Goal: Transaction & Acquisition: Purchase product/service

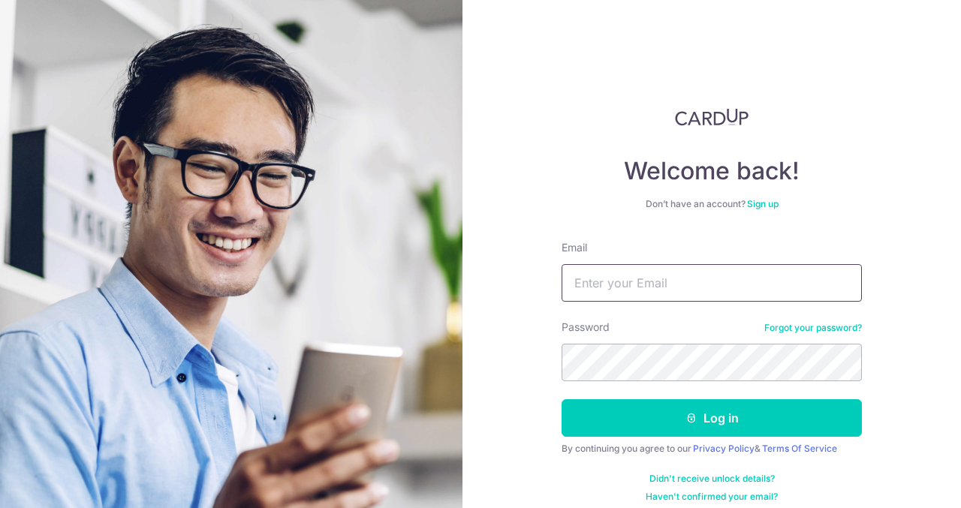
click at [652, 297] on input "Email" at bounding box center [712, 283] width 300 height 38
type input "[EMAIL_ADDRESS][DOMAIN_NAME]"
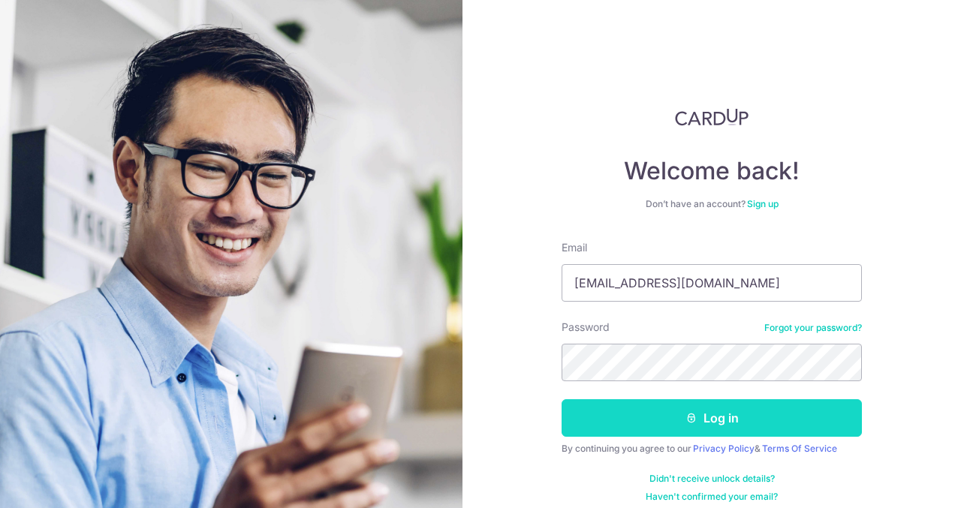
click at [613, 407] on button "Log in" at bounding box center [712, 418] width 300 height 38
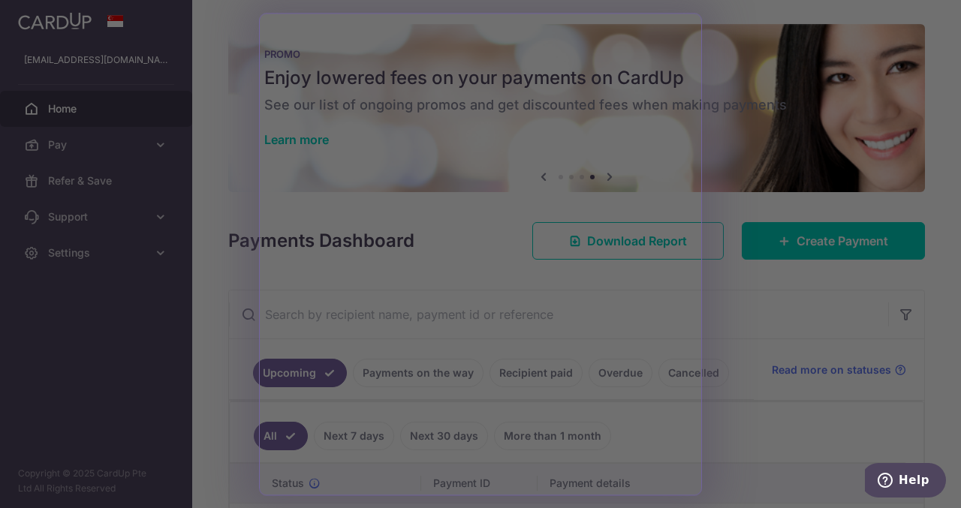
click at [733, 315] on div at bounding box center [485, 257] width 971 height 514
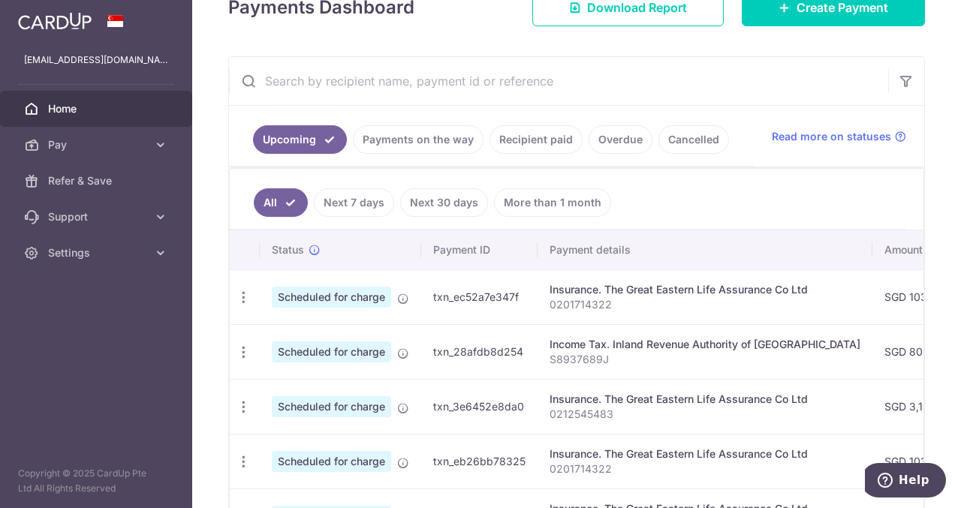
scroll to position [233, 0]
click at [414, 143] on link "Payments on the way" at bounding box center [418, 140] width 131 height 29
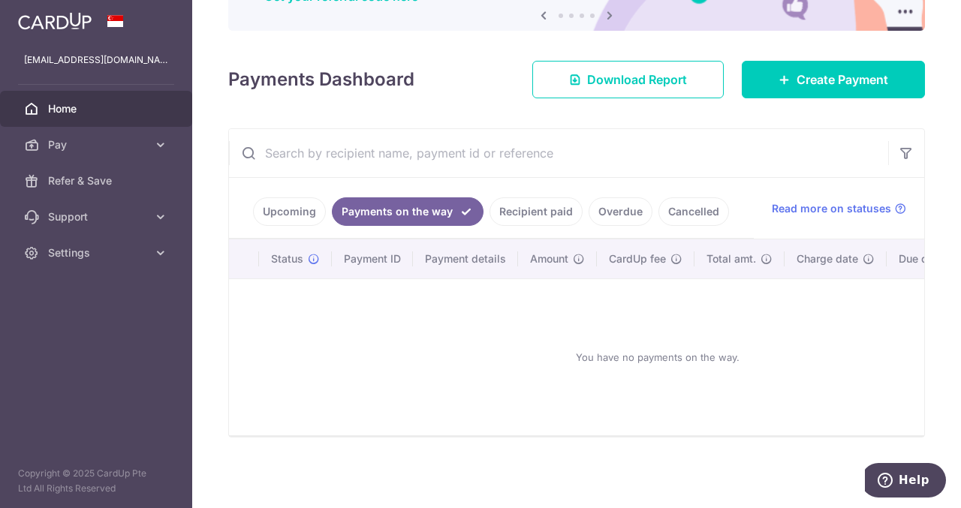
scroll to position [165, 0]
click at [547, 200] on link "Recipient paid" at bounding box center [536, 211] width 93 height 29
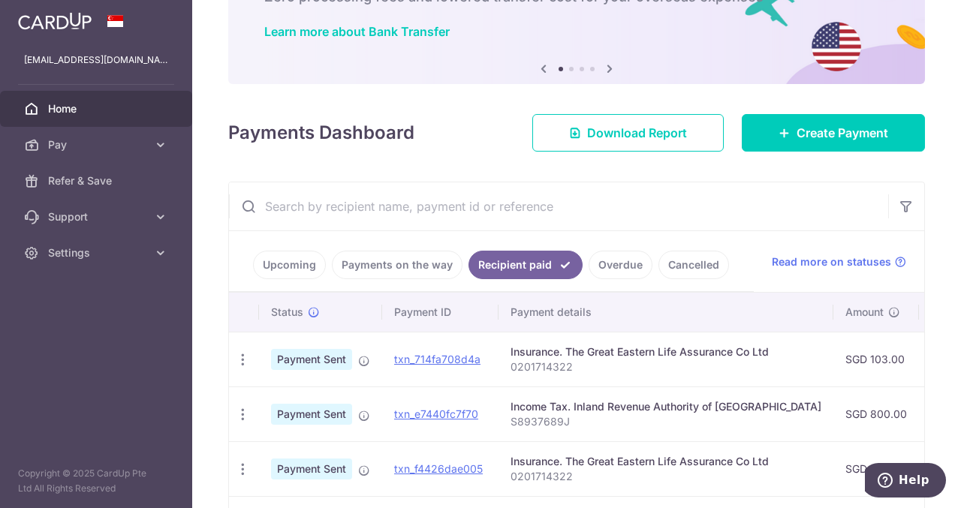
scroll to position [107, 0]
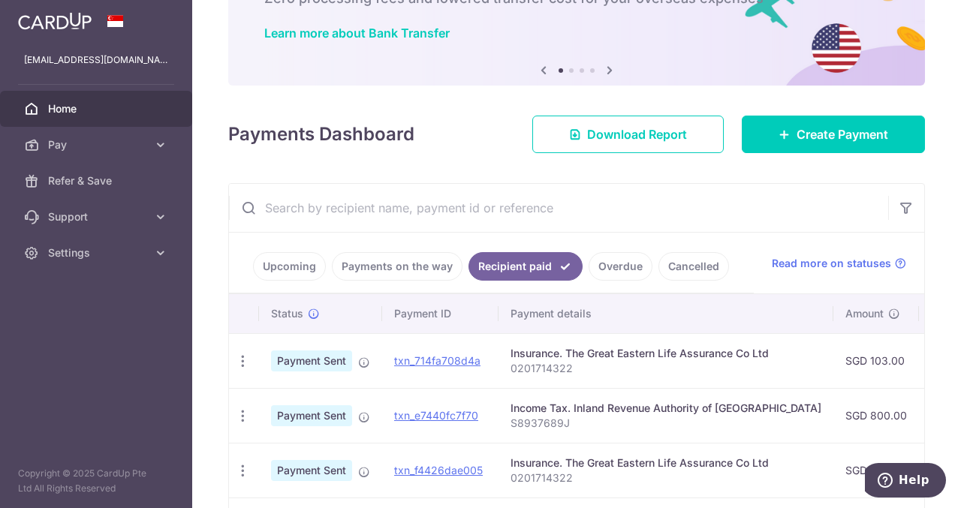
click at [619, 263] on link "Overdue" at bounding box center [621, 266] width 64 height 29
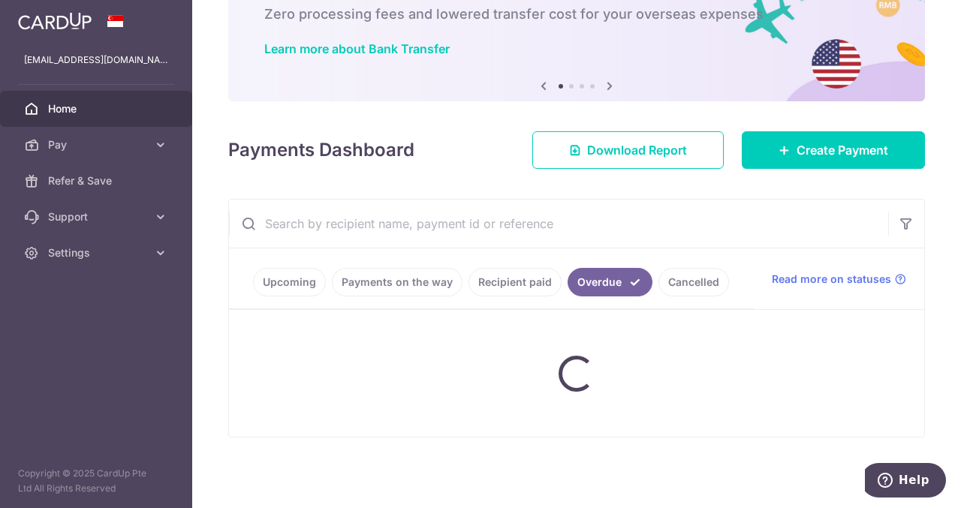
scroll to position [63, 0]
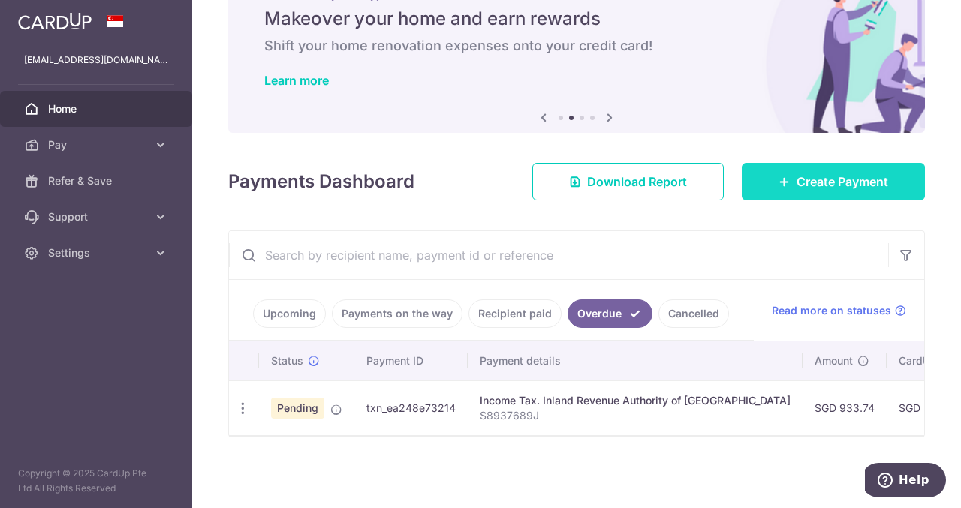
click at [782, 178] on link "Create Payment" at bounding box center [833, 182] width 183 height 38
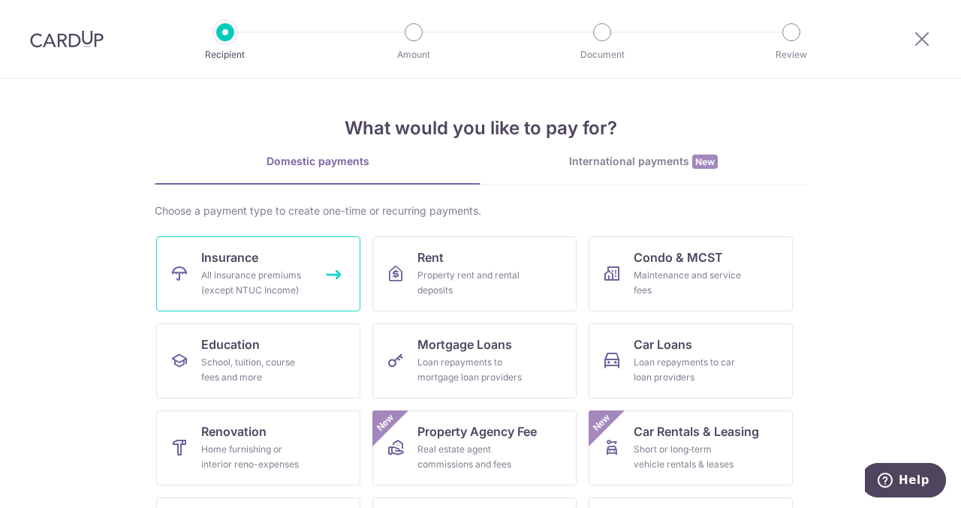
click at [241, 260] on span "Insurance" at bounding box center [229, 258] width 57 height 18
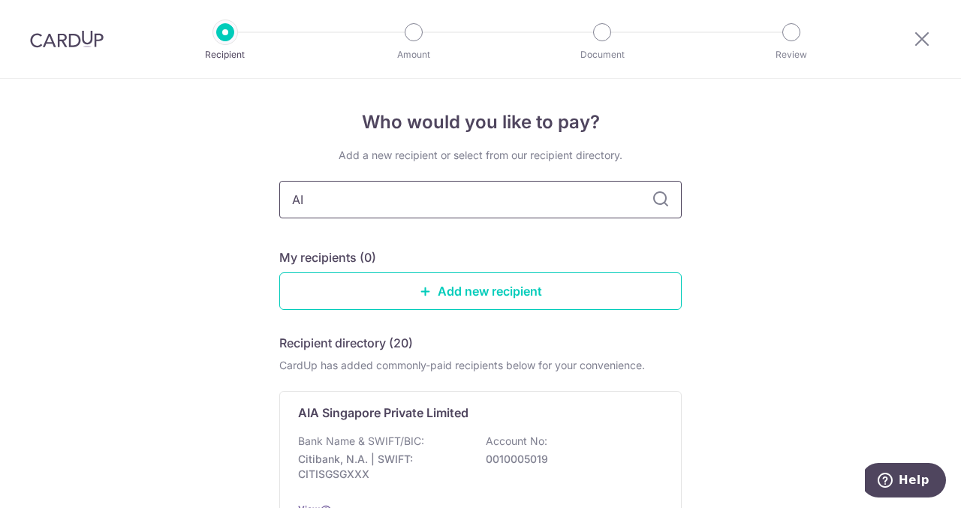
type input "AIA"
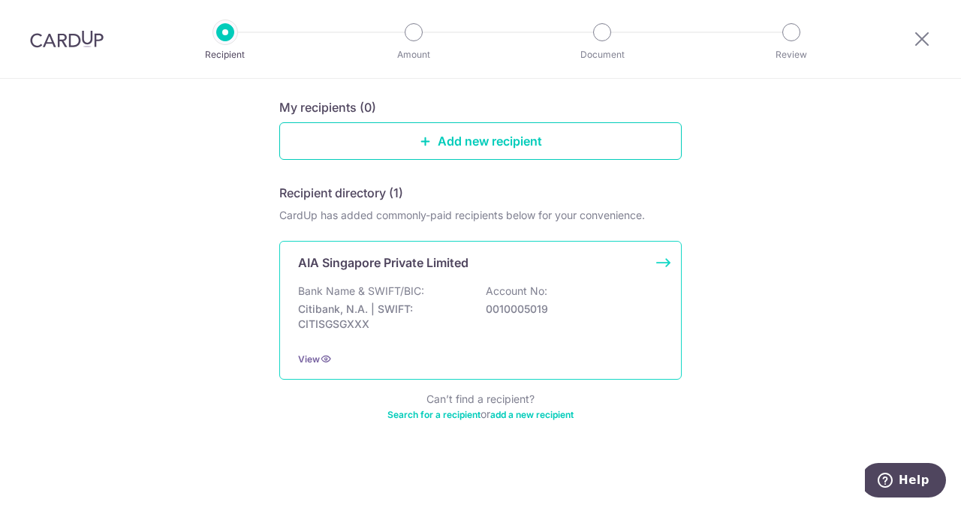
click at [398, 324] on p "Citibank, N.A. | SWIFT: CITISGSGXXX" at bounding box center [382, 317] width 168 height 30
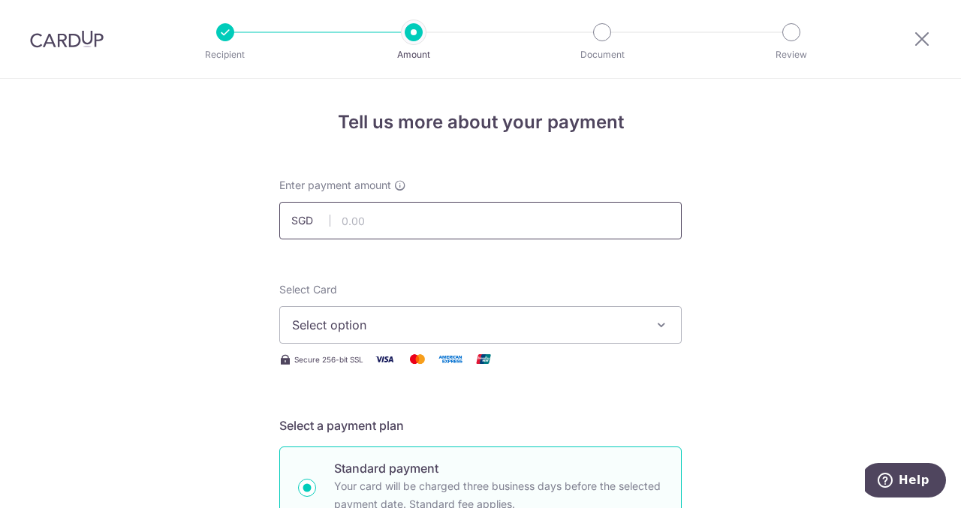
click at [387, 225] on input "text" at bounding box center [480, 221] width 402 height 38
click at [595, 315] on button "Select option" at bounding box center [480, 325] width 402 height 38
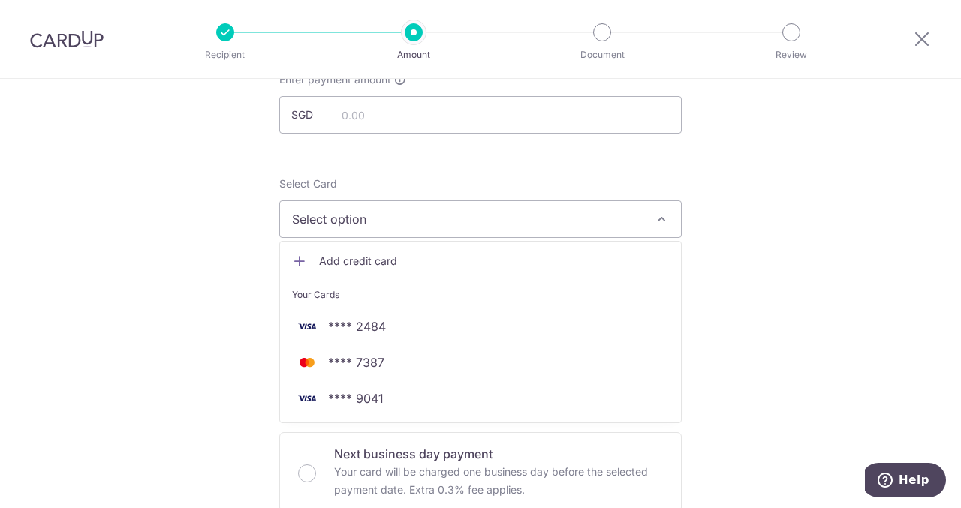
scroll to position [107, 0]
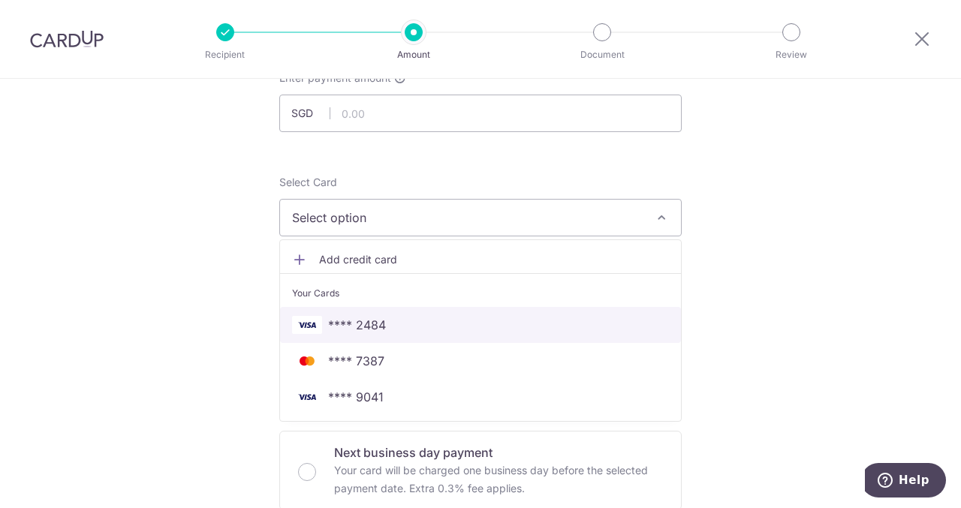
click at [452, 321] on span "**** 2484" at bounding box center [480, 325] width 377 height 18
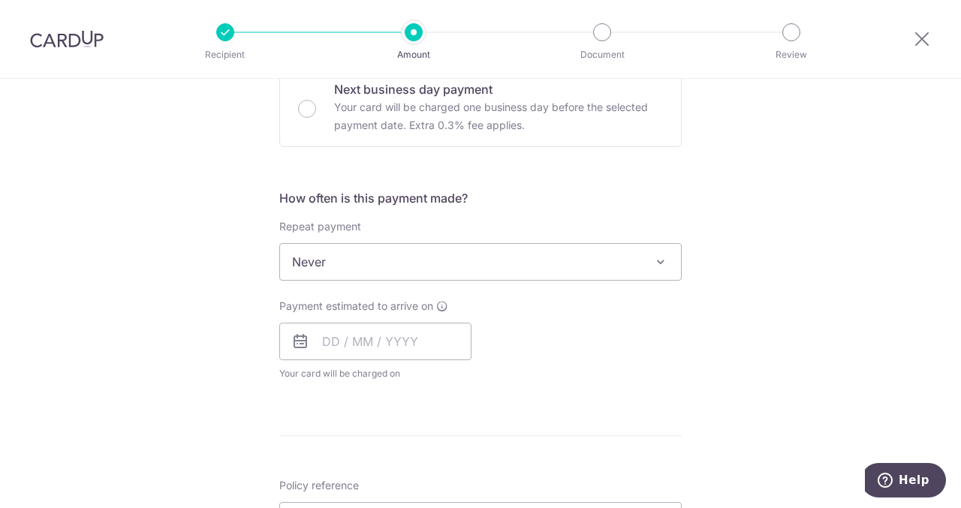
scroll to position [472, 0]
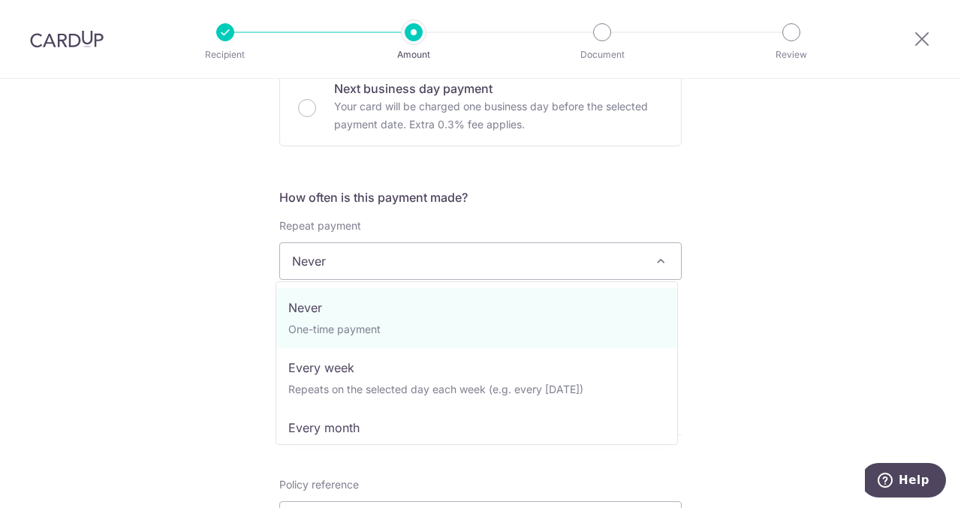
click at [535, 246] on span "Never" at bounding box center [480, 261] width 401 height 36
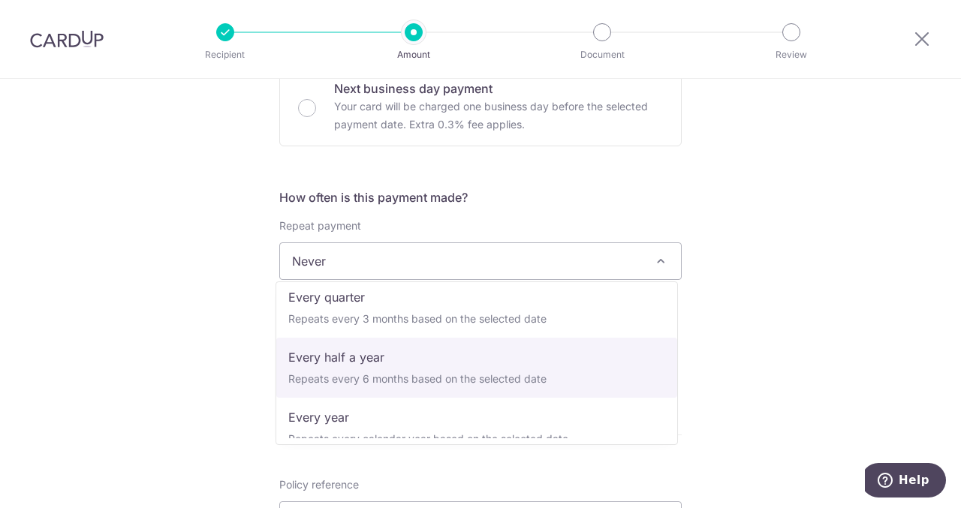
scroll to position [210, 0]
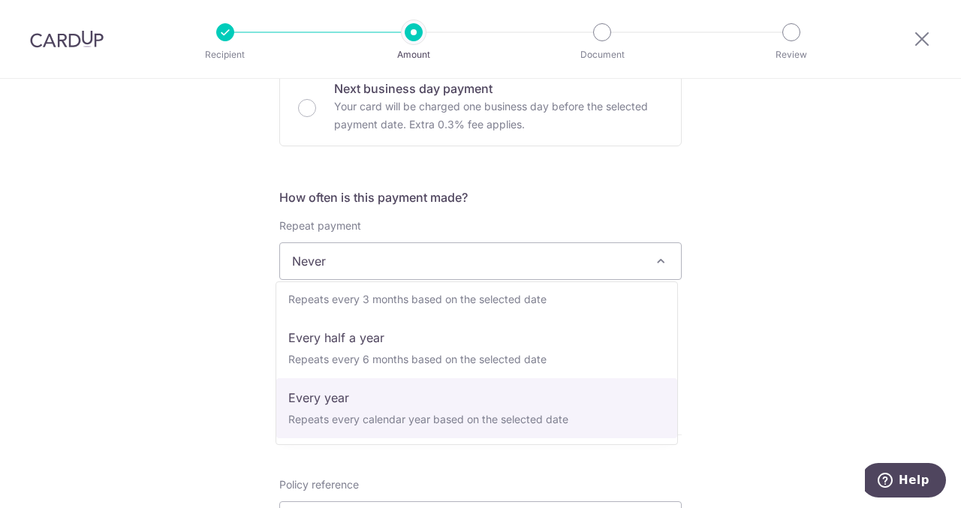
select select "6"
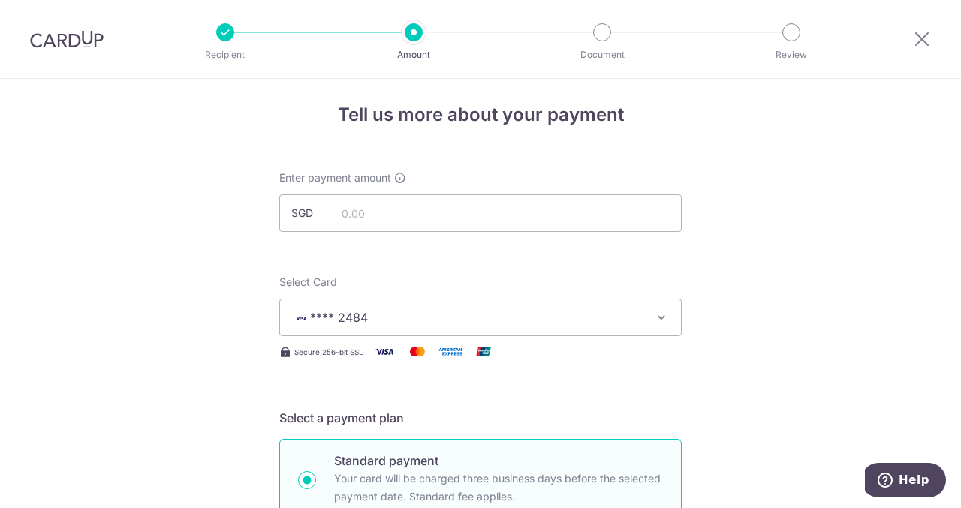
scroll to position [7, 0]
click at [434, 215] on input "text" at bounding box center [480, 214] width 402 height 38
type input "552"
type input "552.00"
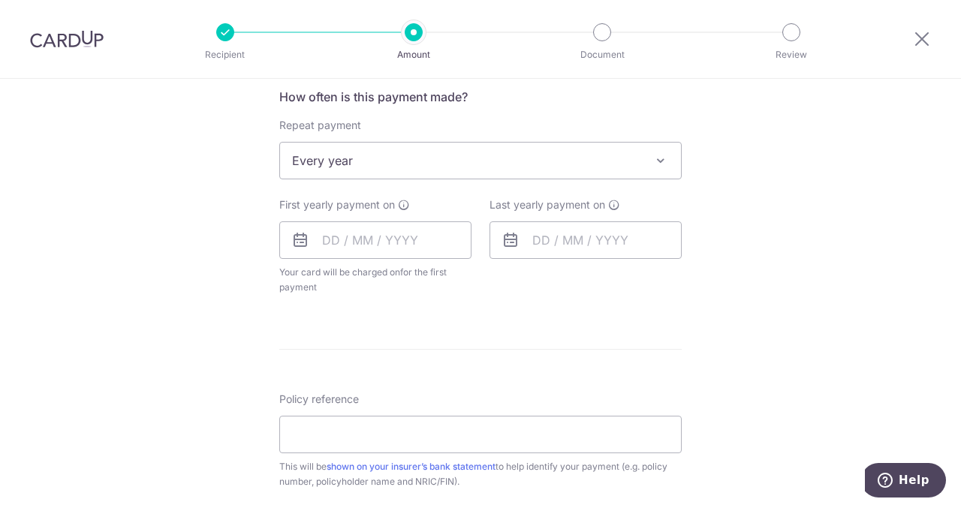
scroll to position [579, 0]
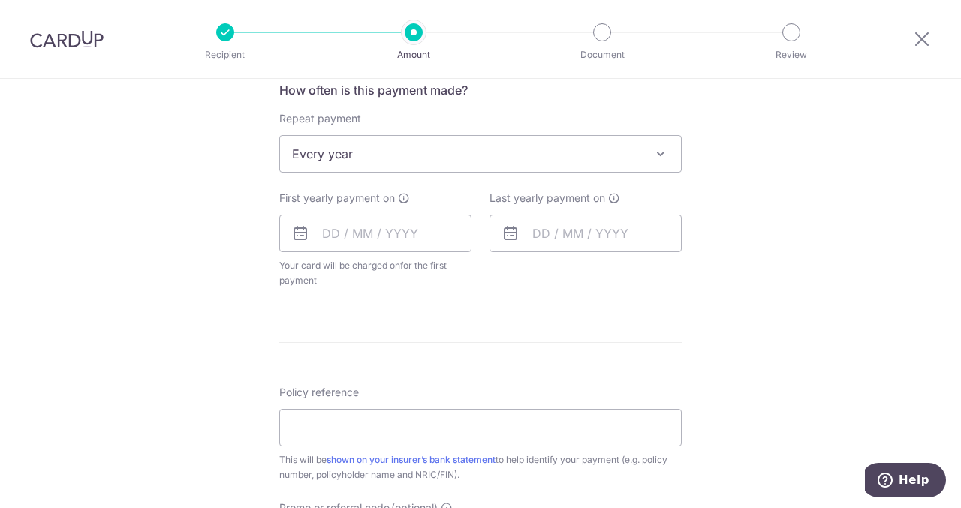
click at [463, 146] on span "Every year" at bounding box center [480, 154] width 401 height 36
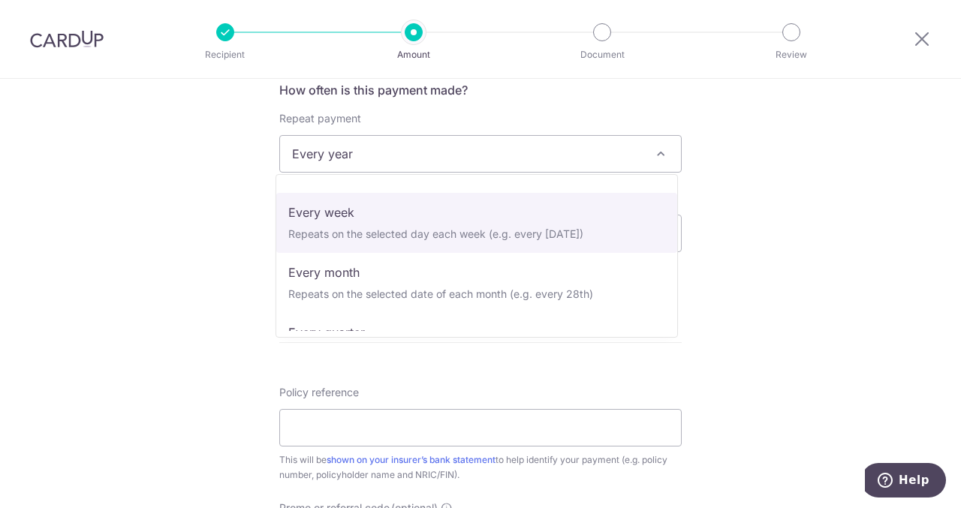
scroll to position [0, 0]
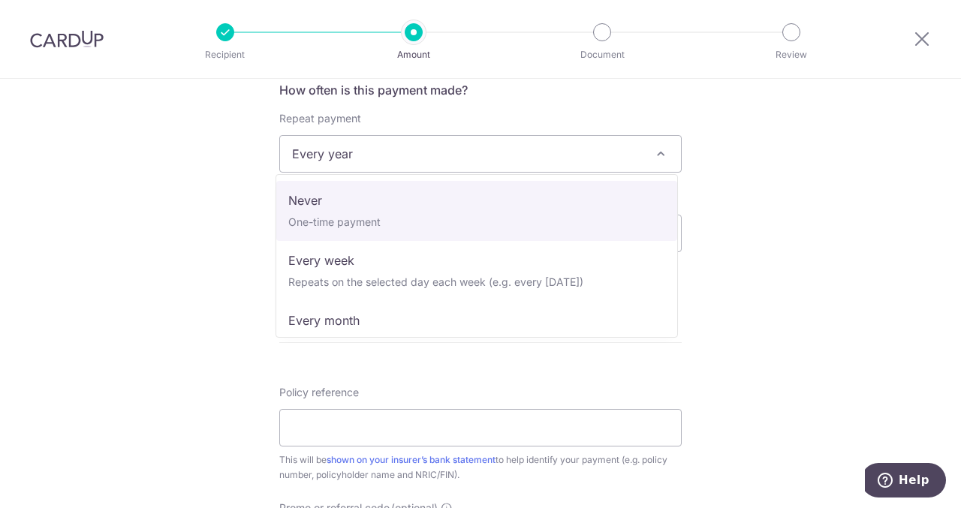
select select "1"
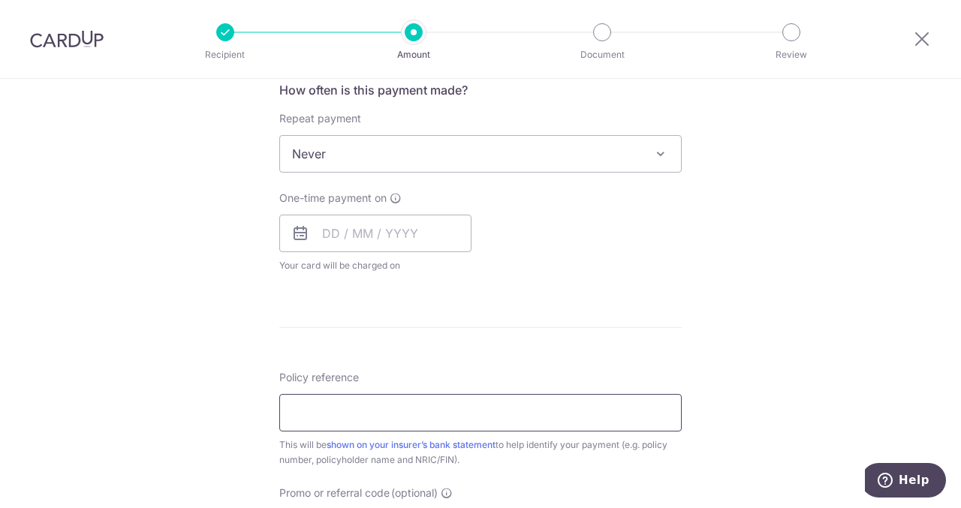
click at [463, 417] on input "Policy reference" at bounding box center [480, 413] width 402 height 38
type input "L541721576"
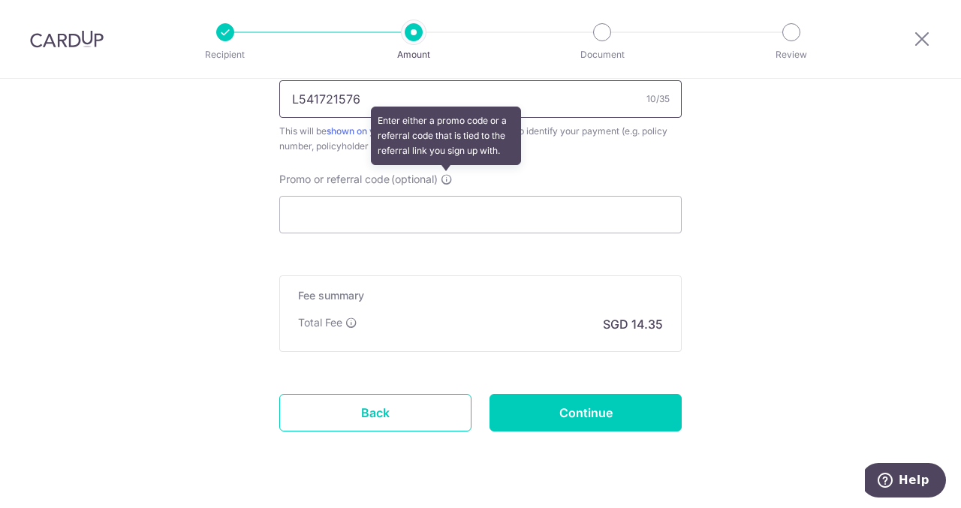
scroll to position [925, 0]
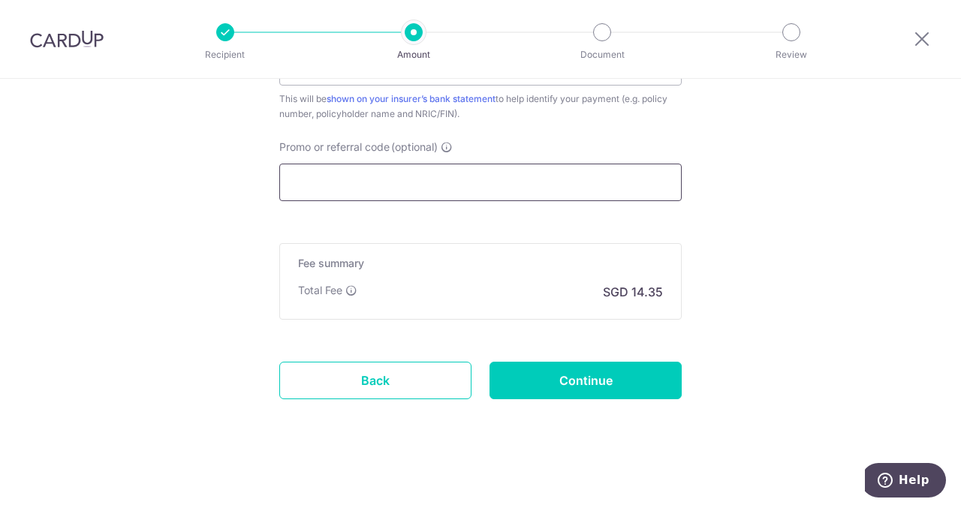
click at [297, 172] on input "Promo or referral code (optional)" at bounding box center [480, 183] width 402 height 38
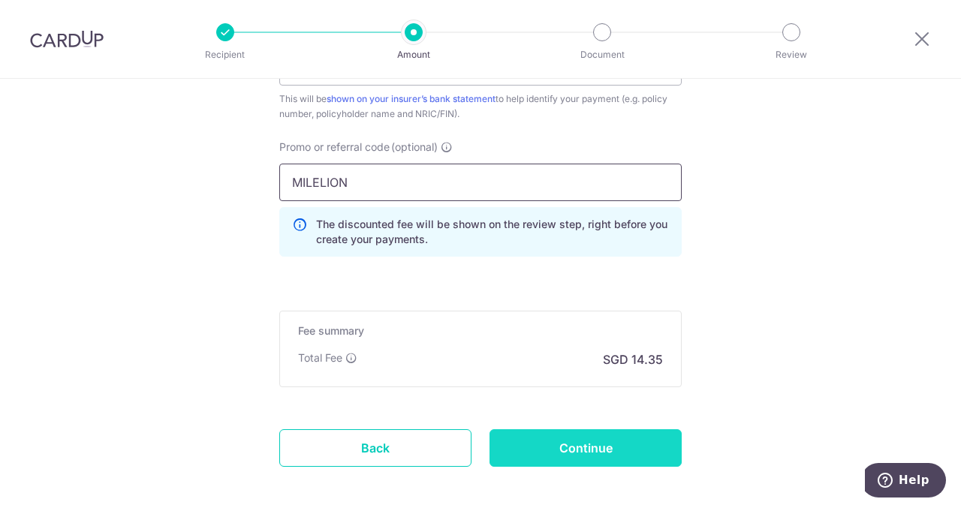
type input "MILELION"
click at [563, 430] on input "Continue" at bounding box center [586, 448] width 192 height 38
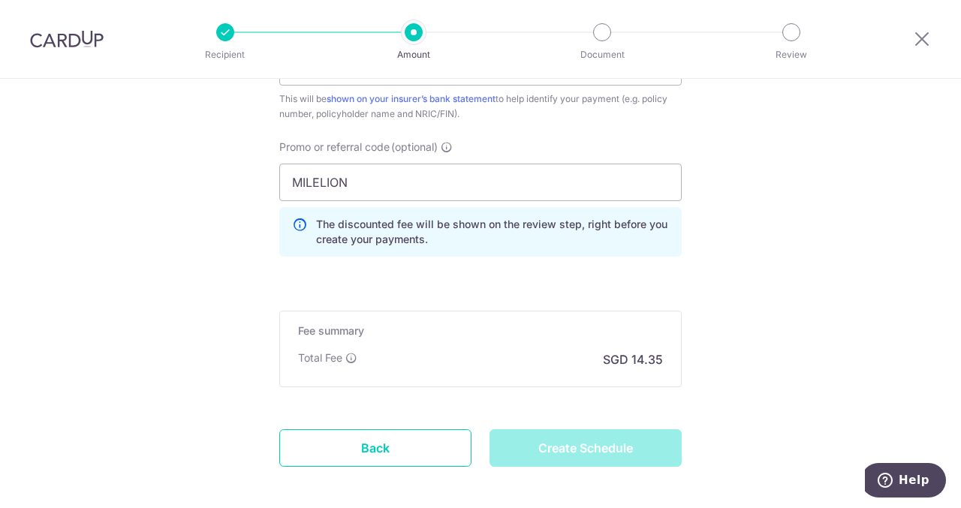
type input "Create Schedule"
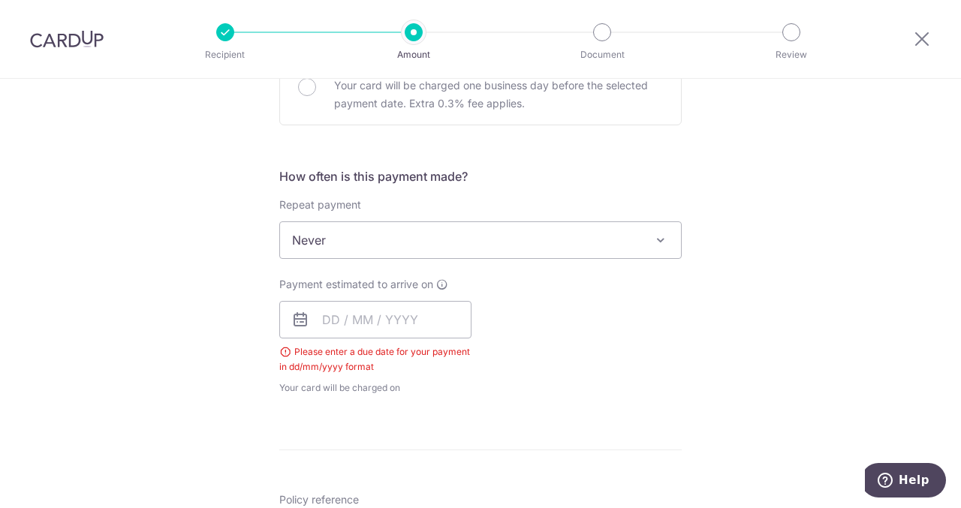
scroll to position [491, 0]
click at [368, 303] on input "text" at bounding box center [375, 322] width 192 height 38
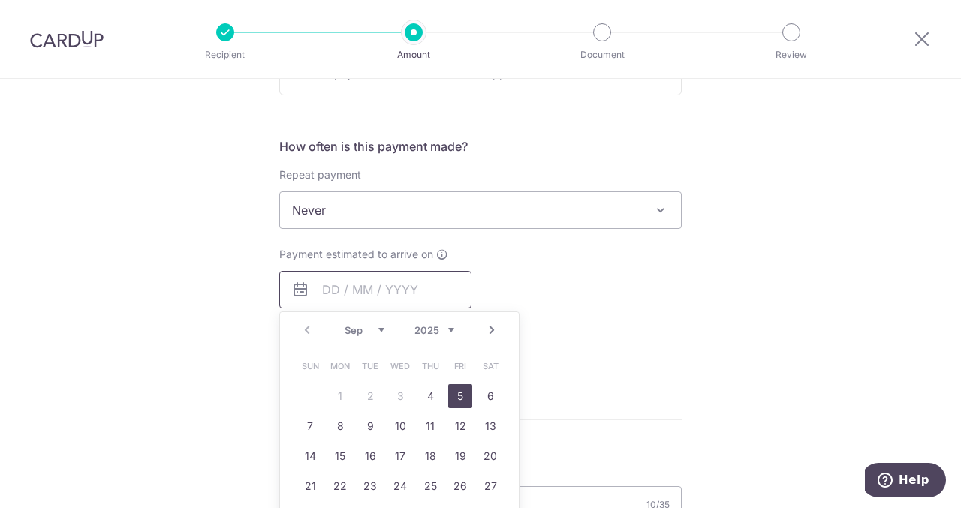
scroll to position [526, 0]
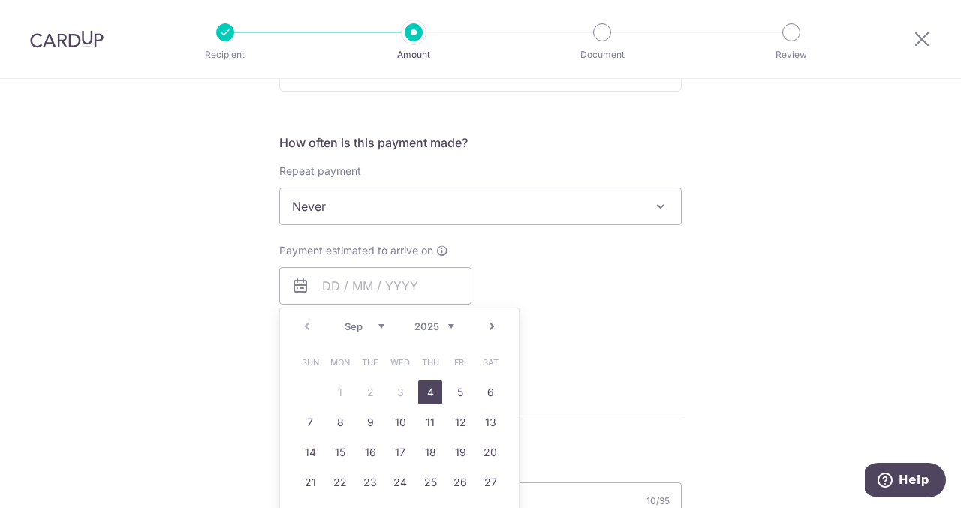
click at [432, 393] on link "4" at bounding box center [430, 393] width 24 height 24
type input "04/09/2025"
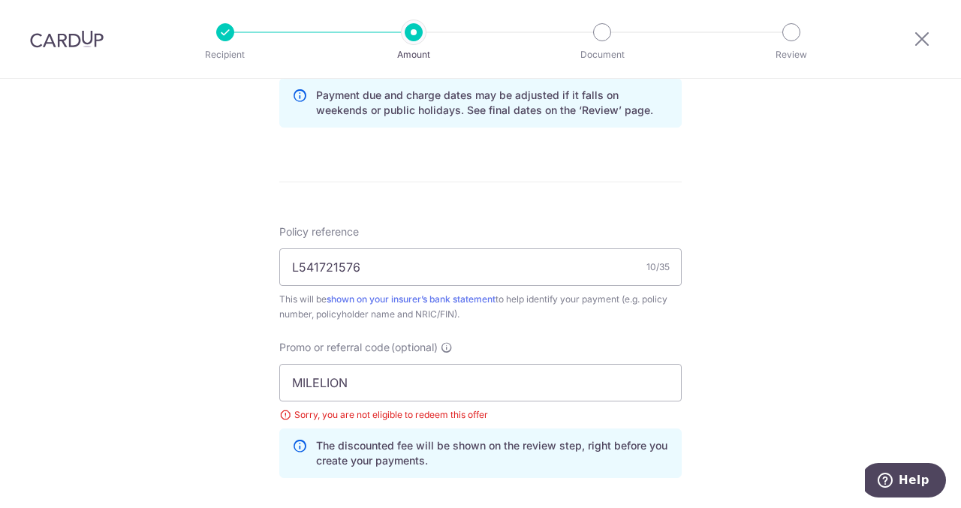
scroll to position [1046, 0]
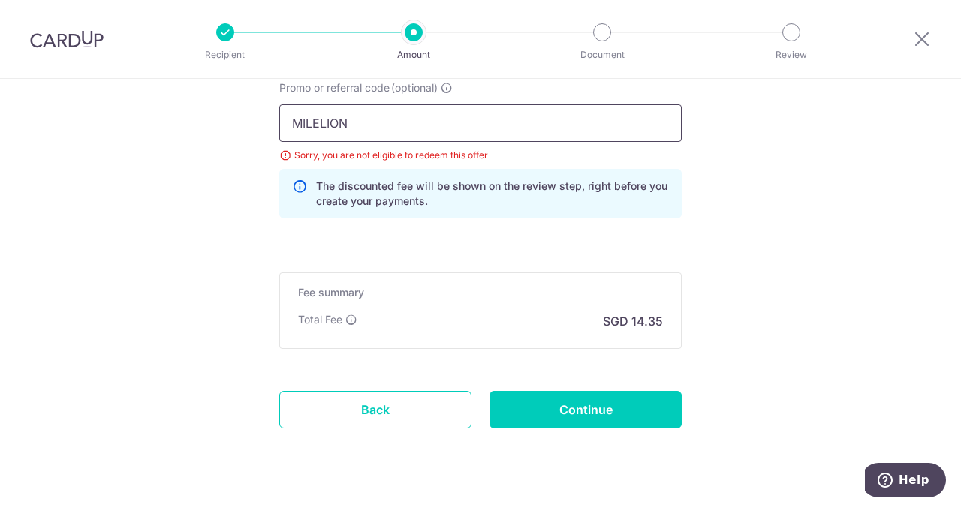
click at [383, 126] on input "MILELION" at bounding box center [480, 123] width 402 height 38
click at [383, 126] on input "R" at bounding box center [480, 123] width 402 height 38
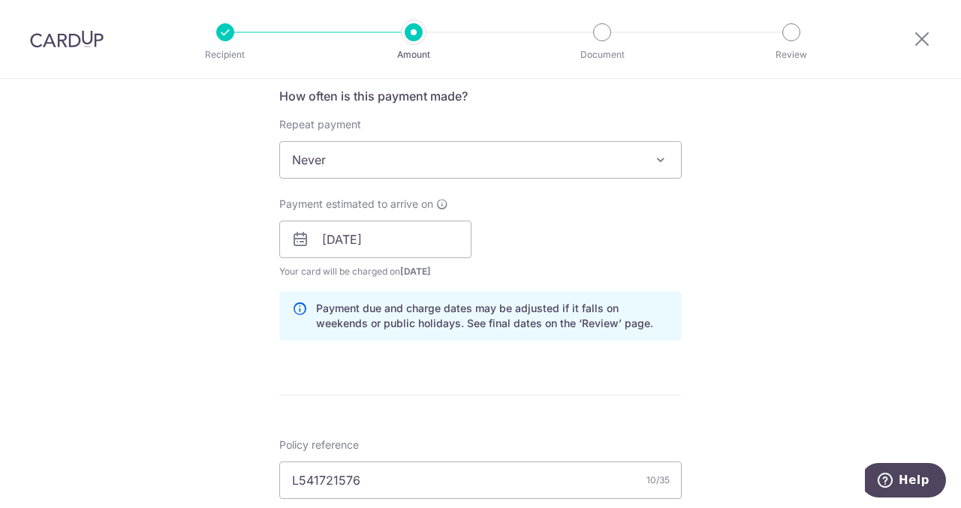
scroll to position [559, 0]
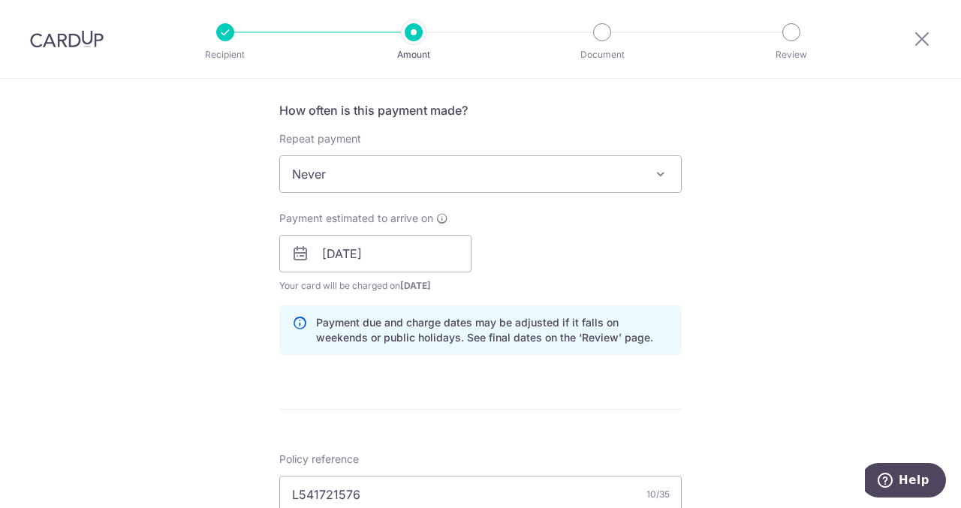
type input "REC185"
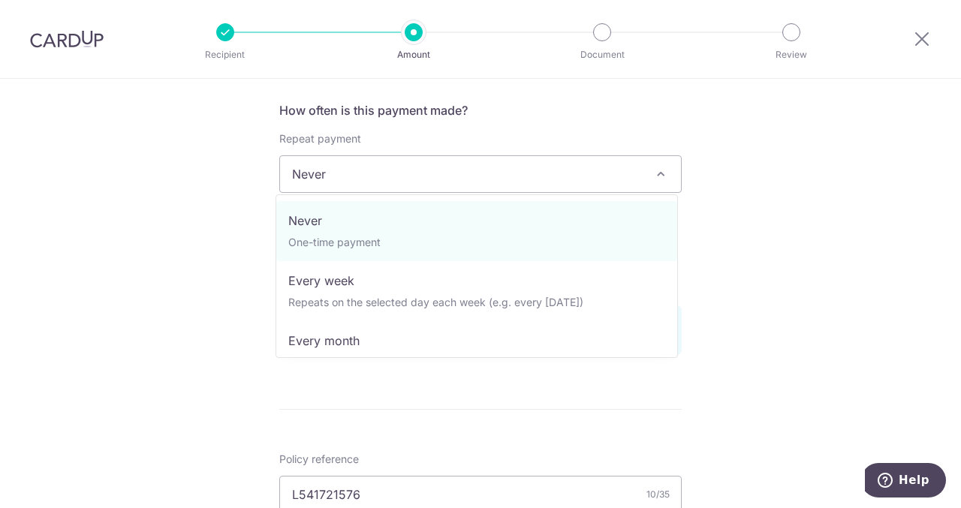
click at [403, 184] on span "Never" at bounding box center [480, 174] width 401 height 36
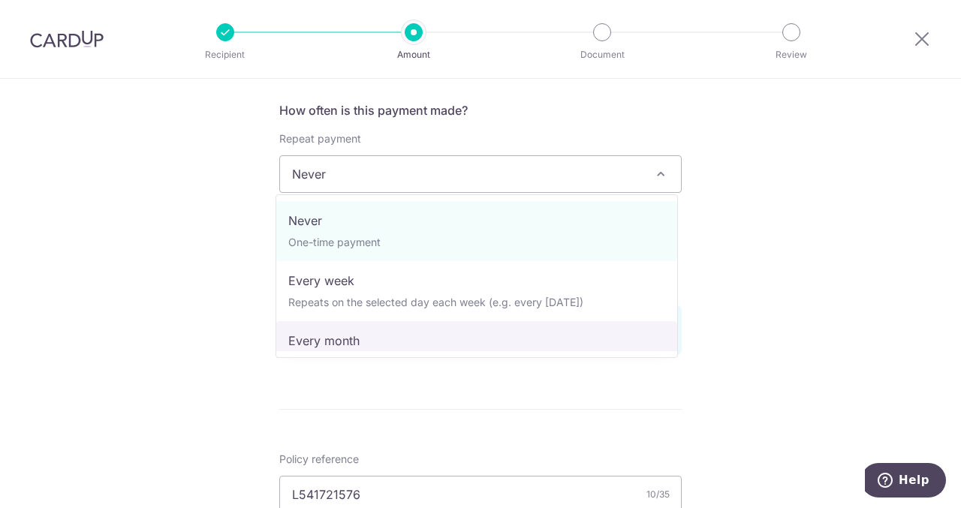
scroll to position [210, 0]
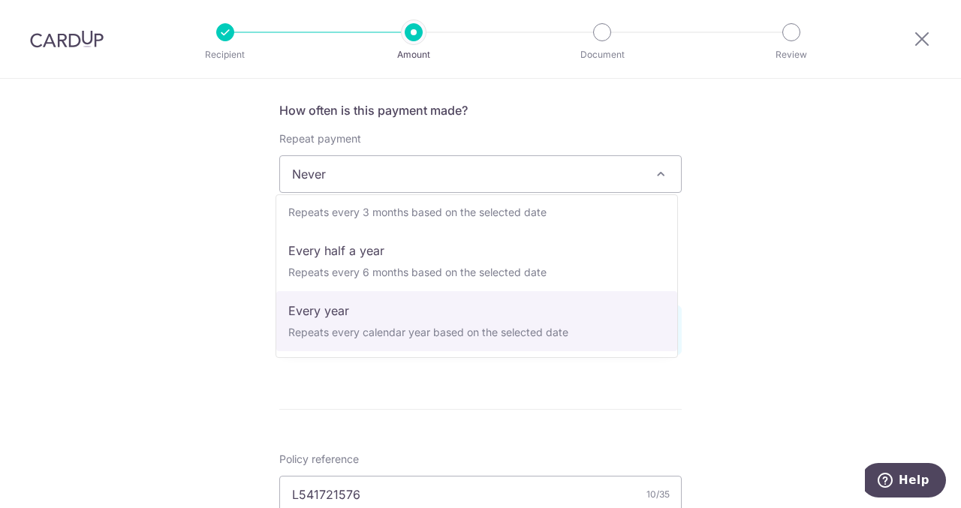
select select "6"
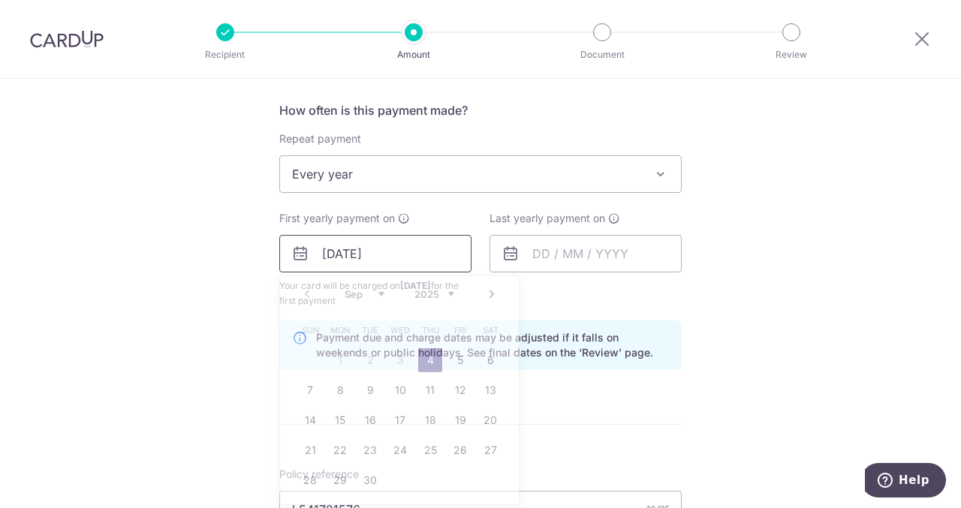
click at [445, 267] on input "04/09/2025" at bounding box center [375, 254] width 192 height 38
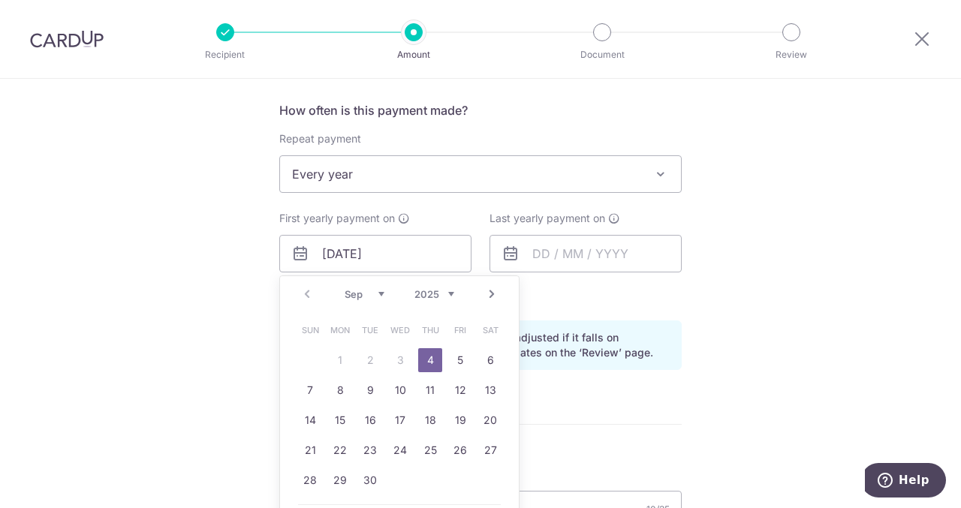
click at [304, 295] on div "Prev Next Sep Oct Nov Dec 2025 2026 2027 2028 2029 2030 2031 2032 2033 2034 2035" at bounding box center [399, 294] width 239 height 36
click at [350, 293] on select "Sep Oct Nov Dec" at bounding box center [365, 294] width 40 height 12
click at [345, 288] on select "Sep Oct Nov Dec" at bounding box center [365, 294] width 40 height 12
click at [420, 357] on link "4" at bounding box center [430, 360] width 24 height 24
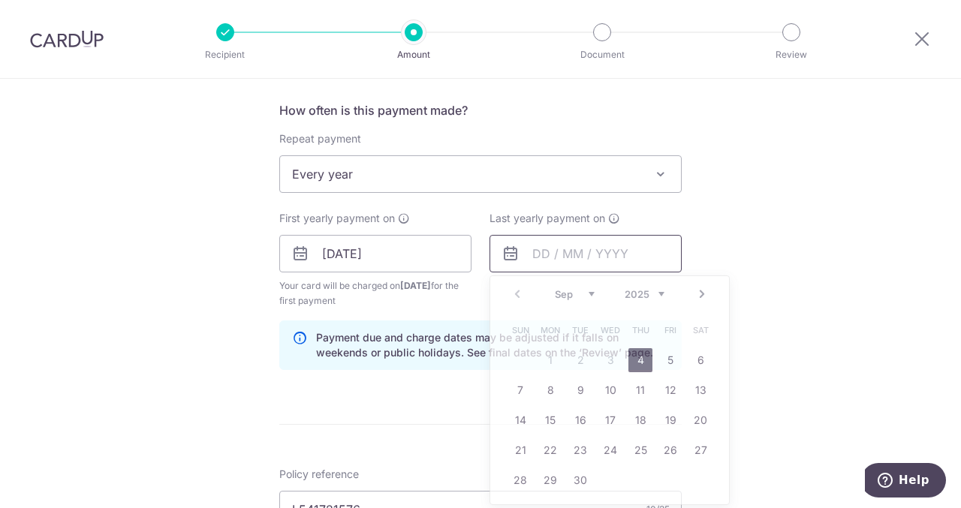
click at [558, 255] on input "text" at bounding box center [586, 254] width 192 height 38
click at [644, 288] on select "2025 2026 2027 2028 2029 2030 2031 2032 2033 2034 2035" at bounding box center [645, 294] width 40 height 12
click at [557, 288] on select "Jan Feb Mar Apr May Jun Jul Aug Sep Oct Nov Dec" at bounding box center [575, 294] width 40 height 12
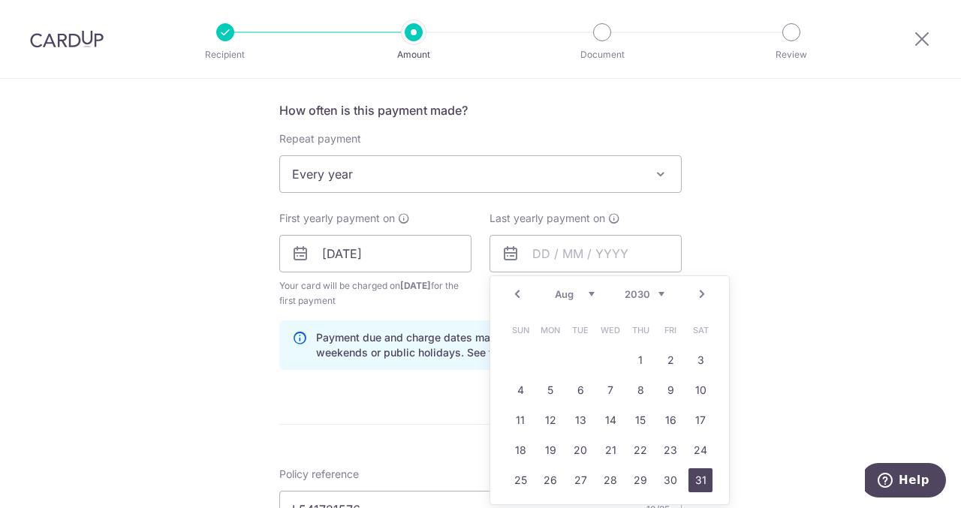
click at [700, 478] on link "31" at bounding box center [701, 481] width 24 height 24
type input "31/08/2030"
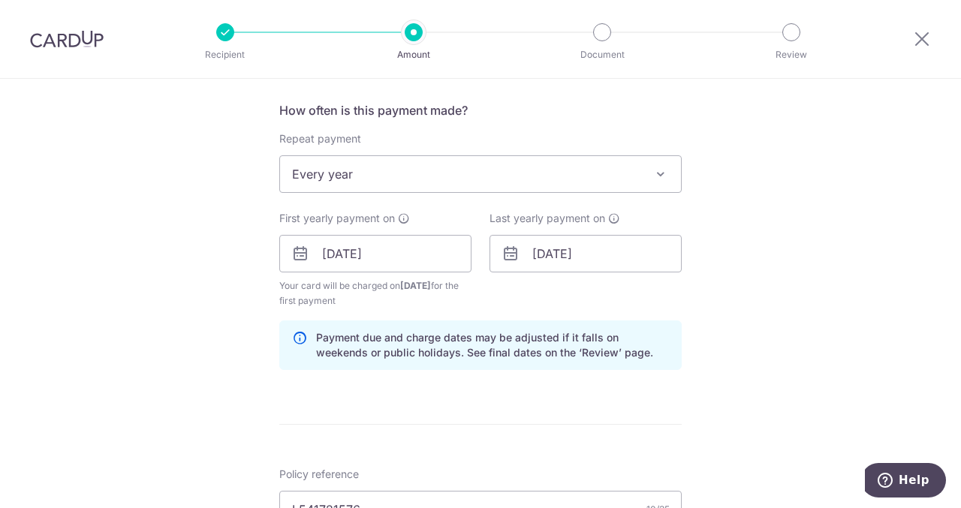
click at [730, 348] on div "Tell us more about your payment Enter payment amount SGD 552.00 552.00 Select C…" at bounding box center [480, 282] width 961 height 1524
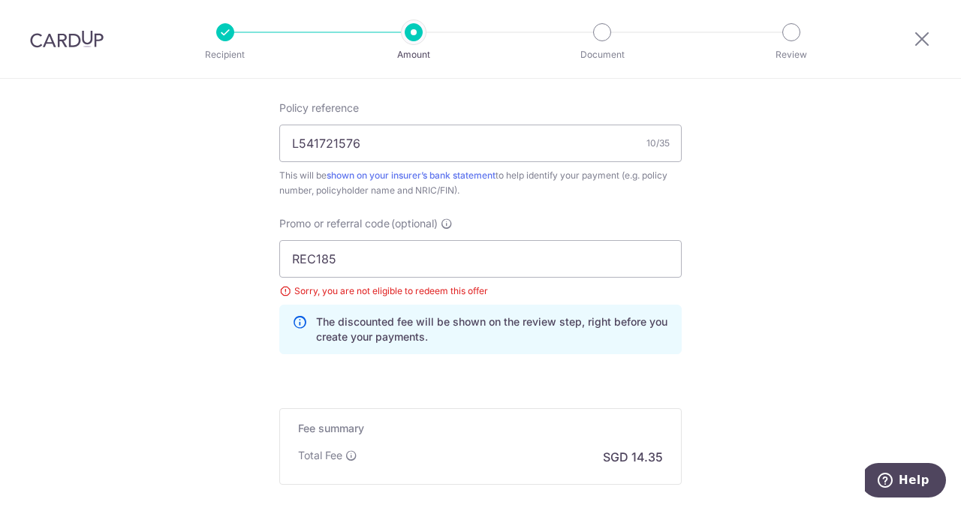
scroll to position [1090, 0]
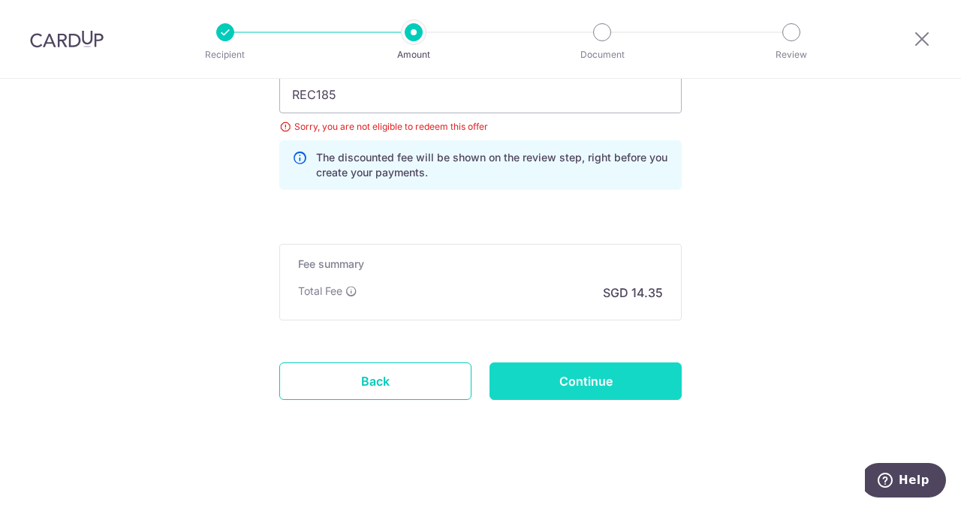
click at [646, 375] on input "Continue" at bounding box center [586, 382] width 192 height 38
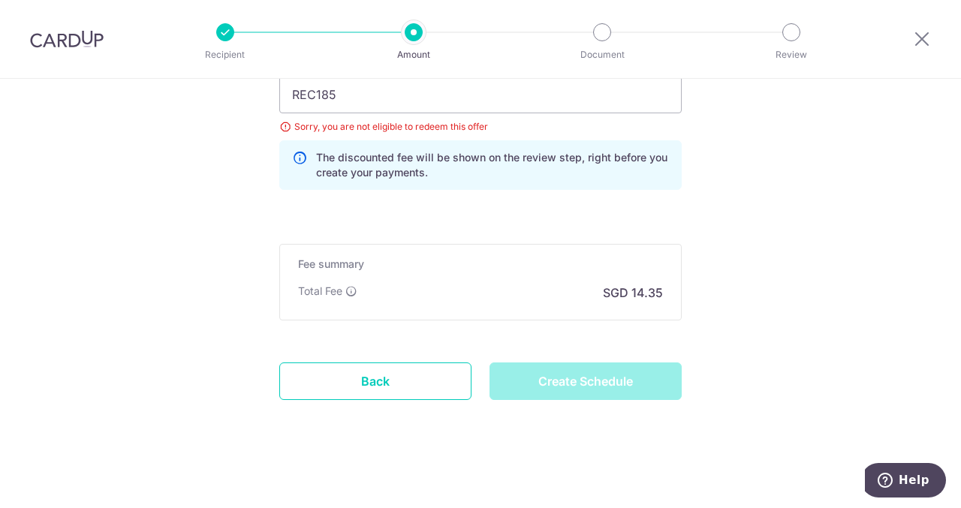
type input "Create Schedule"
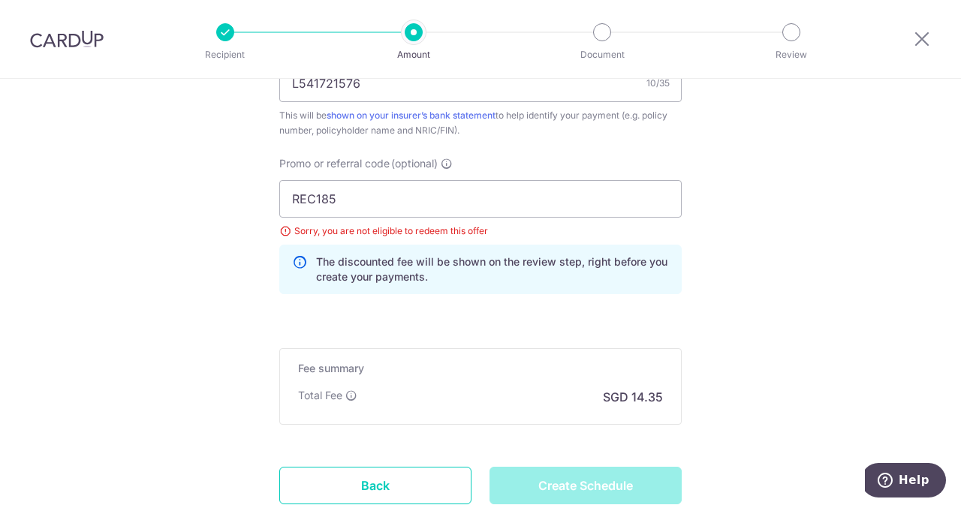
scroll to position [984, 0]
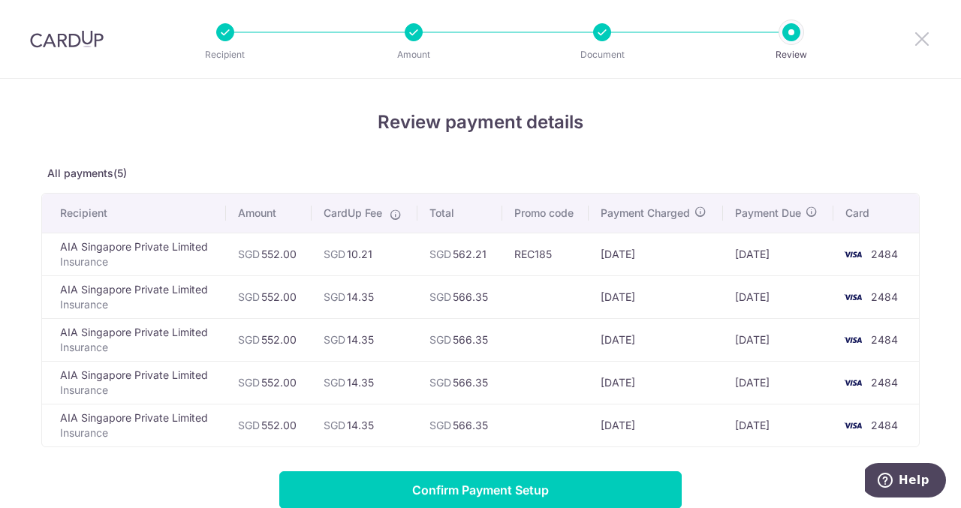
click at [920, 41] on icon at bounding box center [922, 38] width 18 height 19
click at [919, 41] on icon at bounding box center [922, 38] width 18 height 19
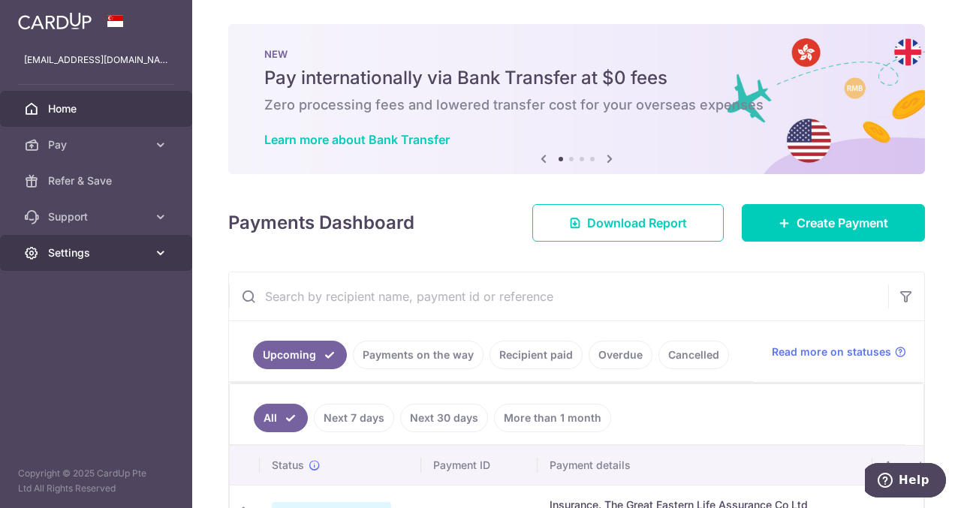
click at [150, 244] on link "Settings" at bounding box center [96, 253] width 192 height 36
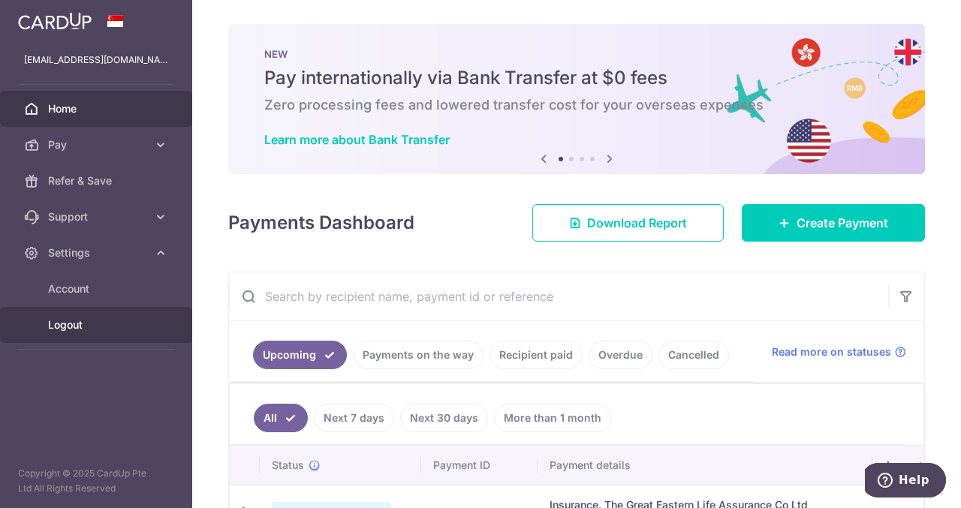
click at [96, 328] on span "Logout" at bounding box center [97, 325] width 99 height 15
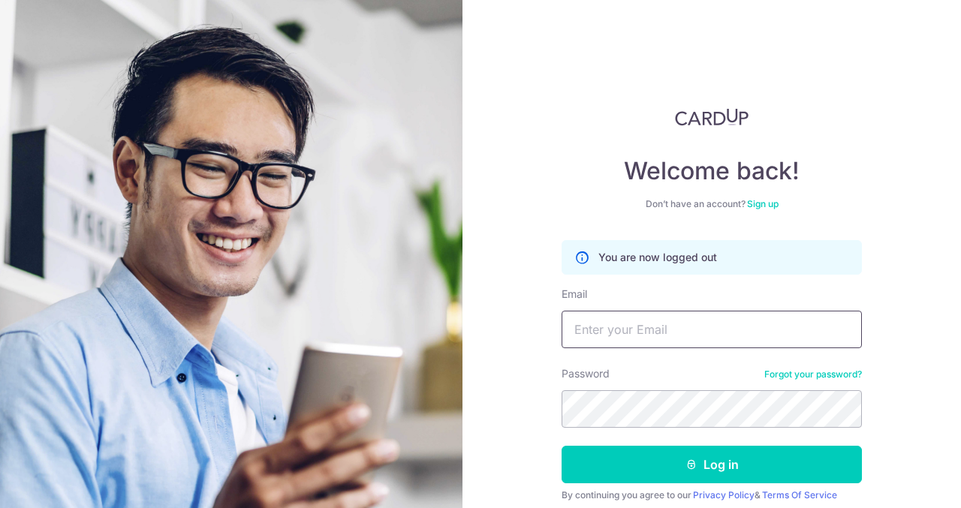
click at [616, 334] on input "Email" at bounding box center [712, 330] width 300 height 38
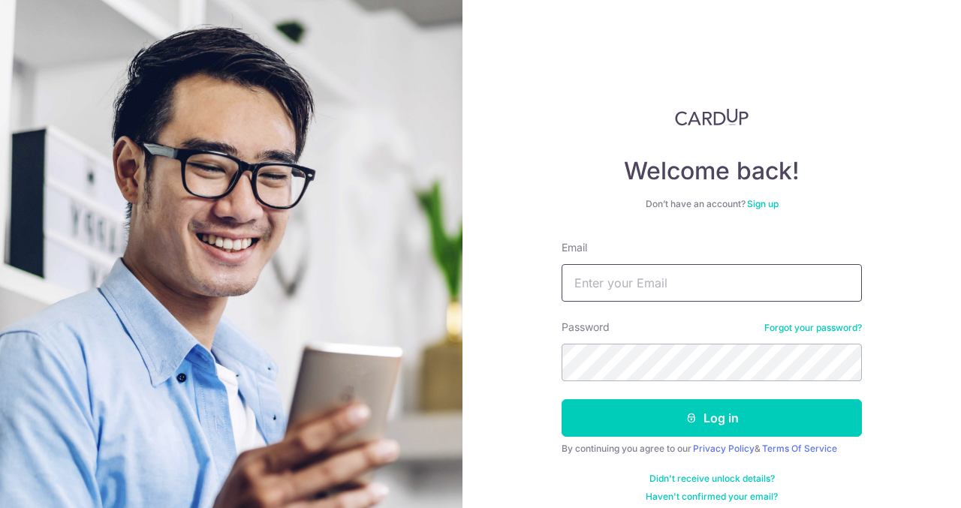
click at [686, 279] on input "Email" at bounding box center [712, 283] width 300 height 38
type input "[EMAIL_ADDRESS][DOMAIN_NAME]"
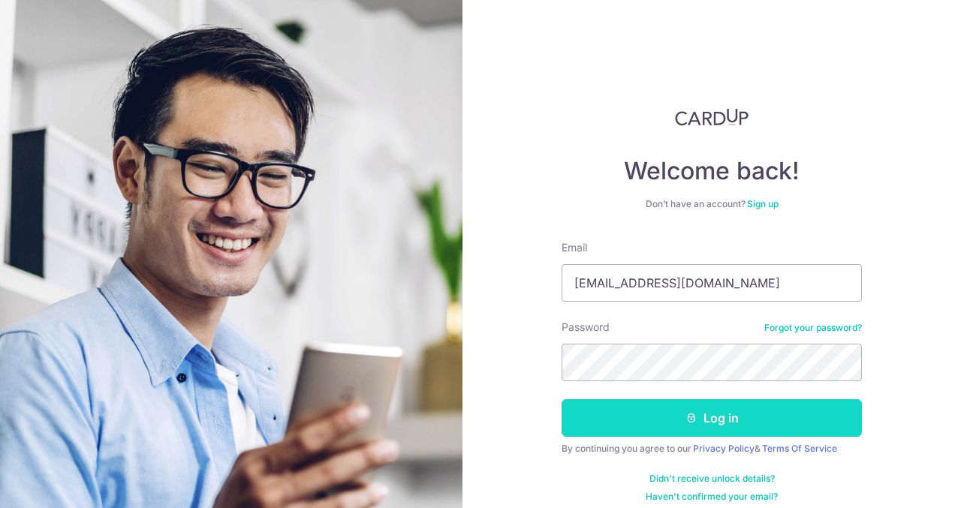
click at [641, 411] on button "Log in" at bounding box center [712, 418] width 300 height 38
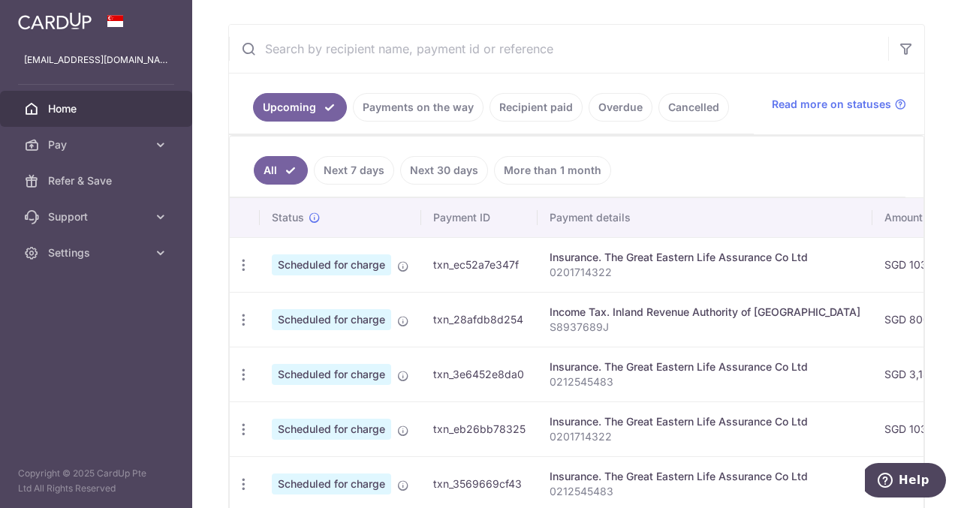
scroll to position [267, 0]
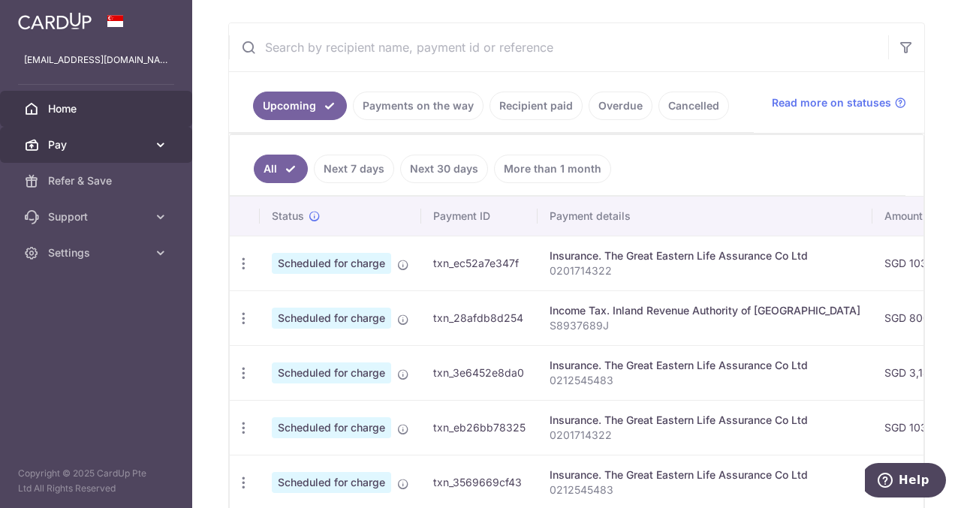
click at [98, 146] on span "Pay" at bounding box center [97, 144] width 99 height 15
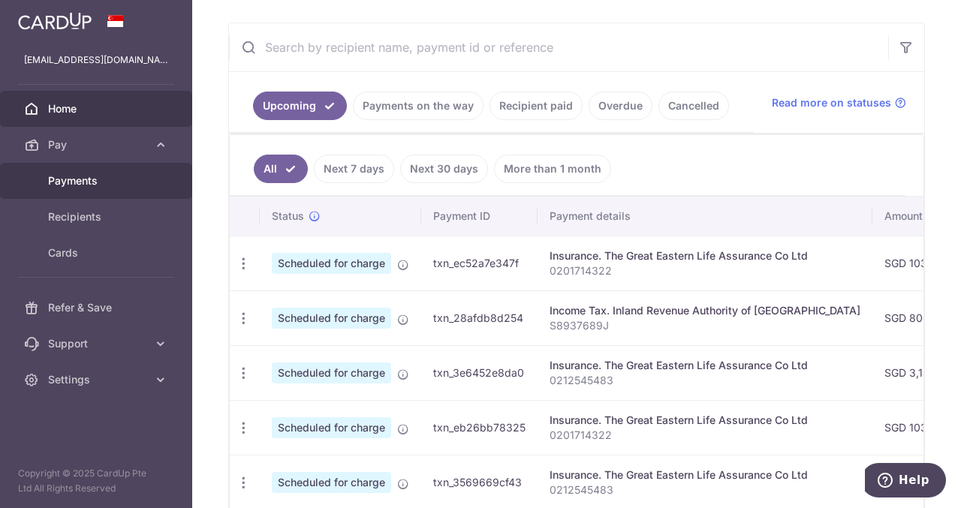
click at [87, 181] on span "Payments" at bounding box center [97, 180] width 99 height 15
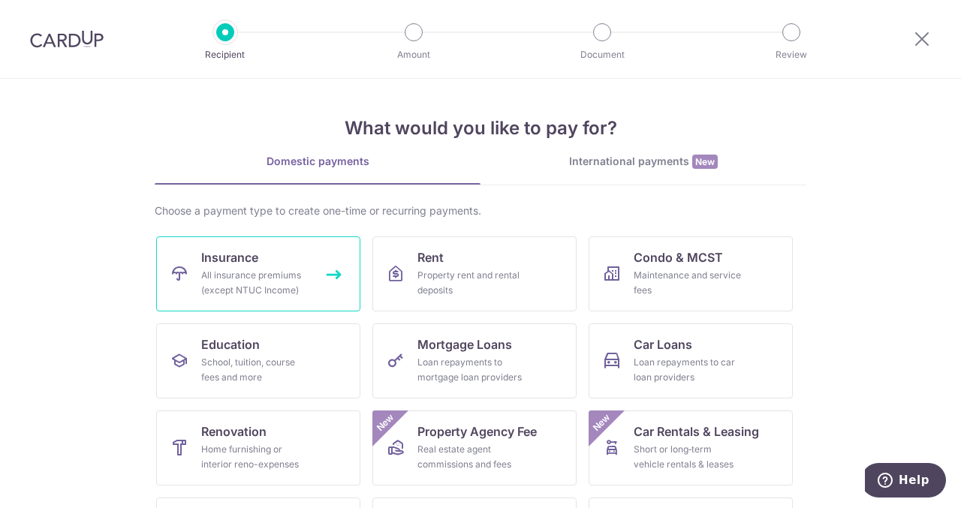
click at [234, 274] on div "All insurance premiums (except NTUC Income)" at bounding box center [255, 283] width 108 height 30
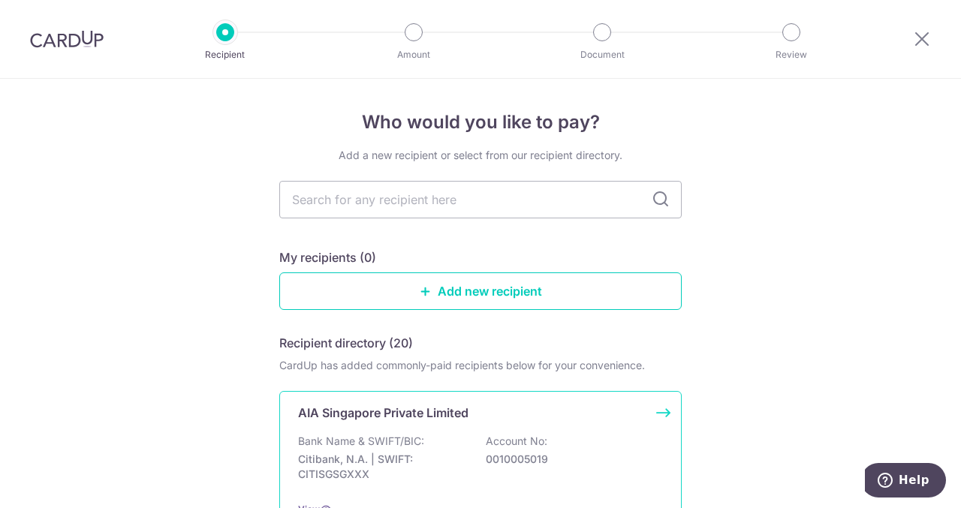
click at [417, 429] on div "AIA Singapore Private Limited Bank Name & SWIFT/BIC: Citibank, N.A. | SWIFT: CI…" at bounding box center [480, 460] width 402 height 139
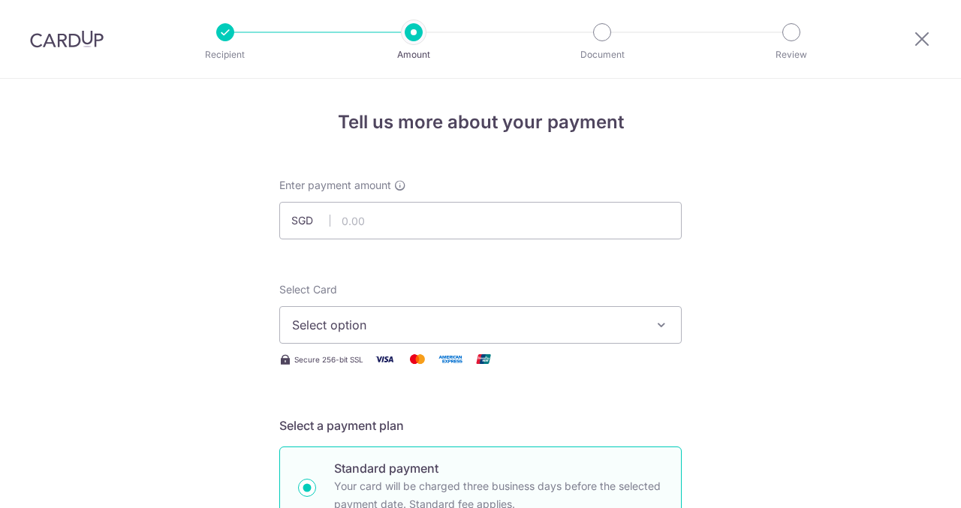
click at [420, 229] on input "text" at bounding box center [480, 221] width 402 height 38
type input "552.00"
click at [365, 318] on span "Select option" at bounding box center [467, 325] width 350 height 18
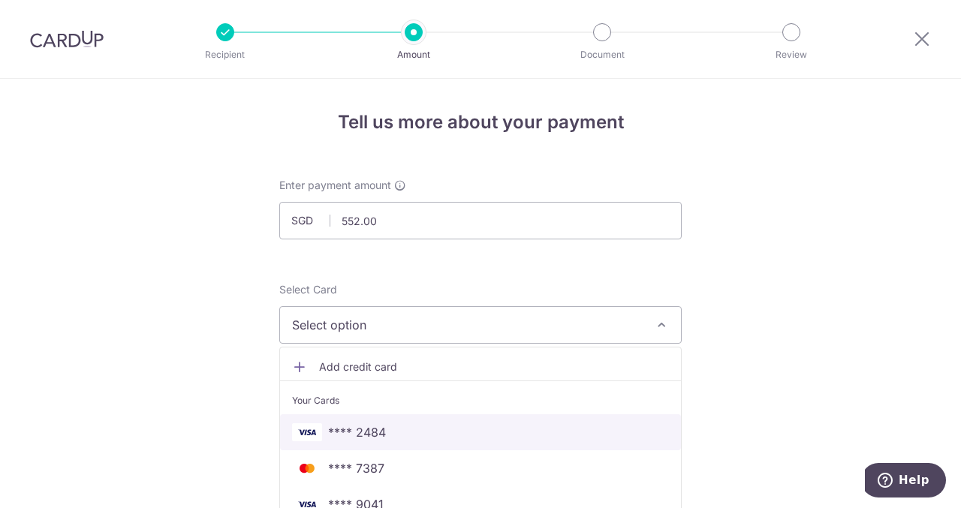
click at [379, 439] on span "**** 2484" at bounding box center [357, 432] width 58 height 18
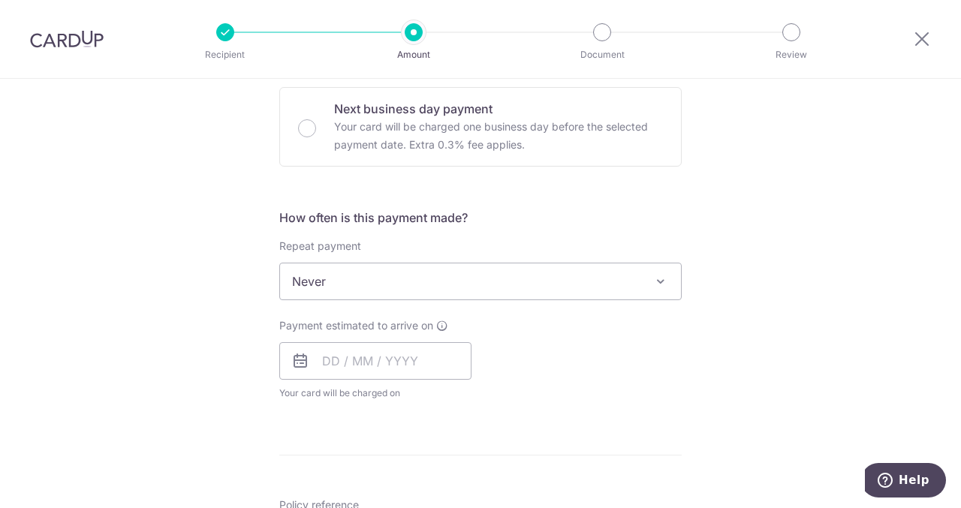
scroll to position [452, 0]
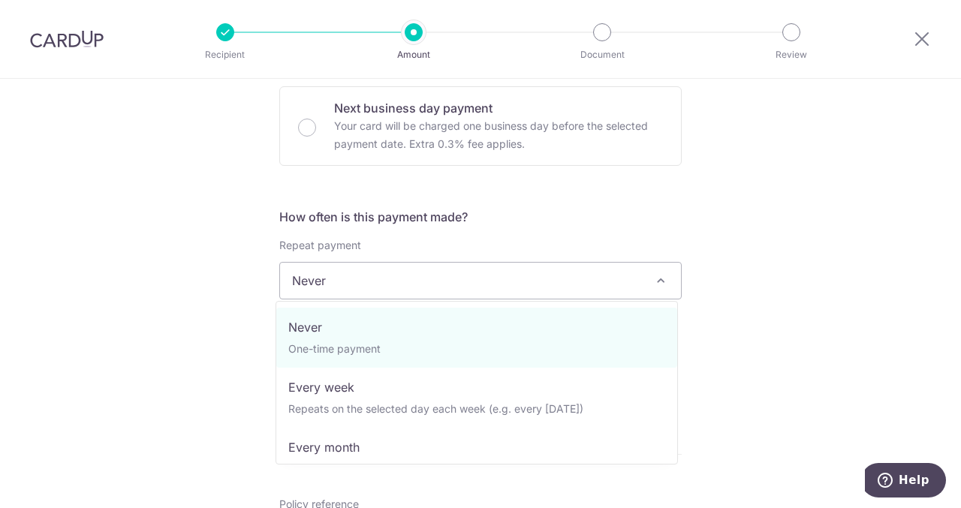
click at [385, 276] on span "Never" at bounding box center [480, 281] width 401 height 36
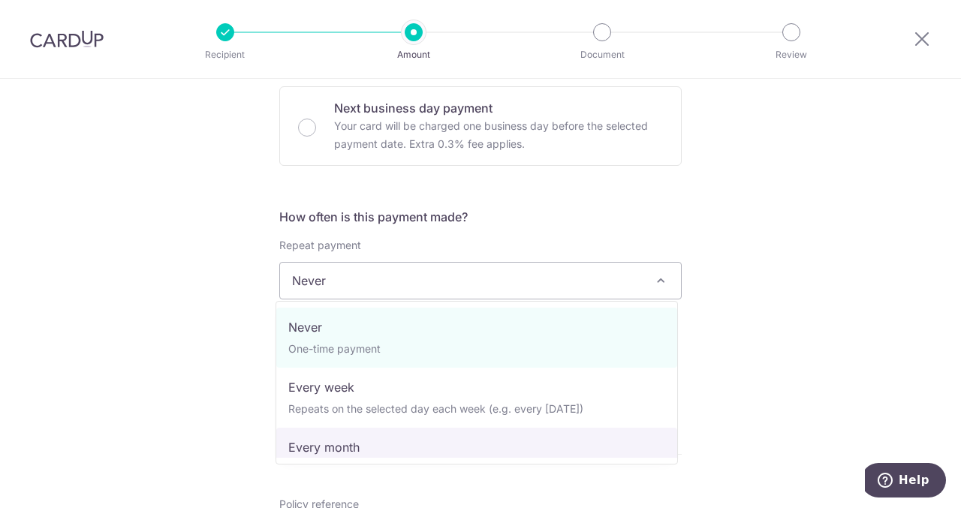
scroll to position [210, 0]
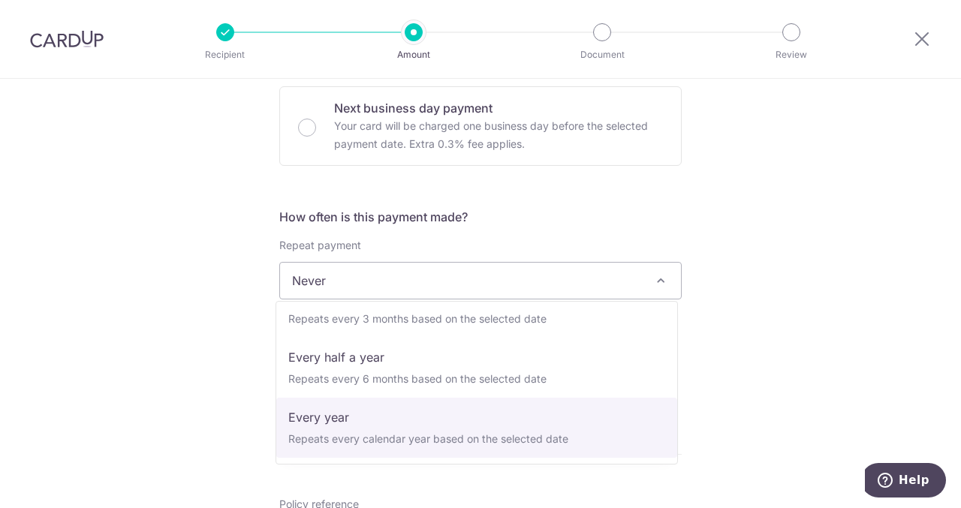
select select "6"
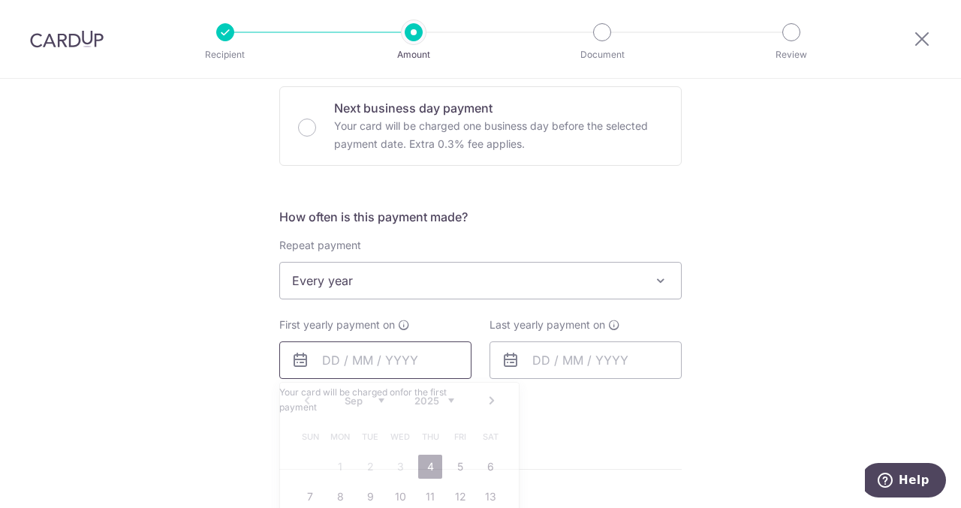
click at [361, 358] on input "text" at bounding box center [375, 361] width 192 height 38
click at [423, 471] on link "4" at bounding box center [430, 467] width 24 height 24
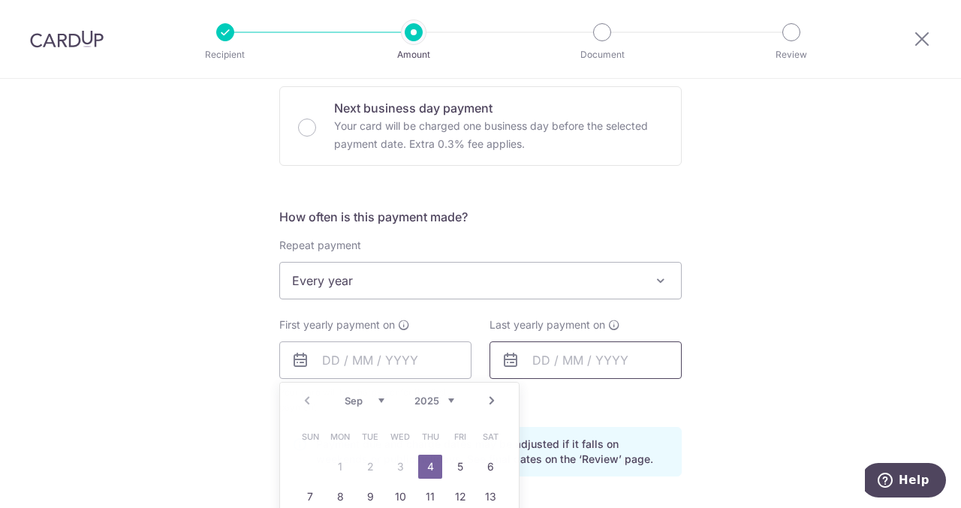
type input "[DATE]"
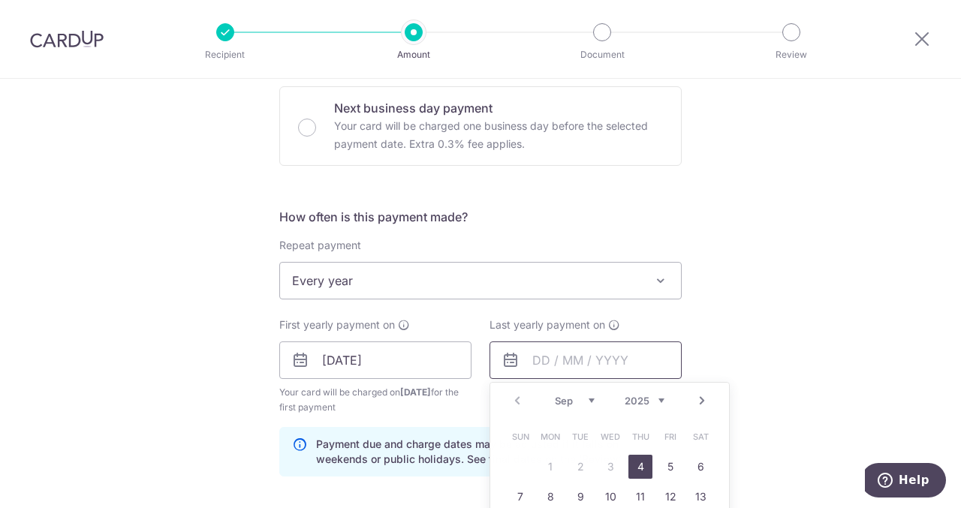
click at [588, 369] on input "text" at bounding box center [586, 361] width 192 height 38
click at [650, 402] on select "2025 2026 2027 2028 2029 2030 2031 2032 2033 2034 2035" at bounding box center [645, 401] width 40 height 12
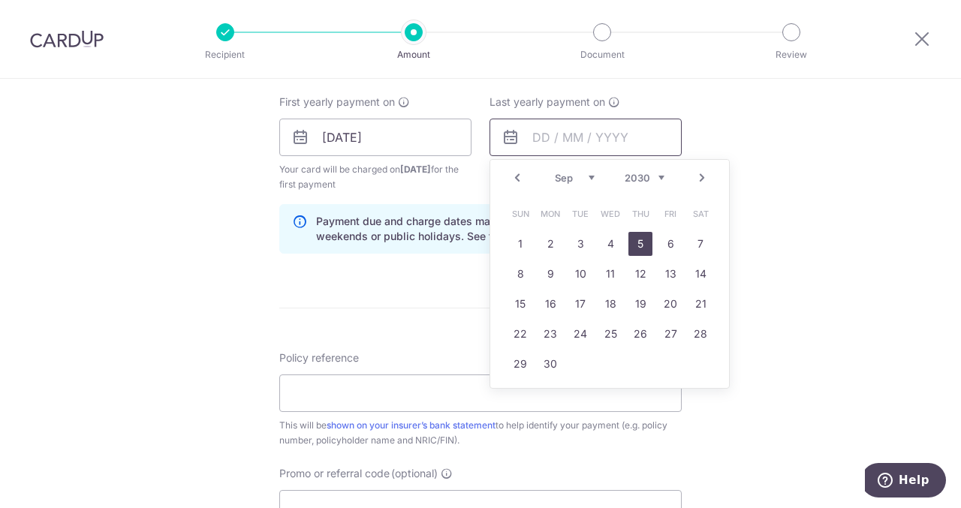
scroll to position [711, 0]
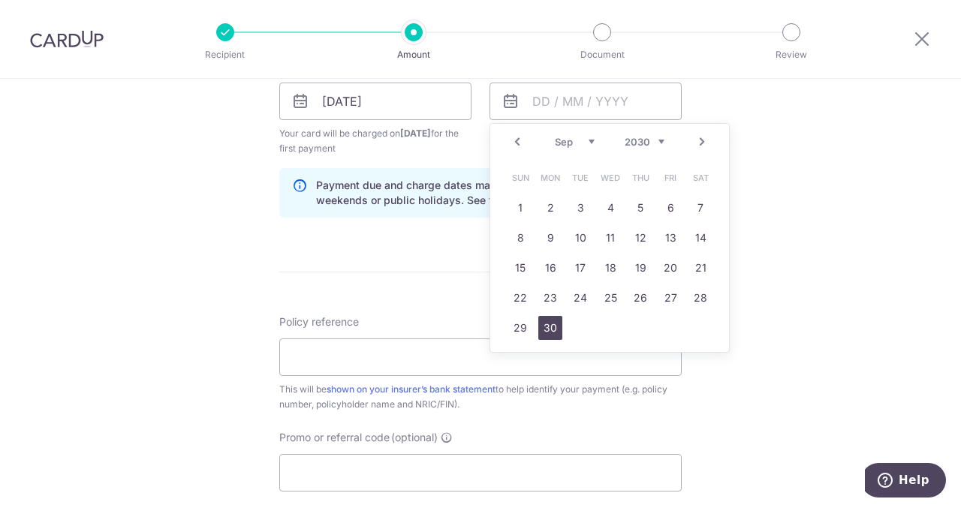
click at [548, 329] on link "30" at bounding box center [550, 328] width 24 height 24
type input "[DATE]"
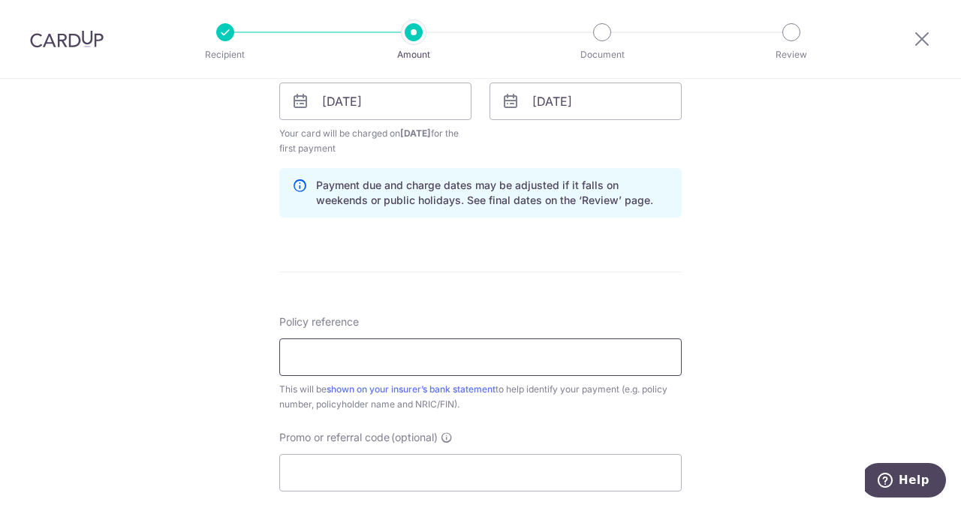
click at [520, 354] on input "Policy reference" at bounding box center [480, 358] width 402 height 38
type input "L541721576"
click at [338, 463] on input "Promo or referral code (optional)" at bounding box center [480, 473] width 402 height 38
click at [336, 475] on input "Promo or referral code (optional)" at bounding box center [480, 473] width 402 height 38
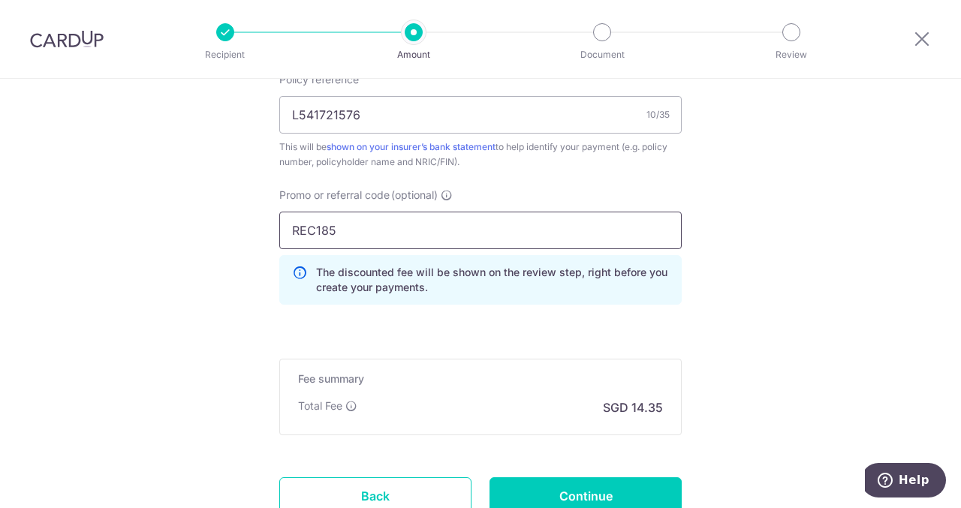
scroll to position [966, 0]
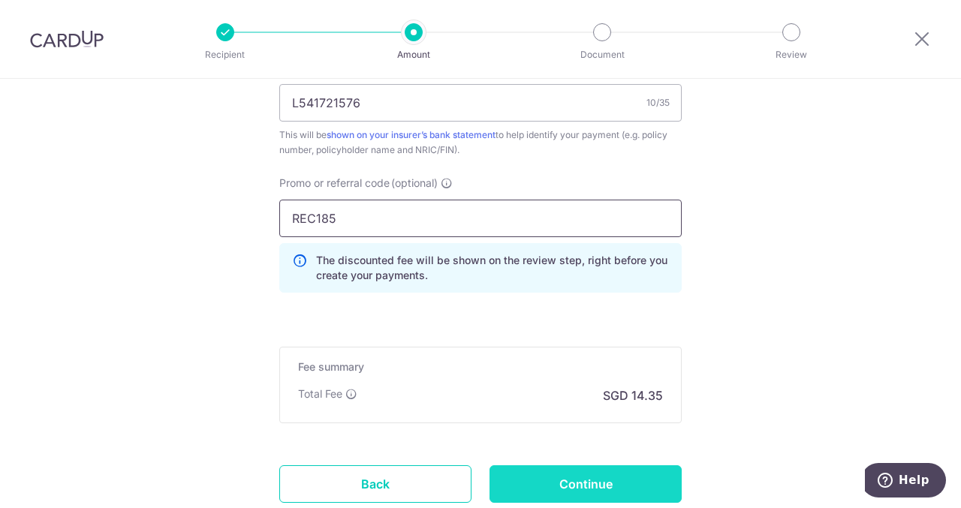
type input "REC185"
click at [568, 481] on input "Continue" at bounding box center [586, 485] width 192 height 38
type input "Create Schedule"
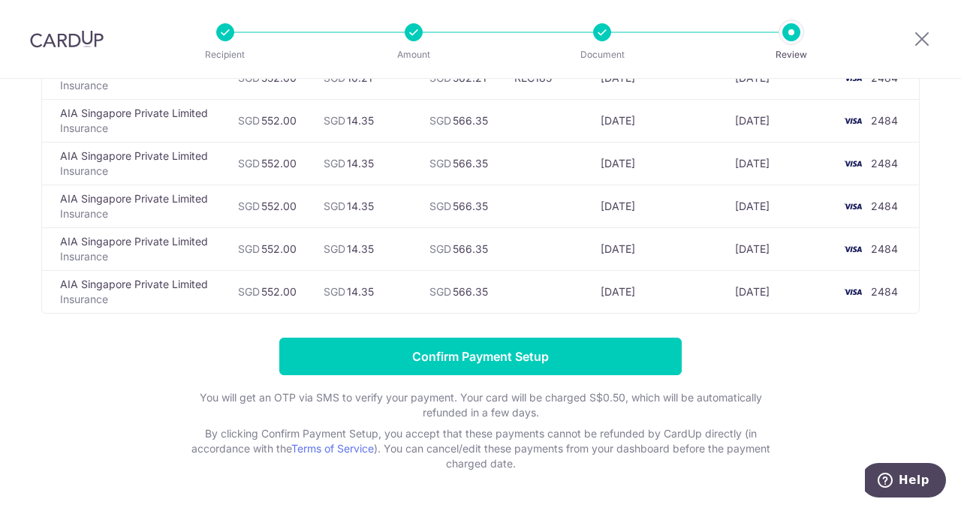
scroll to position [178, 0]
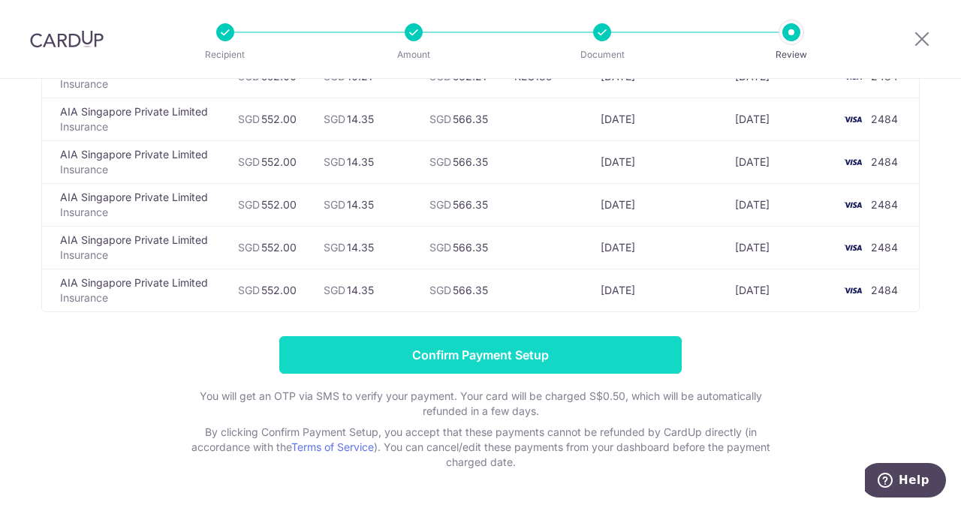
click at [541, 350] on input "Confirm Payment Setup" at bounding box center [480, 355] width 402 height 38
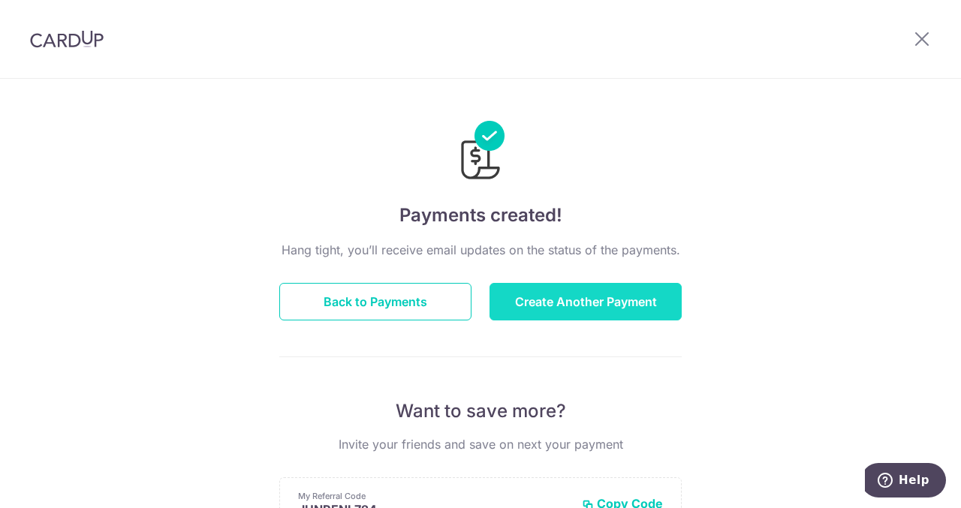
click at [560, 304] on button "Create Another Payment" at bounding box center [586, 302] width 192 height 38
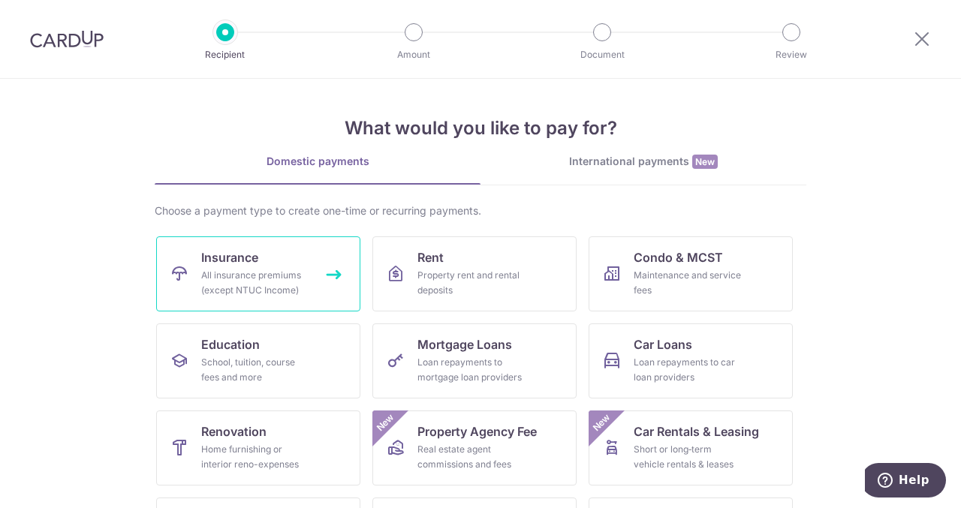
click at [255, 287] on div "All insurance premiums (except NTUC Income)" at bounding box center [255, 283] width 108 height 30
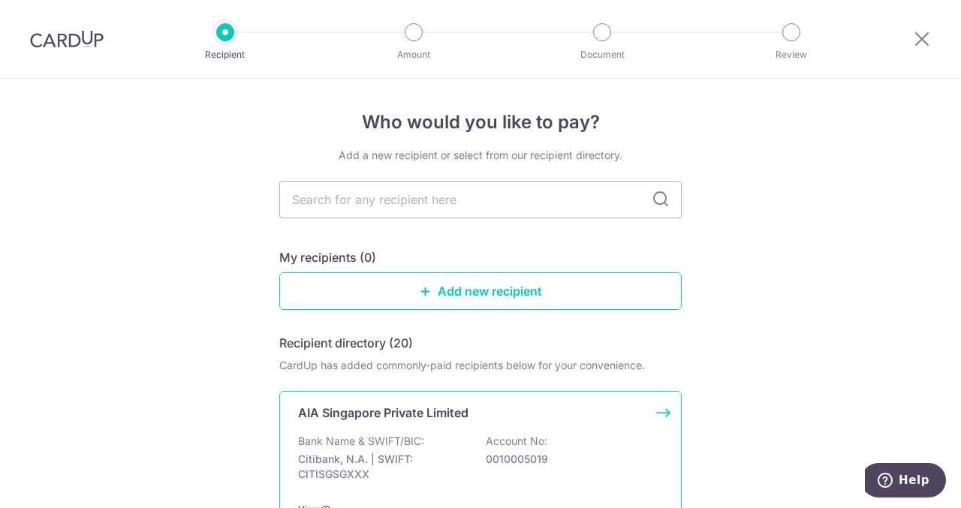
click at [390, 427] on div "AIA Singapore Private Limited Bank Name & SWIFT/BIC: Citibank, N.A. | SWIFT: CI…" at bounding box center [480, 460] width 402 height 139
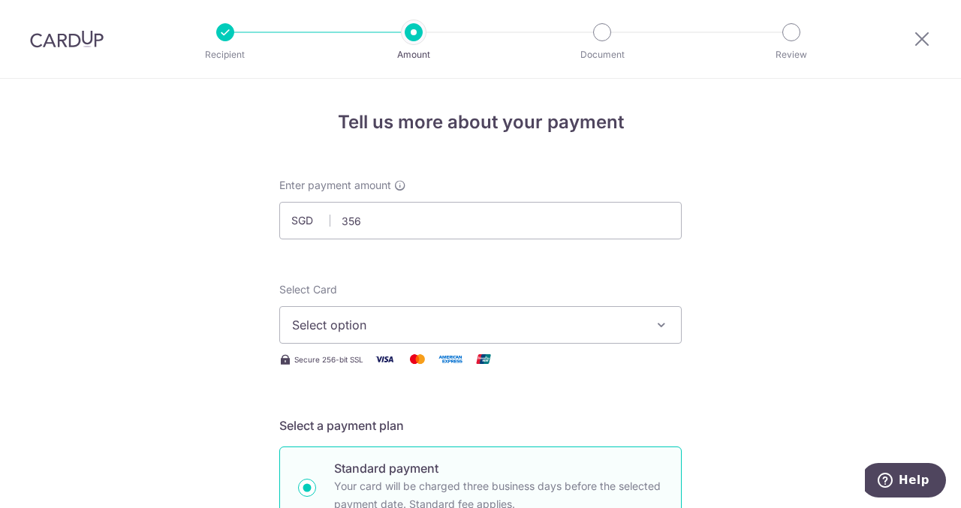
type input "356.00"
click at [584, 335] on button "Select option" at bounding box center [480, 325] width 402 height 38
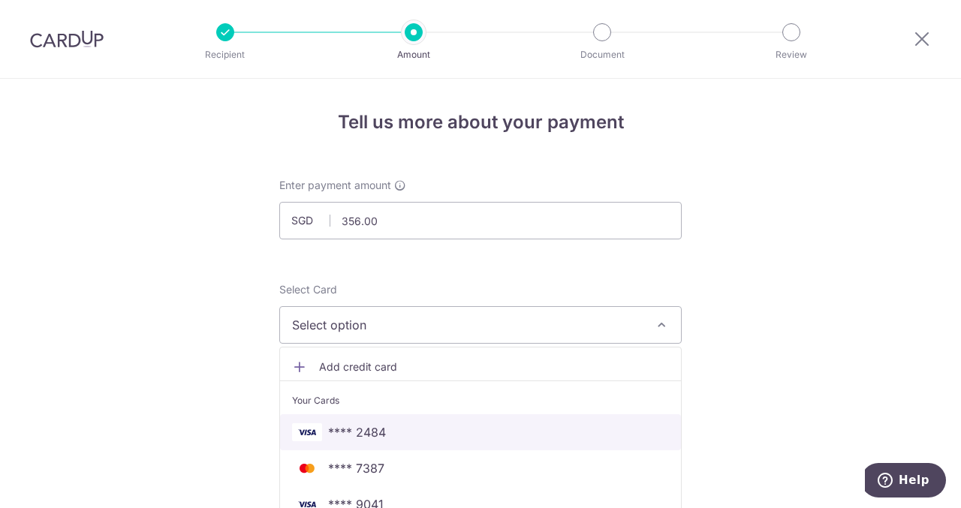
click at [536, 448] on link "**** 2484" at bounding box center [480, 432] width 401 height 36
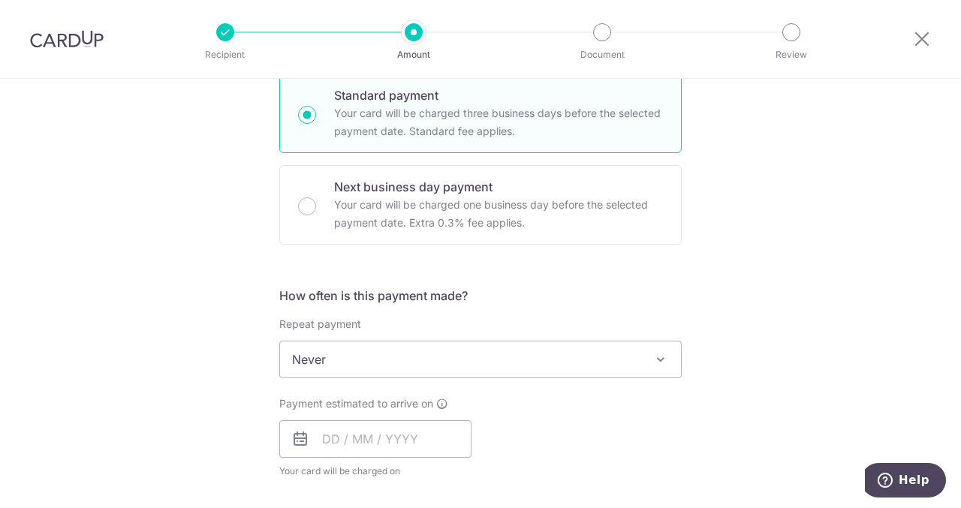
scroll to position [379, 0]
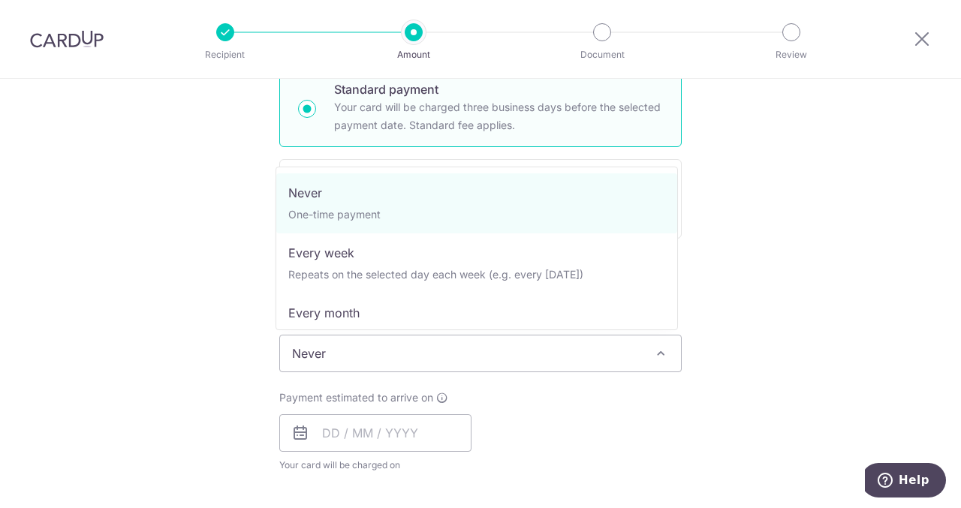
click at [398, 354] on span "Never" at bounding box center [480, 354] width 401 height 36
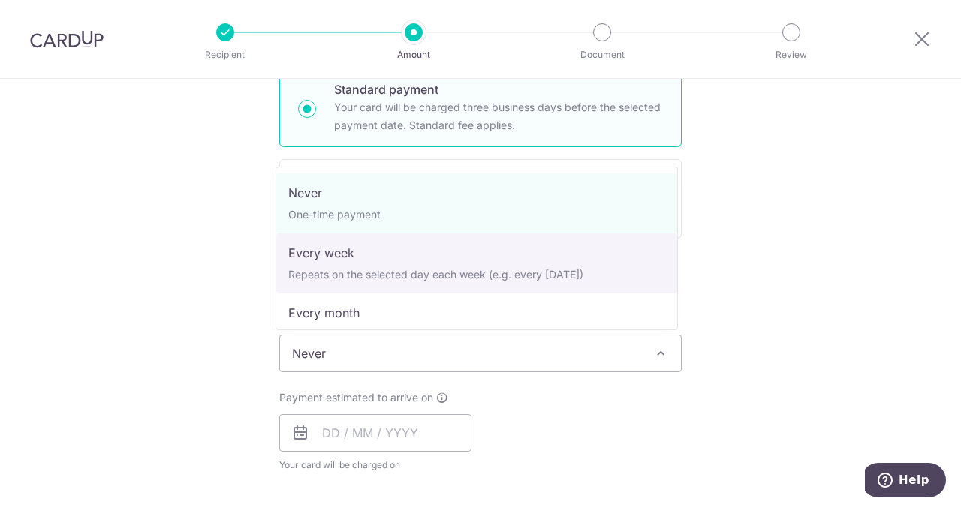
scroll to position [210, 0]
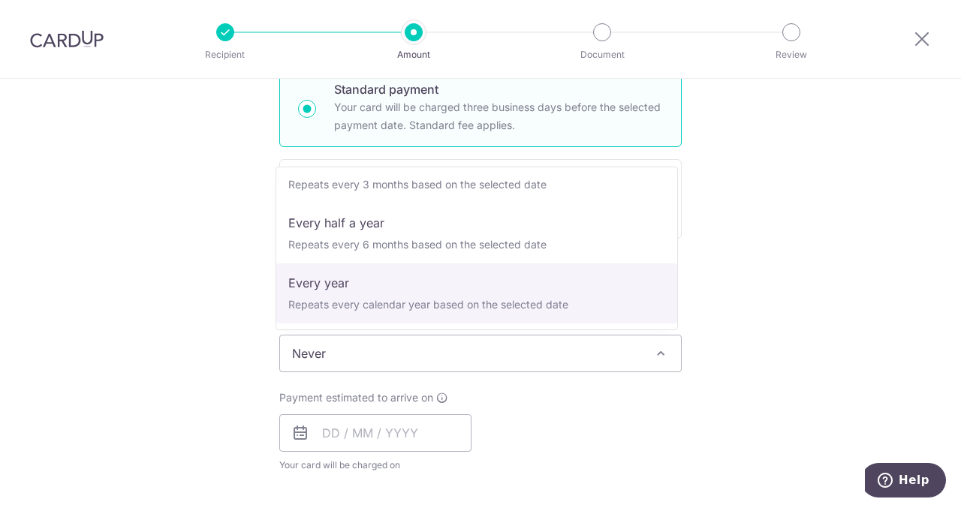
select select "6"
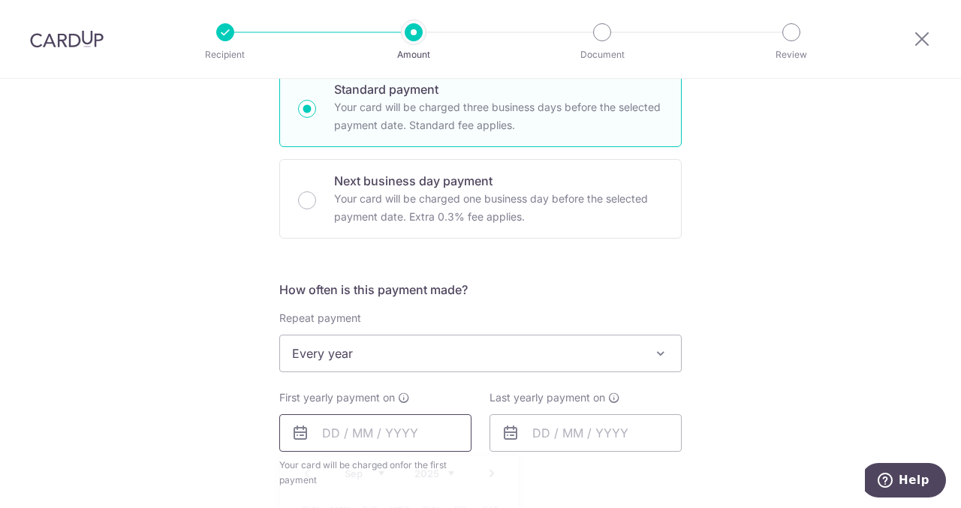
click at [414, 439] on input "text" at bounding box center [375, 433] width 192 height 38
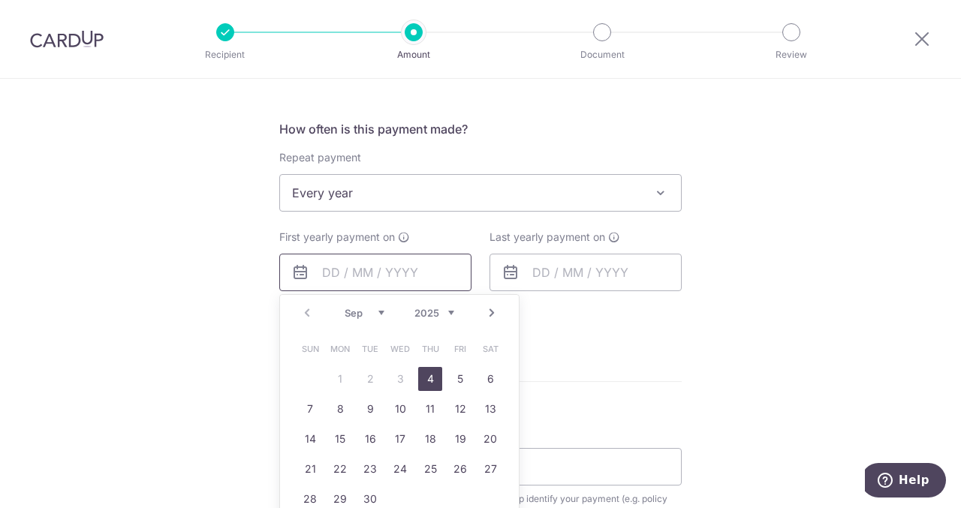
scroll to position [541, 0]
click at [424, 375] on link "4" at bounding box center [430, 378] width 24 height 24
type input "[DATE]"
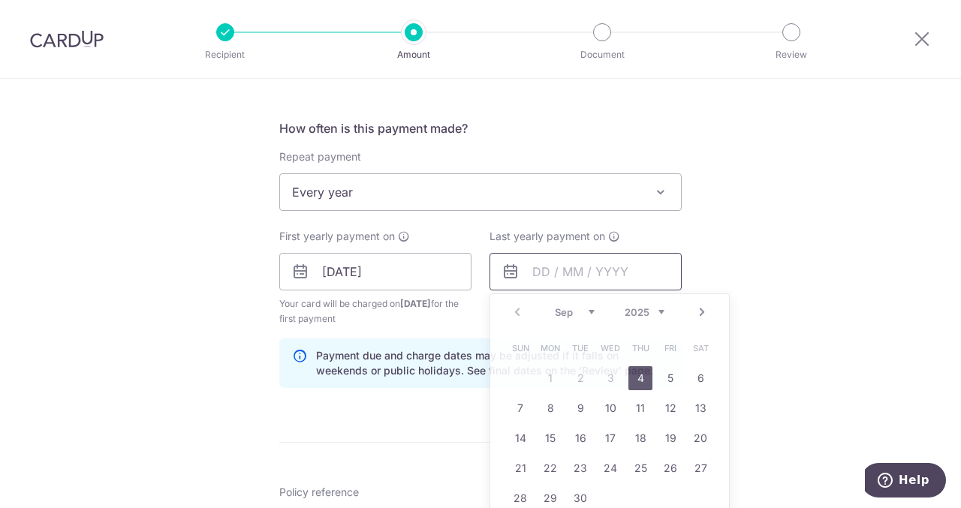
click at [562, 274] on input "text" at bounding box center [586, 272] width 192 height 38
click at [647, 307] on select "2025 2026 2027 2028 2029 2030 2031 2032 2033 2034 2035" at bounding box center [645, 312] width 40 height 12
click at [550, 499] on link "30" at bounding box center [550, 499] width 24 height 24
type input "30/09/2030"
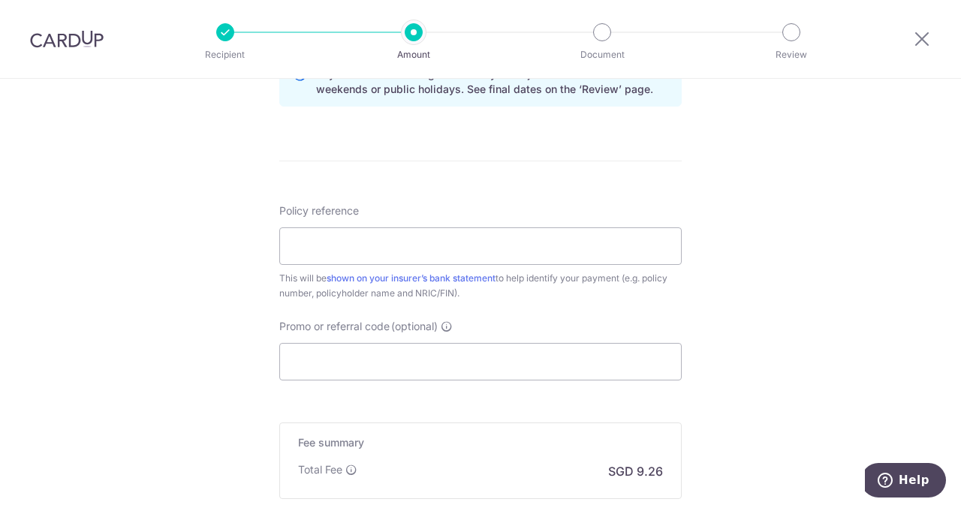
scroll to position [823, 0]
click at [478, 244] on input "Policy reference" at bounding box center [480, 246] width 402 height 38
type input "L54172189"
click at [444, 354] on input "Promo or referral code (optional)" at bounding box center [480, 361] width 402 height 38
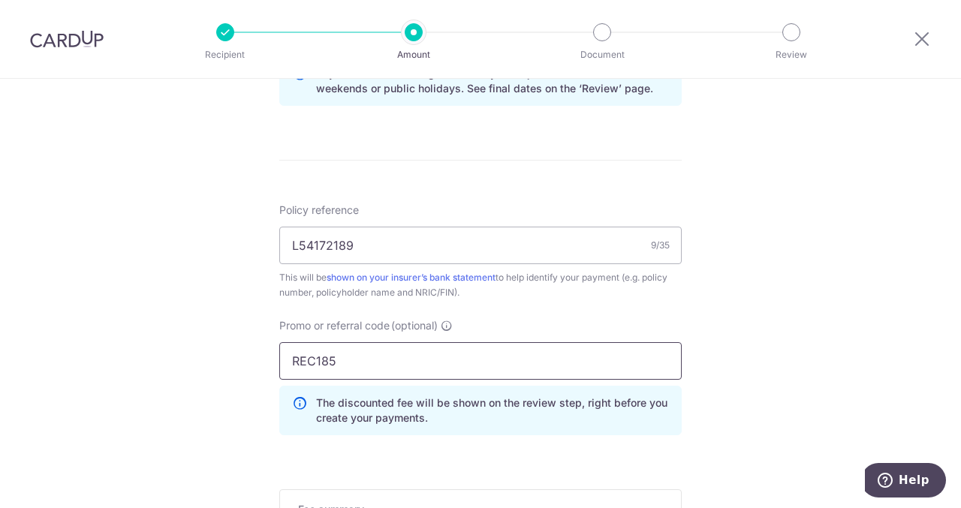
type input "REC185"
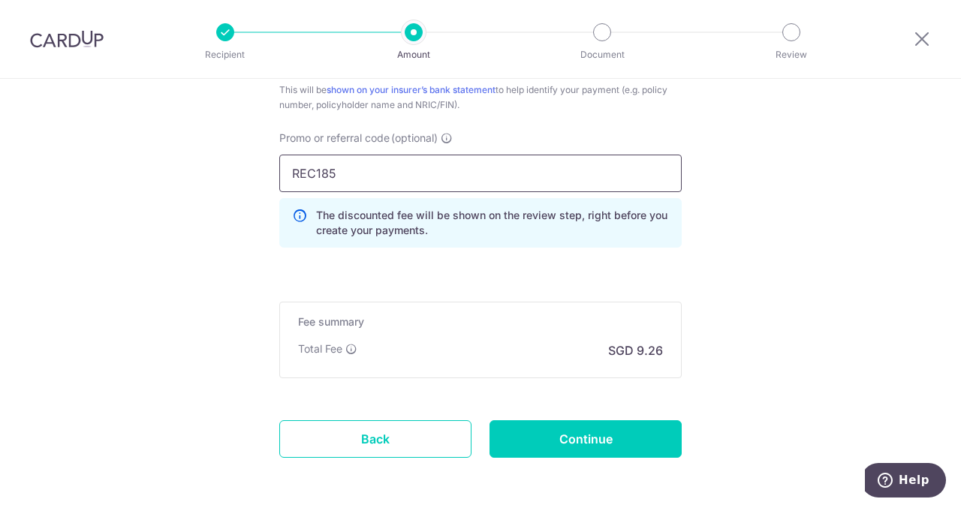
scroll to position [1016, 0]
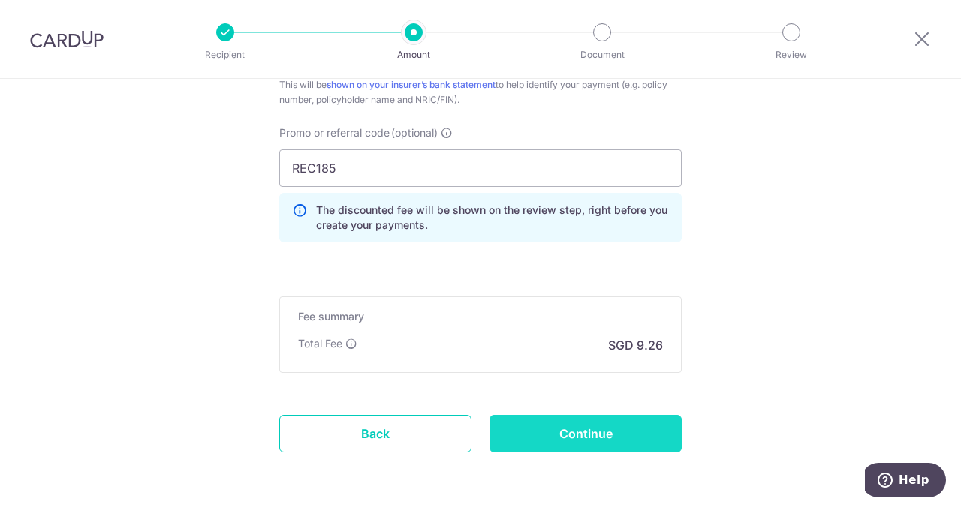
click at [623, 436] on input "Continue" at bounding box center [586, 434] width 192 height 38
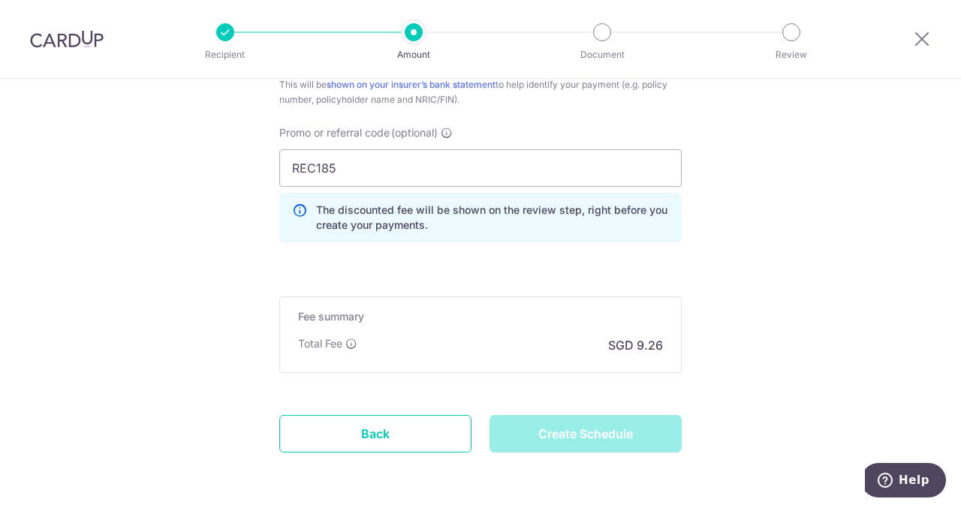
type input "Create Schedule"
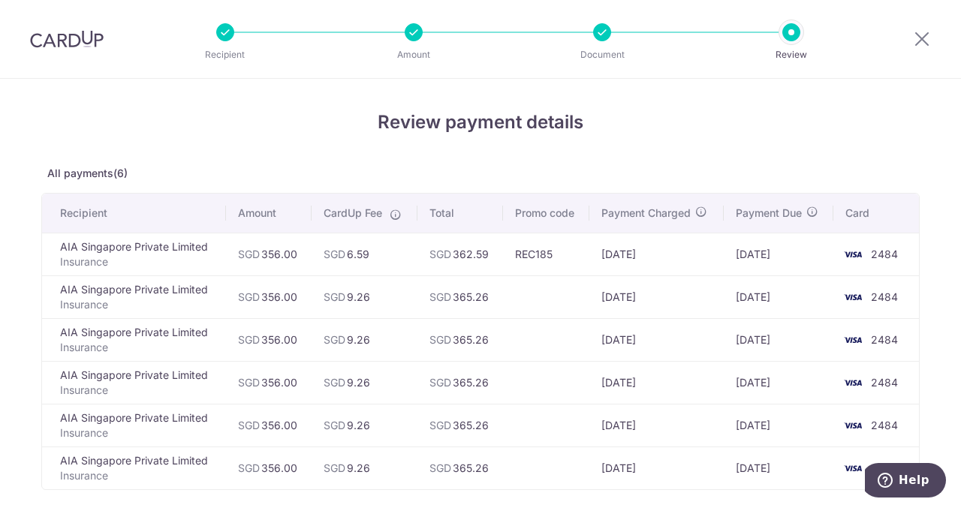
scroll to position [225, 0]
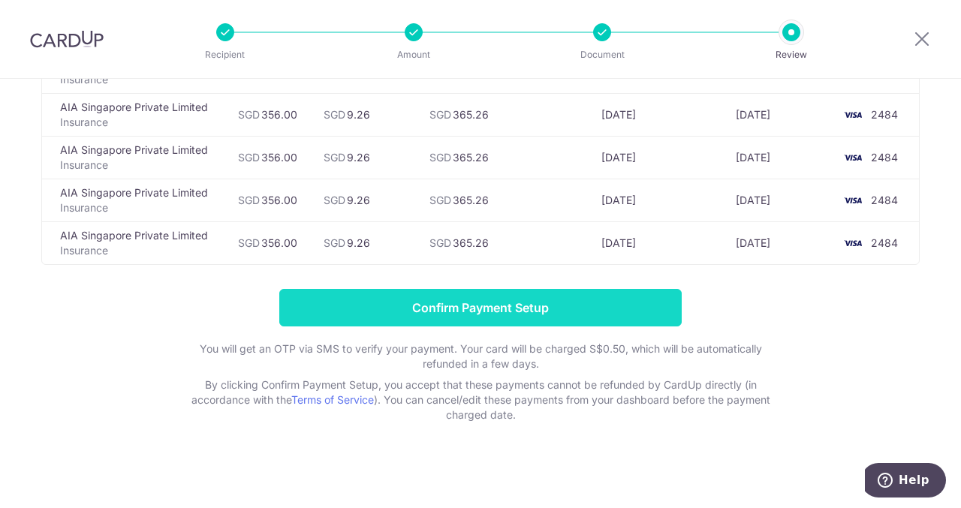
click at [538, 297] on input "Confirm Payment Setup" at bounding box center [480, 308] width 402 height 38
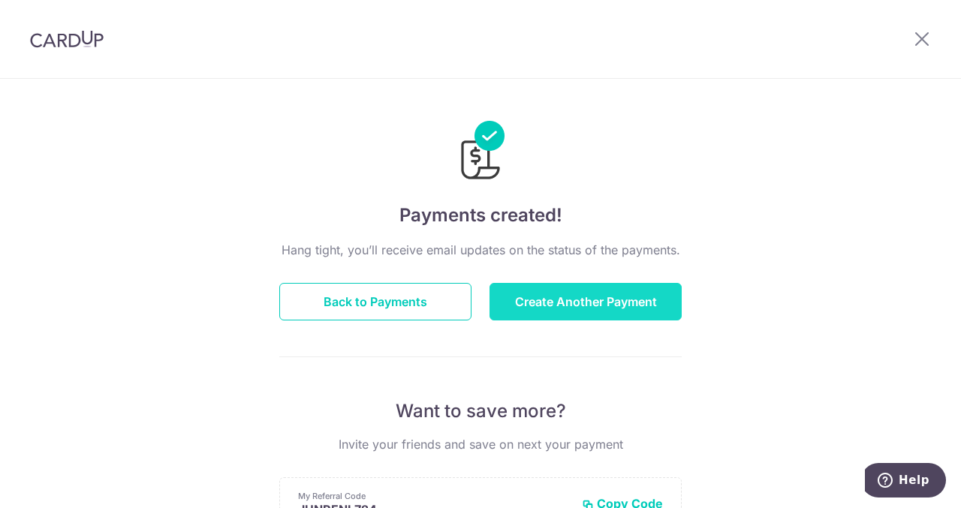
click at [532, 318] on button "Create Another Payment" at bounding box center [586, 302] width 192 height 38
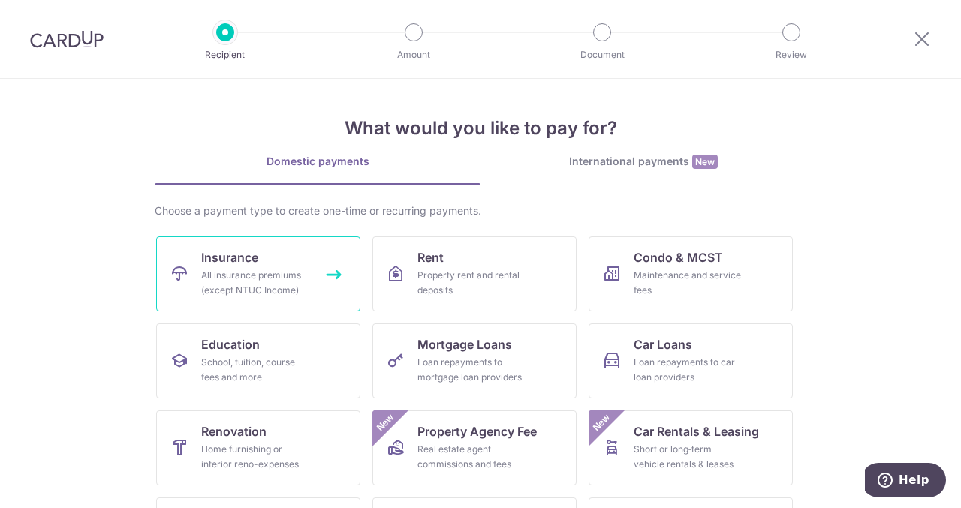
click at [238, 264] on span "Insurance" at bounding box center [229, 258] width 57 height 18
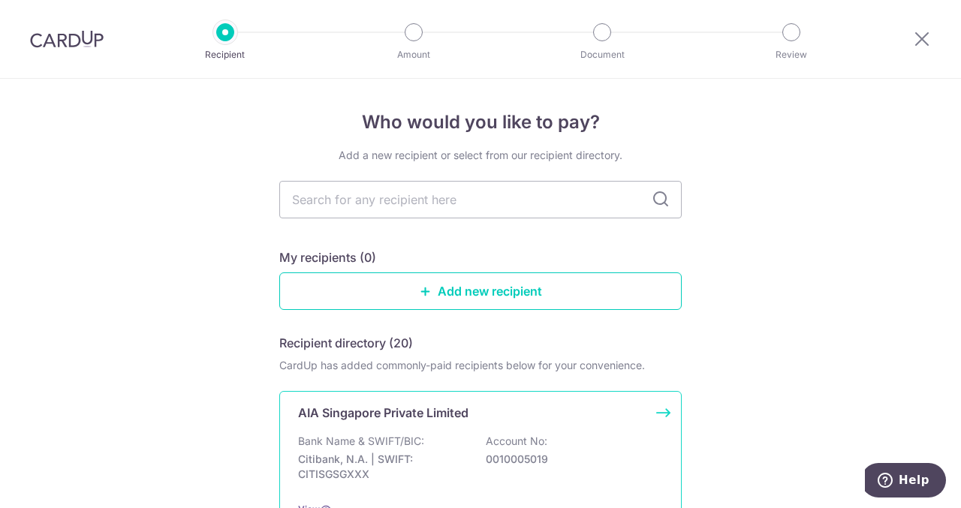
click at [371, 447] on p "Bank Name & SWIFT/BIC:" at bounding box center [361, 441] width 126 height 15
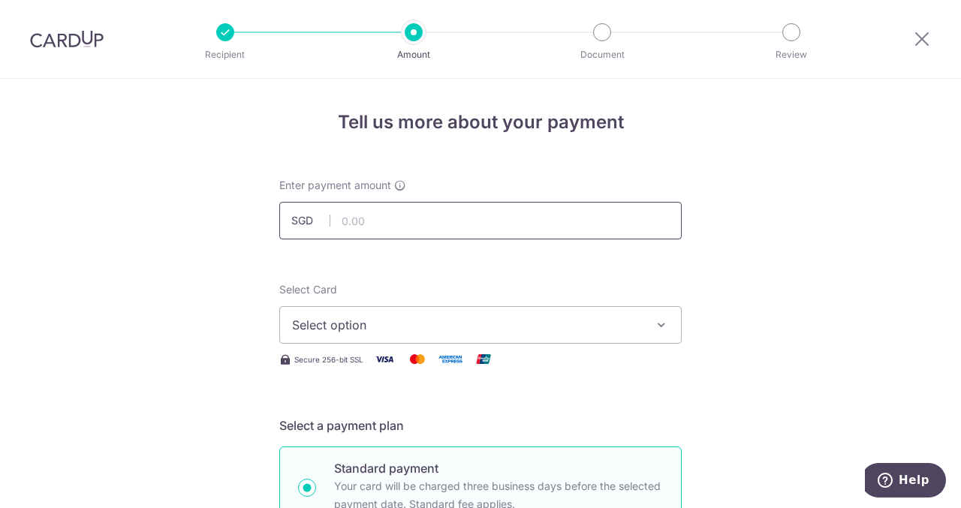
click at [362, 215] on input "text" at bounding box center [480, 221] width 402 height 38
type input "179.63"
click at [344, 316] on span "Select option" at bounding box center [467, 325] width 350 height 18
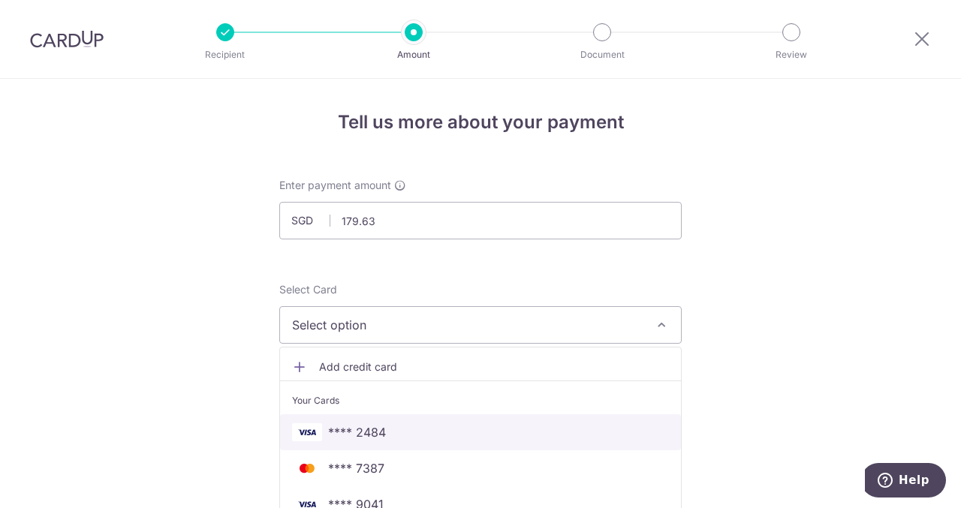
click at [351, 423] on span "**** 2484" at bounding box center [357, 432] width 58 height 18
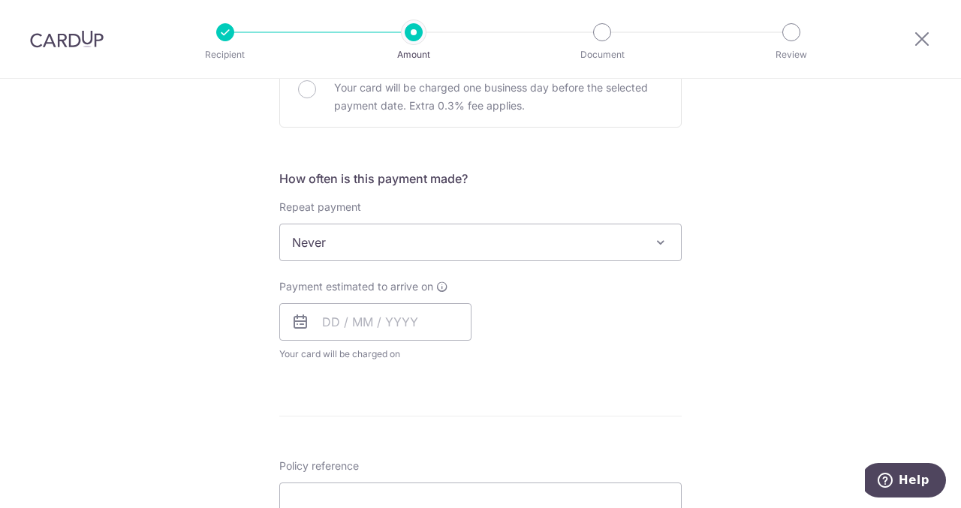
scroll to position [491, 0]
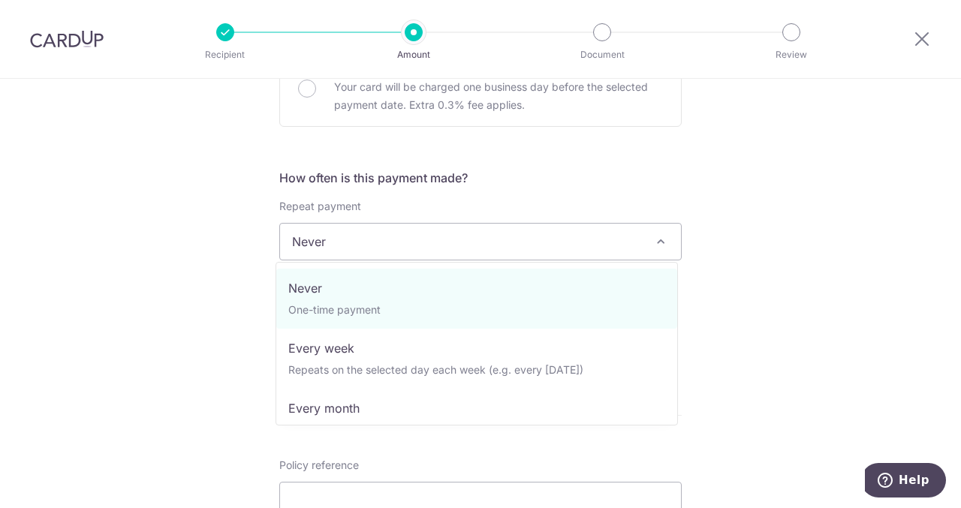
click at [527, 239] on span "Never" at bounding box center [480, 242] width 401 height 36
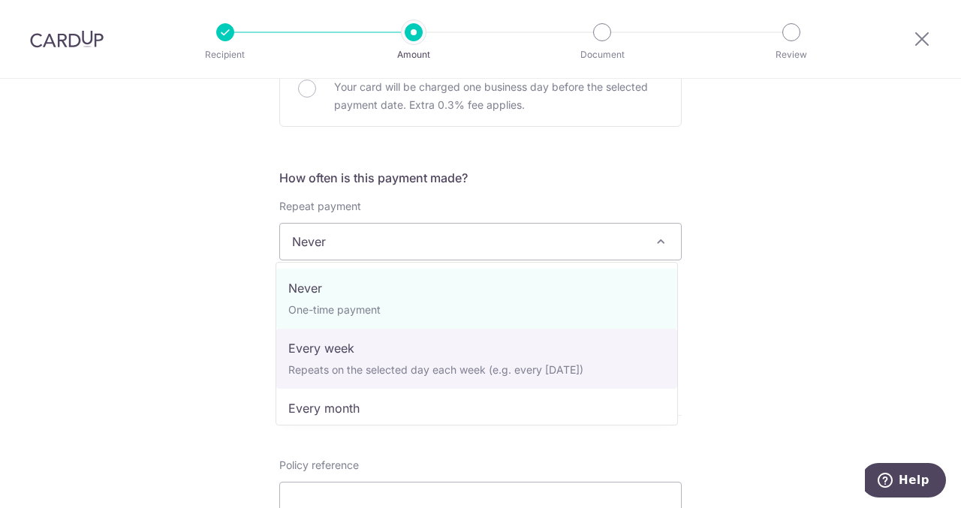
scroll to position [210, 0]
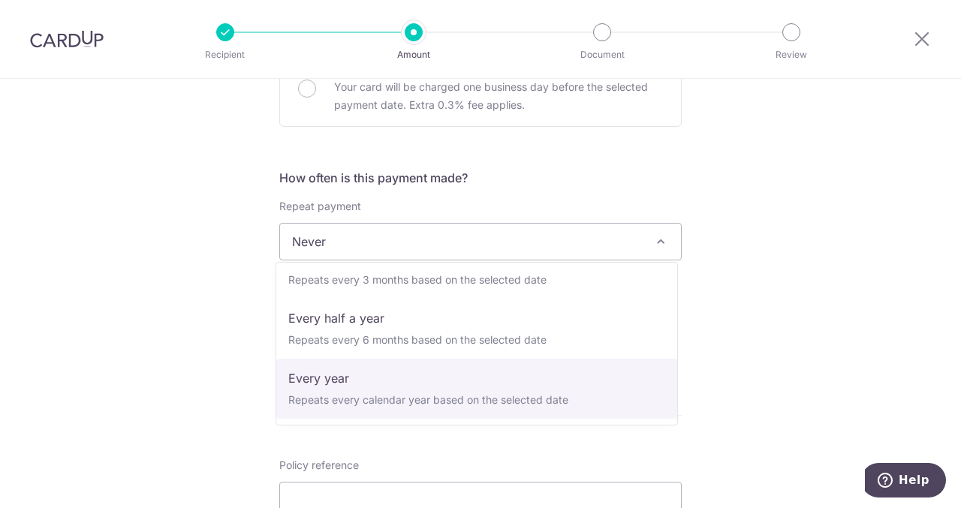
select select "6"
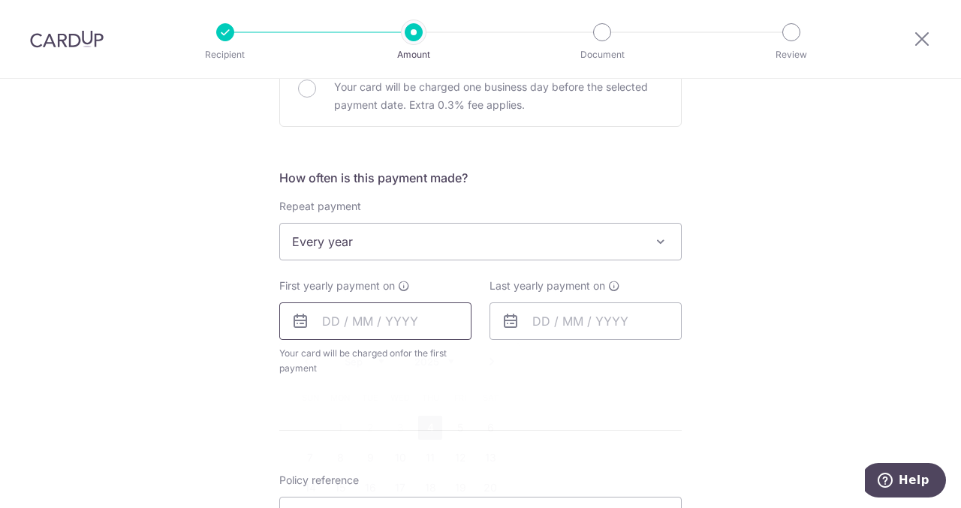
click at [401, 313] on input "text" at bounding box center [375, 322] width 192 height 38
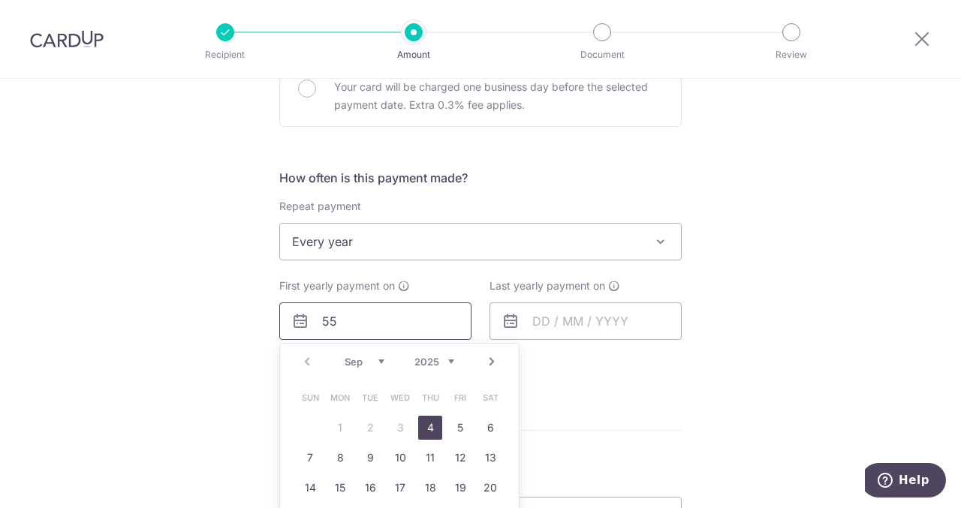
type input "5"
click at [423, 432] on link "4" at bounding box center [430, 428] width 24 height 24
type input "04/09/2025"
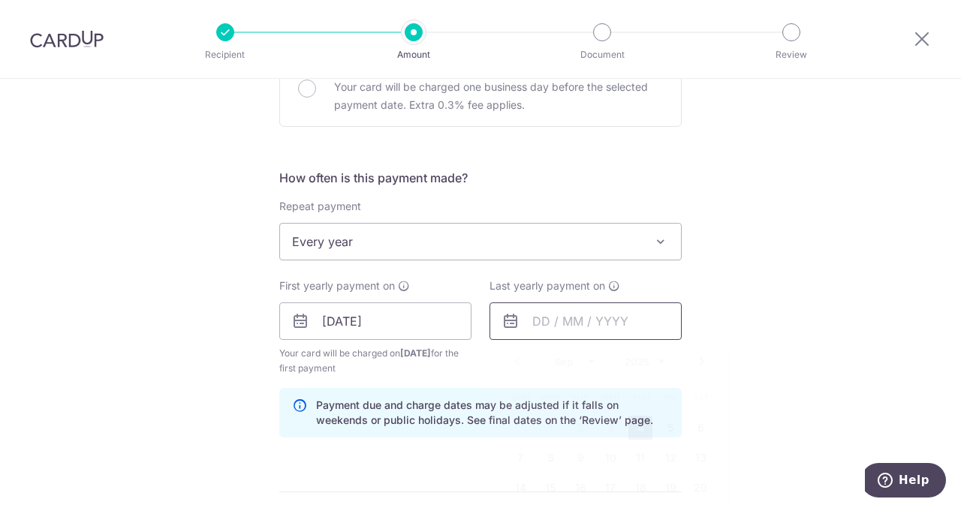
click at [559, 329] on input "text" at bounding box center [586, 322] width 192 height 38
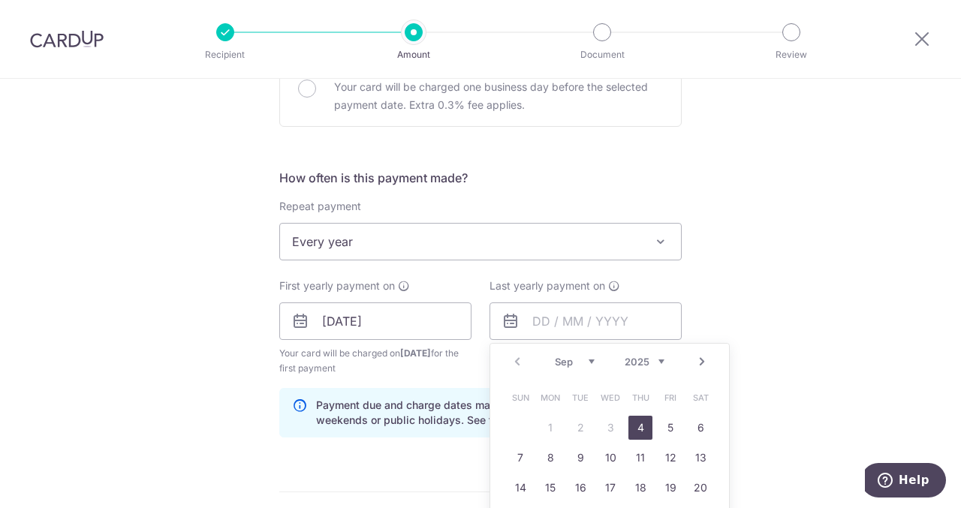
click at [646, 361] on select "2025 2026 2027 2028 2029 2030 2031 2032 2033 2034 2035" at bounding box center [645, 362] width 40 height 12
click at [638, 427] on link "5" at bounding box center [640, 428] width 24 height 24
type input "05/09/2030"
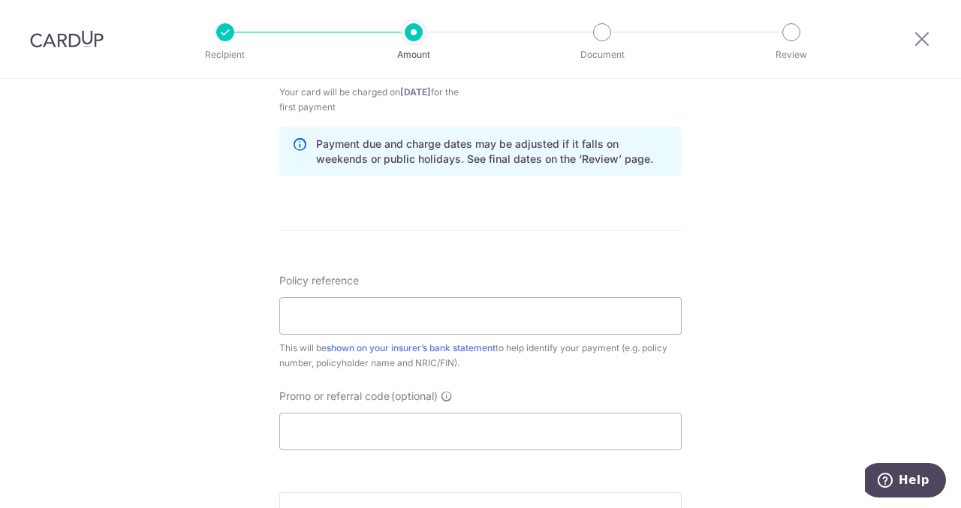
scroll to position [785, 0]
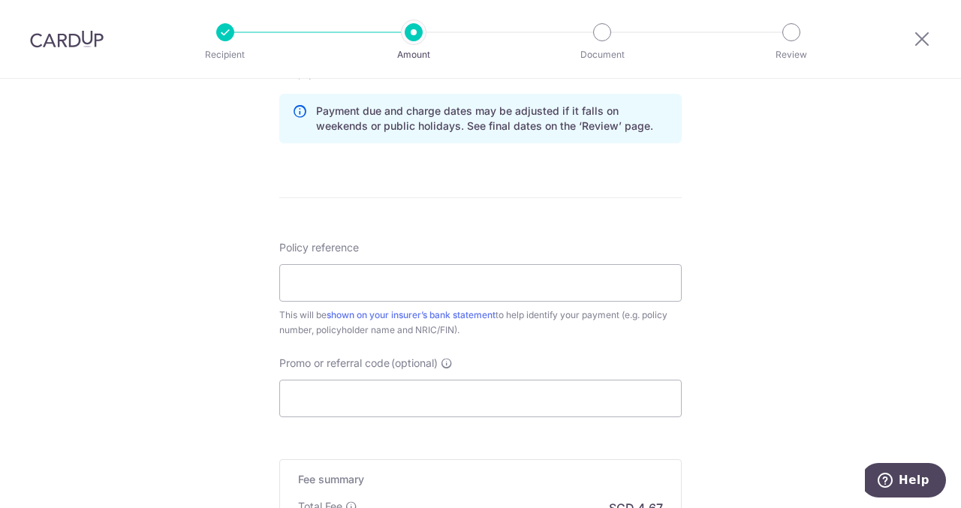
click at [637, 303] on div "Policy reference This will be shown on your insurer’s bank statement to help id…" at bounding box center [480, 289] width 402 height 98
click at [626, 285] on input "Policy reference" at bounding box center [480, 283] width 402 height 38
type input "L557668869"
click at [357, 405] on input "Promo or referral code (optional)" at bounding box center [480, 399] width 402 height 38
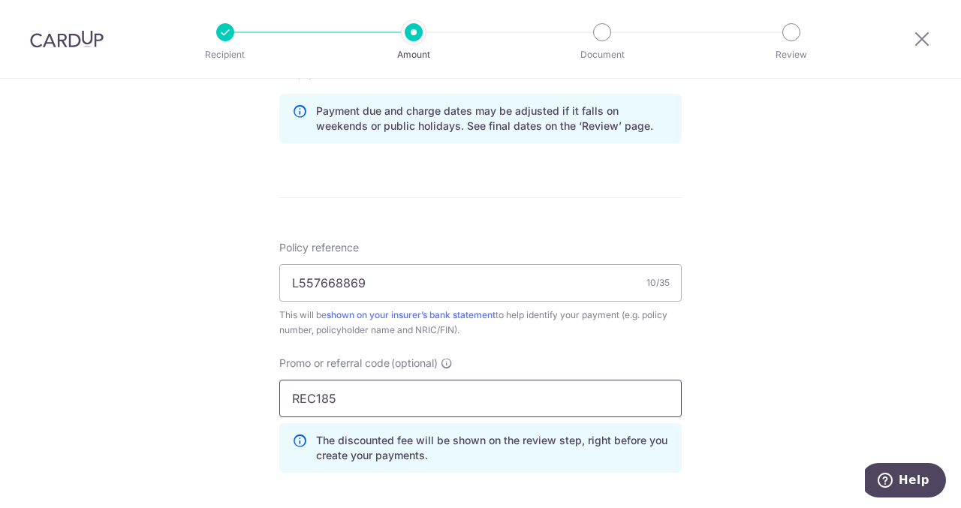
scroll to position [1068, 0]
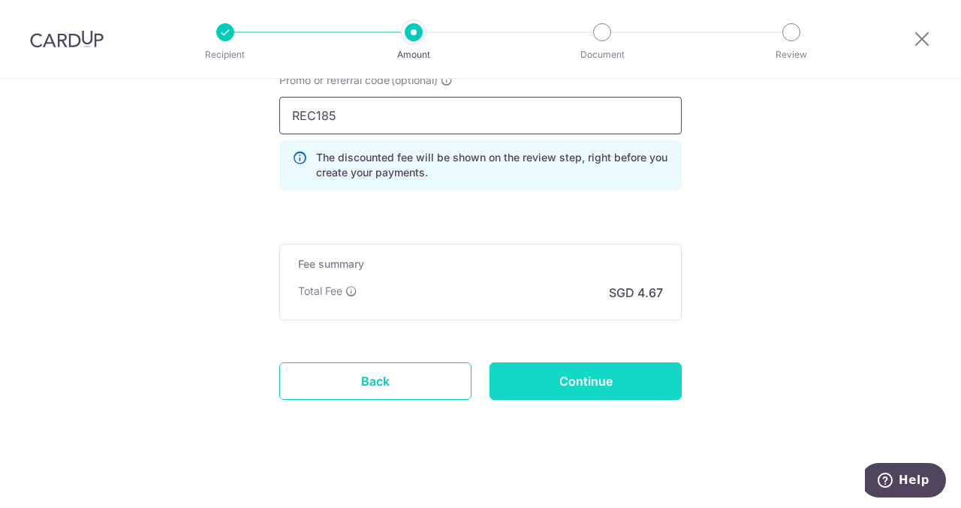
type input "REC185"
click at [582, 395] on input "Continue" at bounding box center [586, 382] width 192 height 38
type input "Create Schedule"
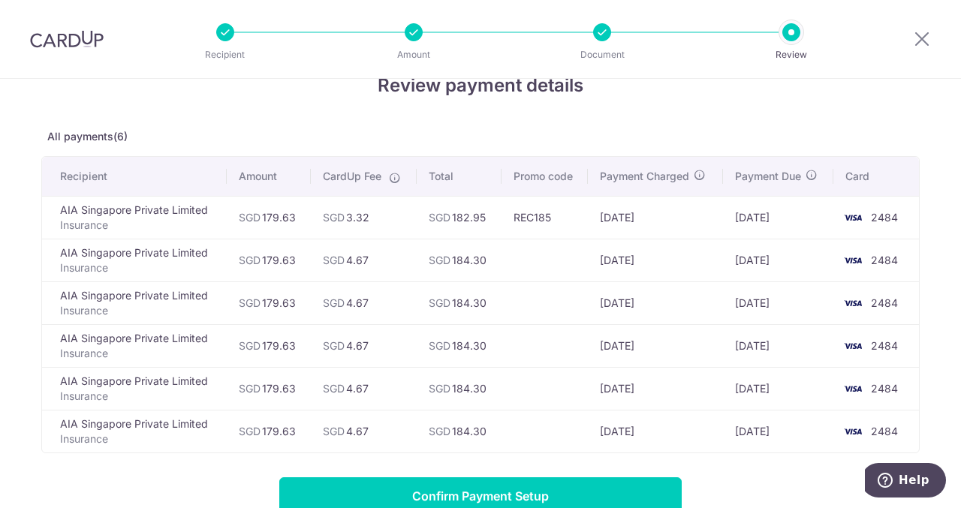
scroll to position [38, 0]
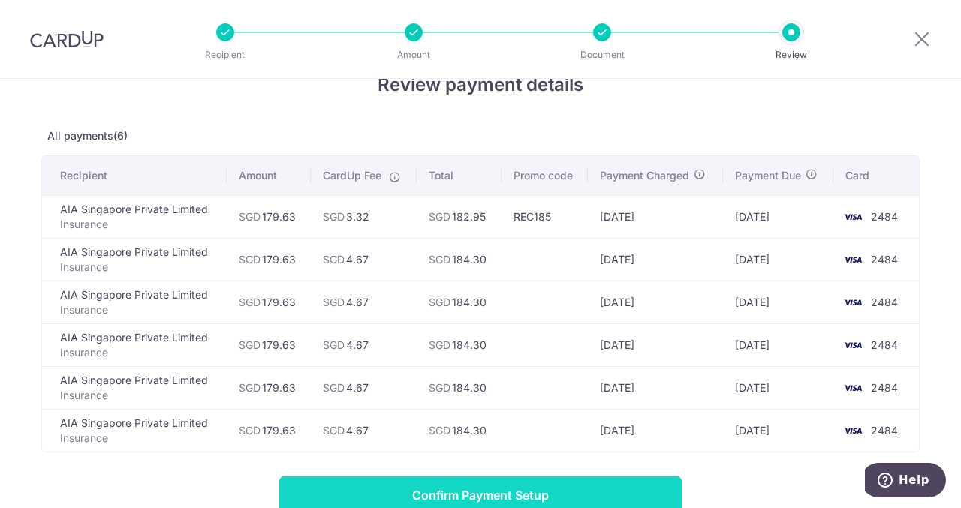
click at [556, 489] on input "Confirm Payment Setup" at bounding box center [480, 496] width 402 height 38
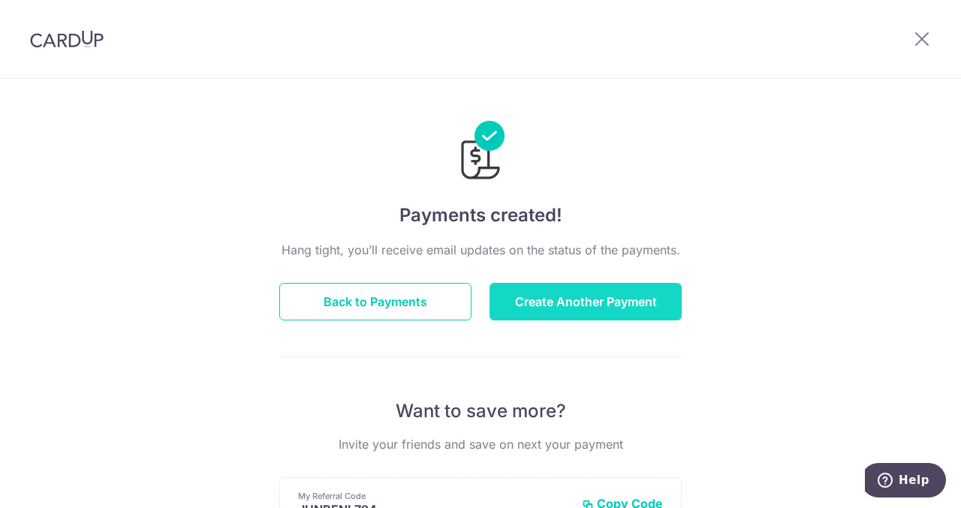
click at [571, 290] on button "Create Another Payment" at bounding box center [586, 302] width 192 height 38
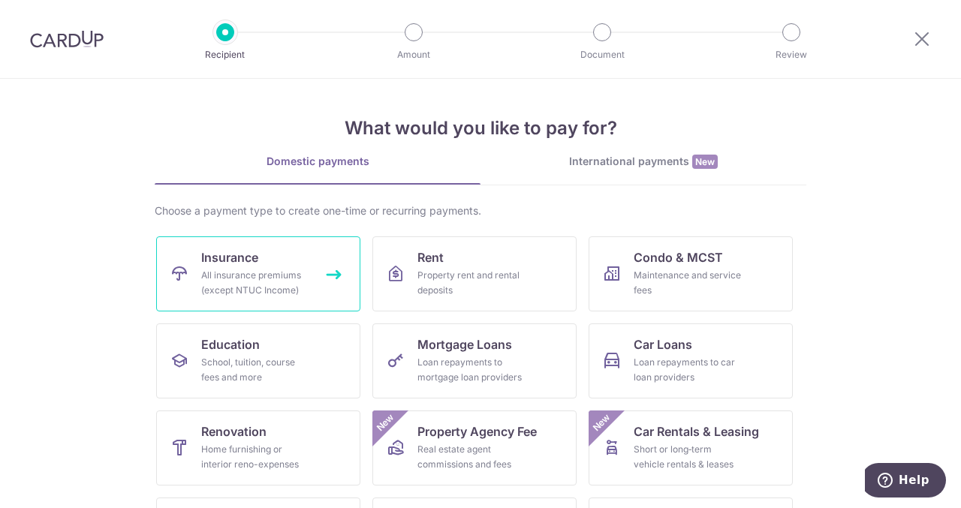
click at [237, 276] on div "All insurance premiums (except NTUC Income)" at bounding box center [255, 283] width 108 height 30
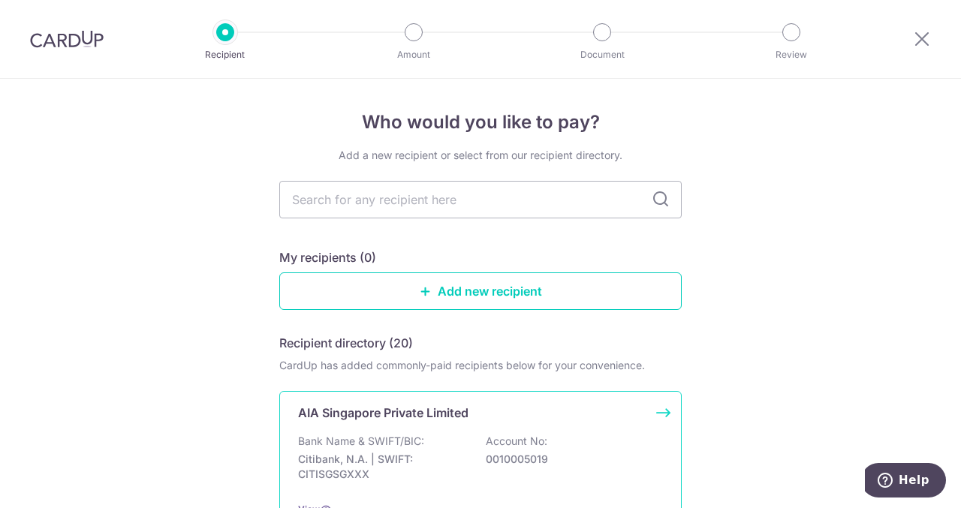
click at [438, 421] on div "AIA Singapore Private Limited Bank Name & SWIFT/BIC: Citibank, N.A. | SWIFT: CI…" at bounding box center [480, 460] width 402 height 139
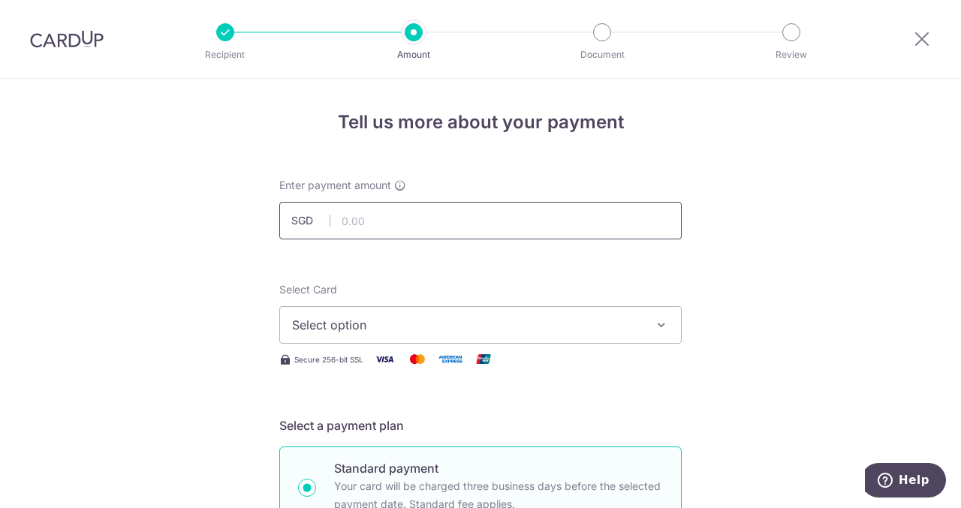
click at [369, 222] on input "text" at bounding box center [480, 221] width 402 height 38
type input "2,780.00"
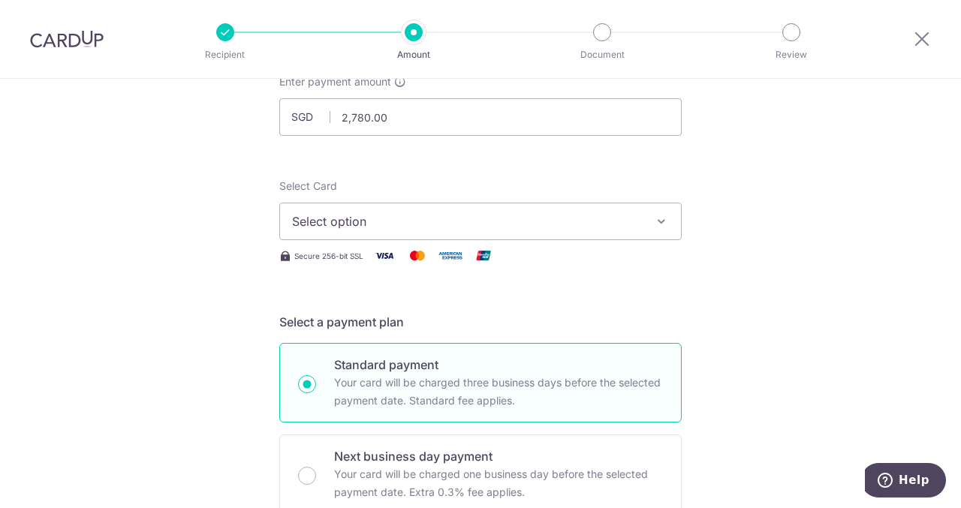
scroll to position [104, 0]
click at [312, 215] on span "Select option" at bounding box center [467, 221] width 350 height 18
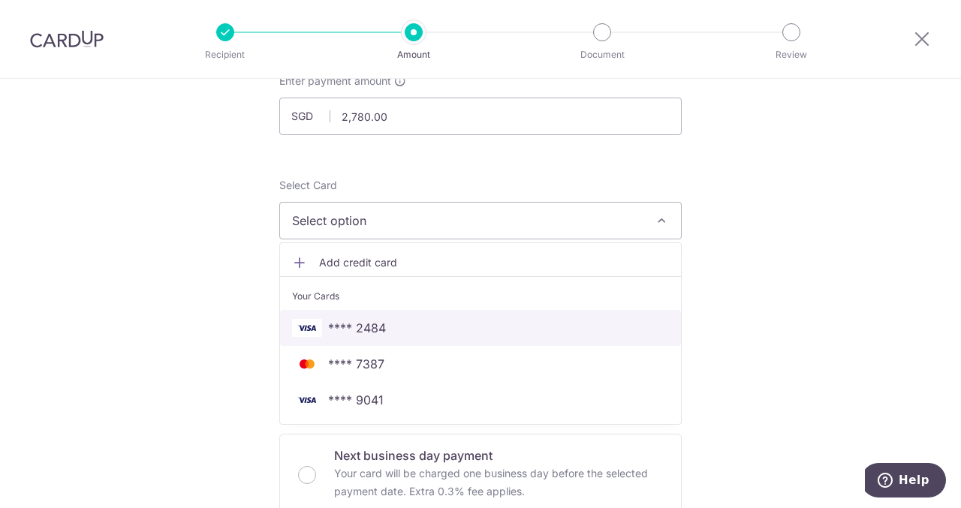
click at [334, 329] on span "**** 2484" at bounding box center [357, 328] width 58 height 18
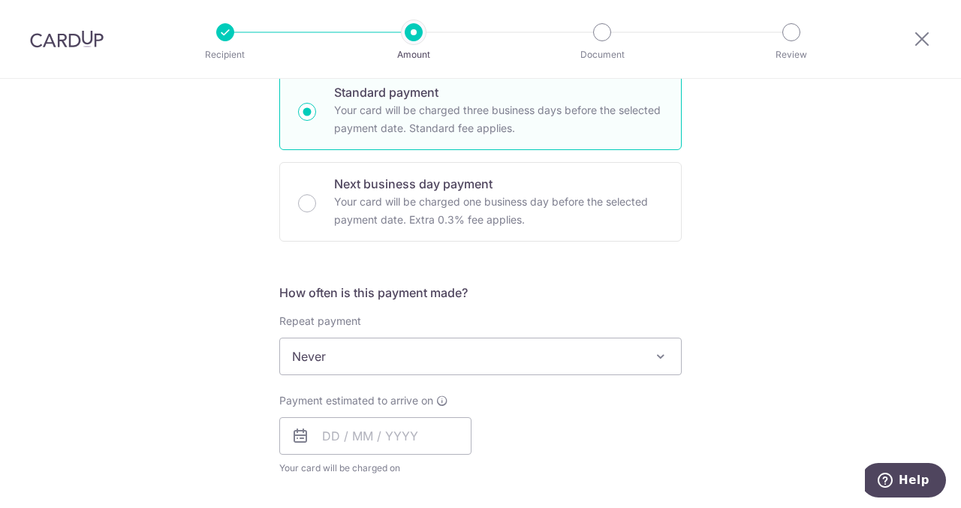
scroll to position [436, 0]
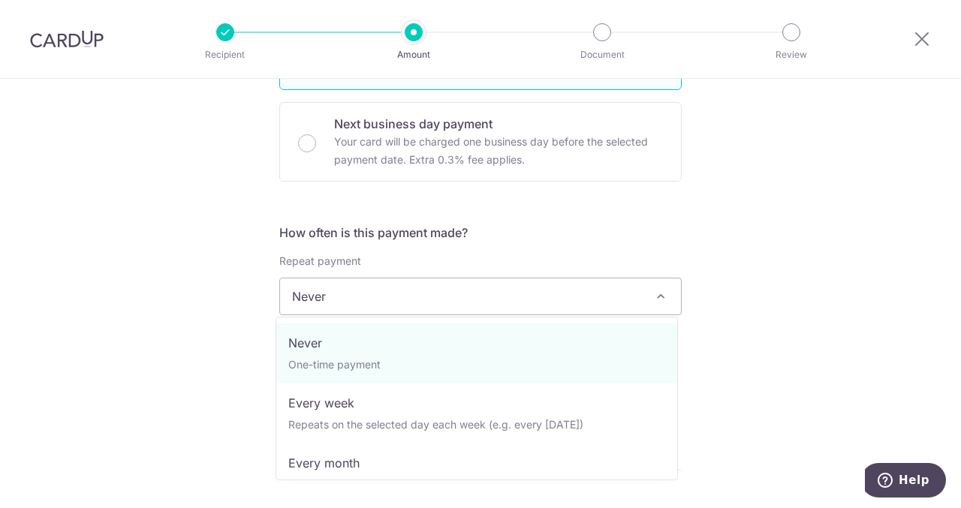
click at [342, 292] on span "Never" at bounding box center [480, 297] width 401 height 36
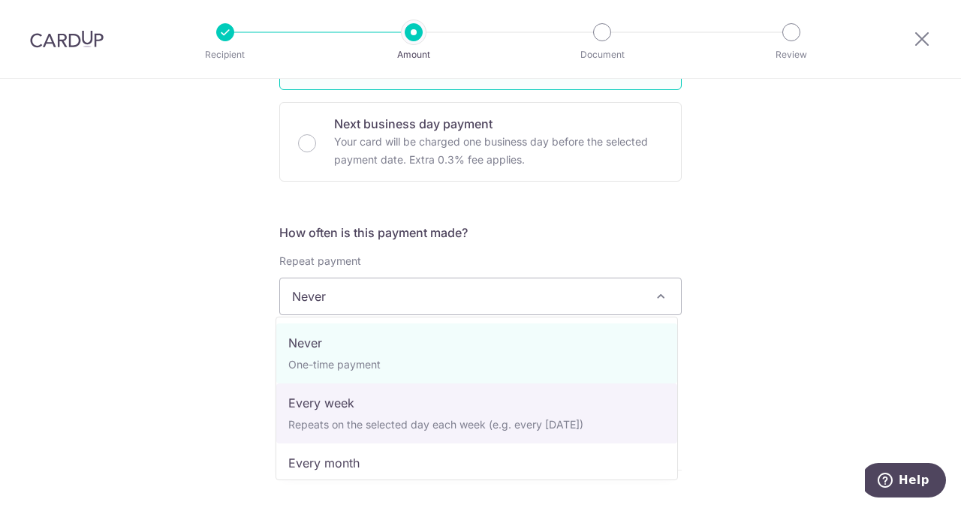
scroll to position [210, 0]
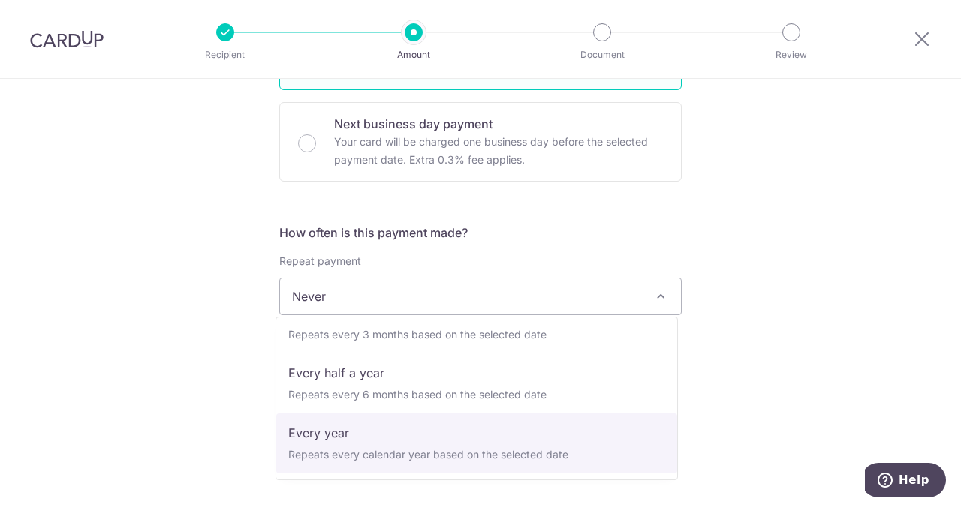
select select "6"
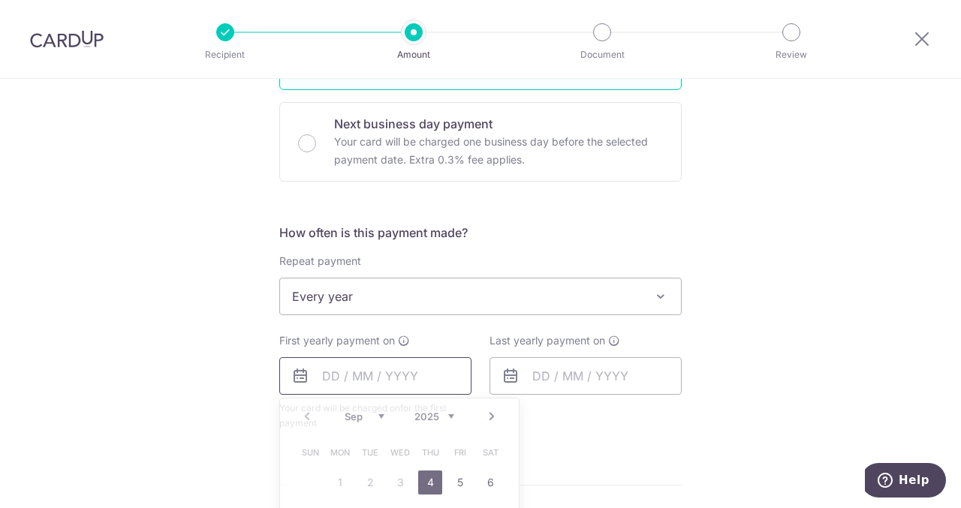
click at [356, 360] on input "text" at bounding box center [375, 376] width 192 height 38
type input "1"
click at [431, 477] on link "4" at bounding box center [430, 483] width 24 height 24
type input "04/09/2025"
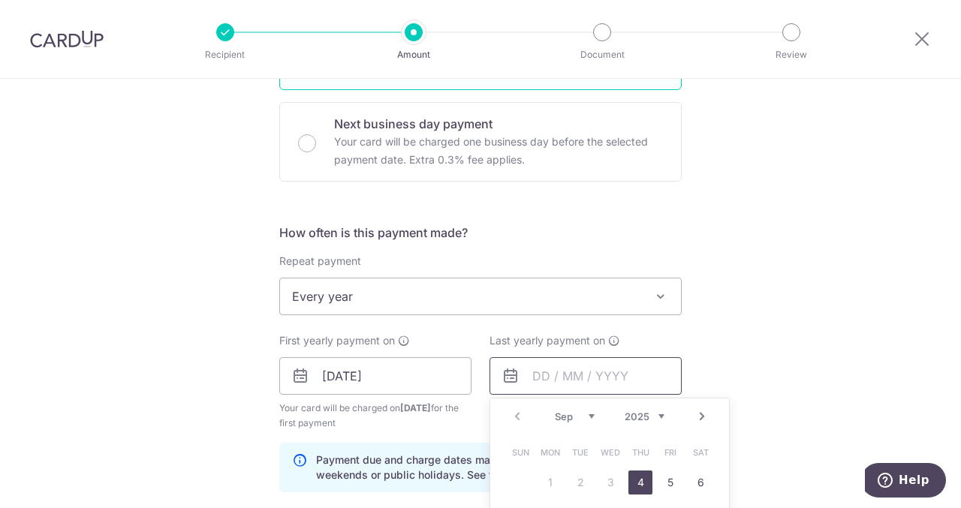
click at [565, 385] on input "text" at bounding box center [586, 376] width 192 height 38
click at [670, 484] on link "5" at bounding box center [671, 483] width 24 height 24
type input "05/09/2025"
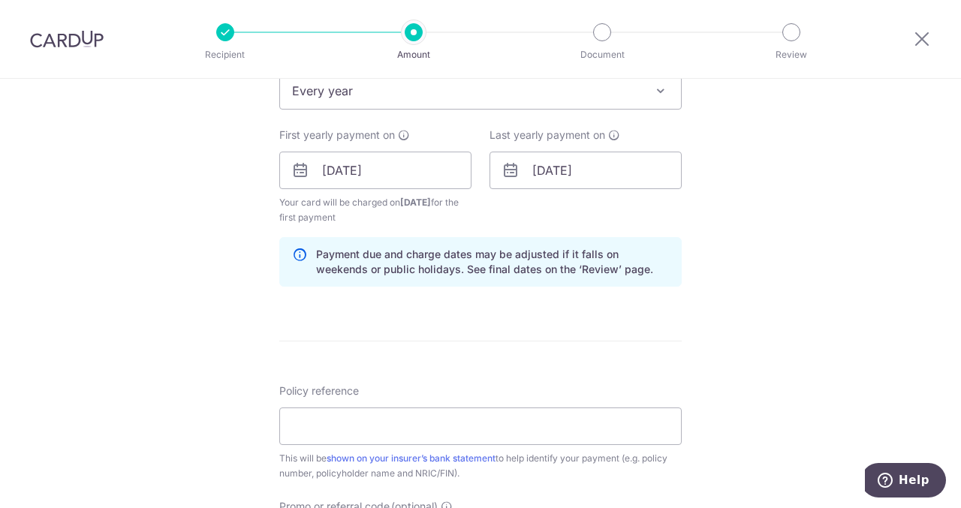
scroll to position [643, 0]
click at [625, 441] on div "Policy reference This will be shown on your insurer’s bank statement to help id…" at bounding box center [480, 431] width 402 height 98
click at [587, 422] on input "Policy reference" at bounding box center [480, 425] width 402 height 38
type input "L542196333"
click at [266, 448] on div "Tell us more about your payment Enter payment amount SGD 2,780.00 2780.00 Selec…" at bounding box center [480, 152] width 961 height 1435
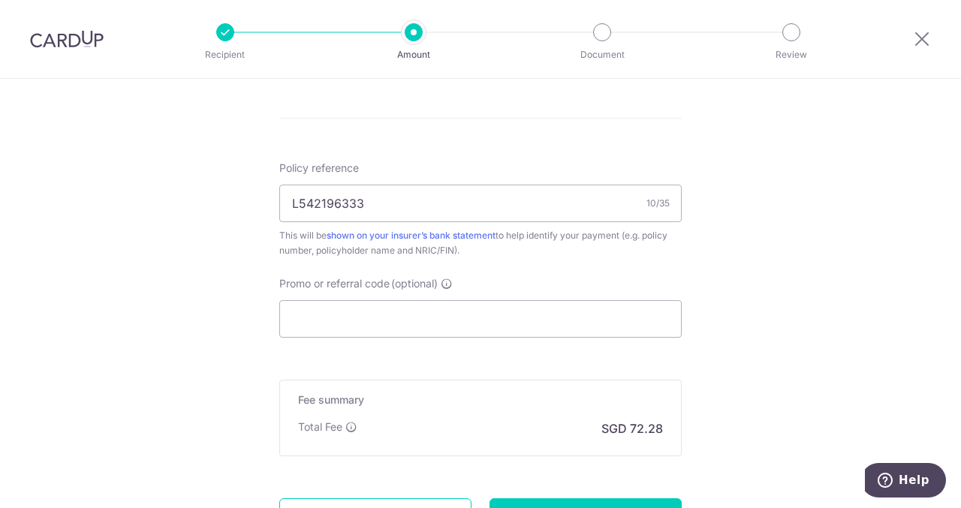
scroll to position [905, 0]
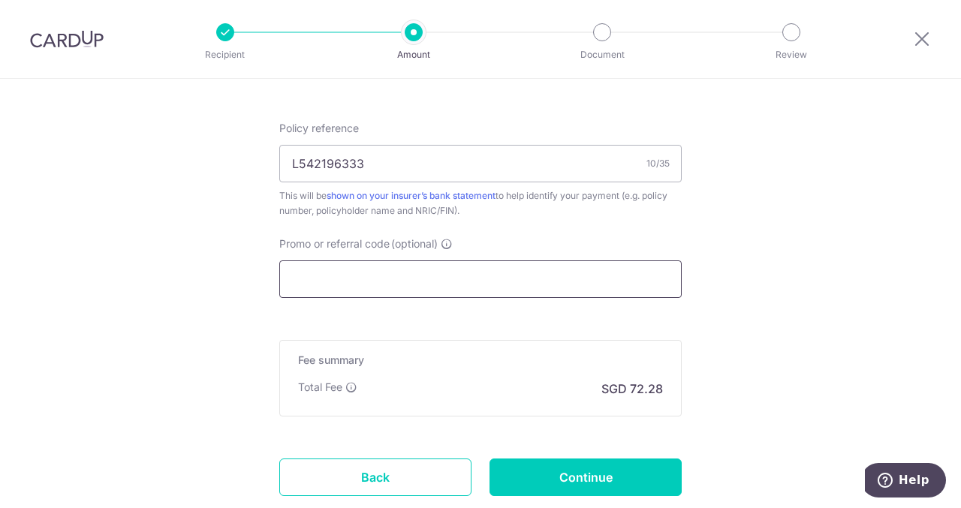
click at [329, 276] on input "Promo or referral code (optional)" at bounding box center [480, 280] width 402 height 38
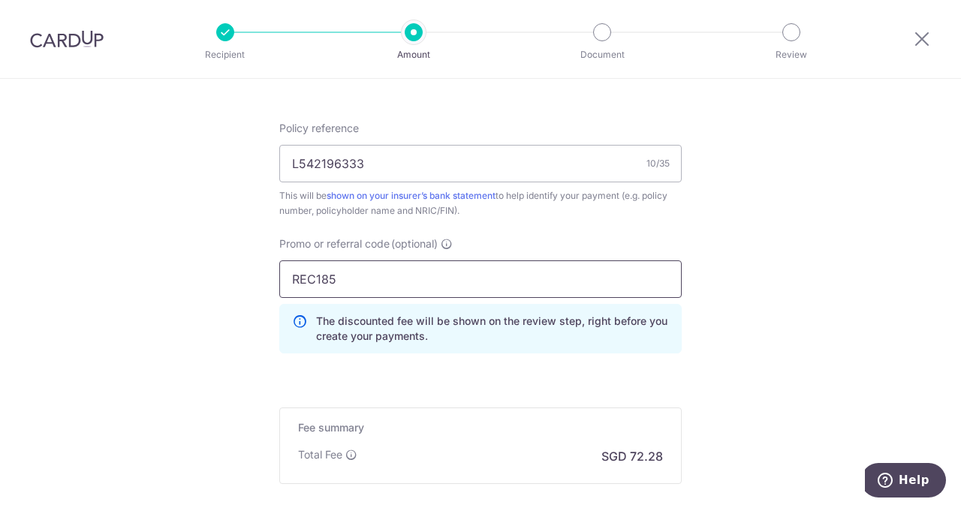
scroll to position [1068, 0]
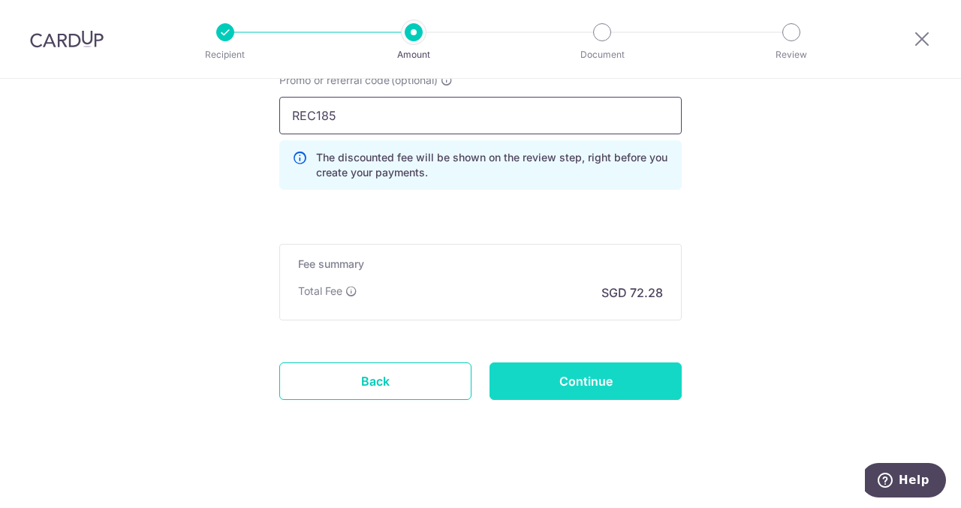
type input "REC185"
click at [563, 375] on input "Continue" at bounding box center [586, 382] width 192 height 38
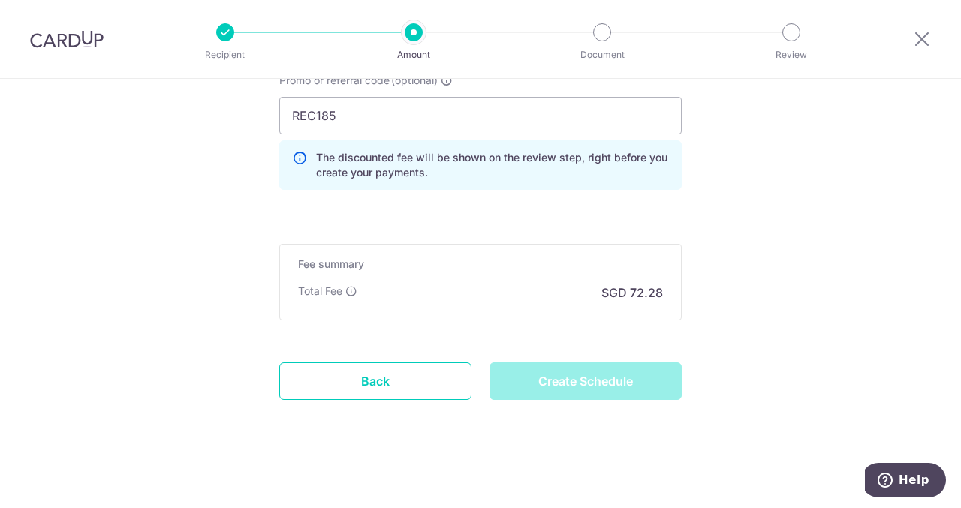
type input "Create Schedule"
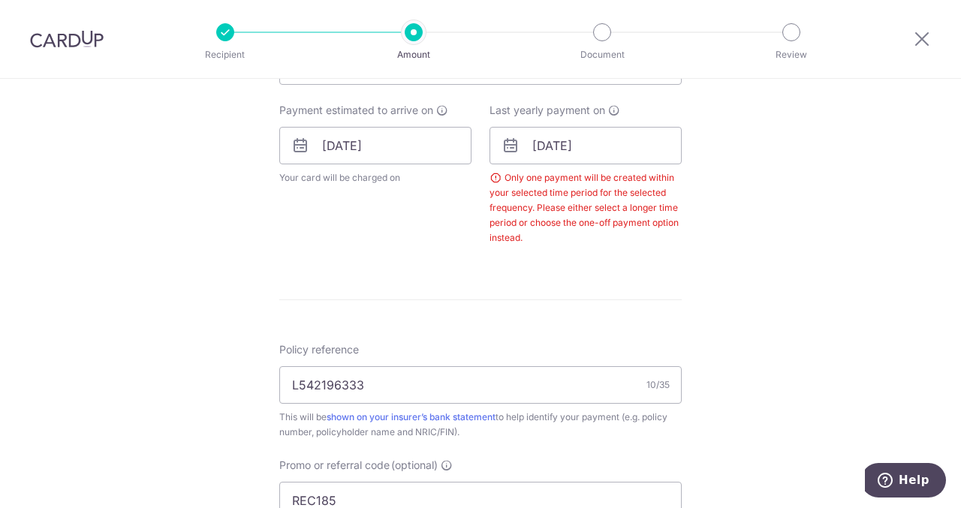
scroll to position [658, 0]
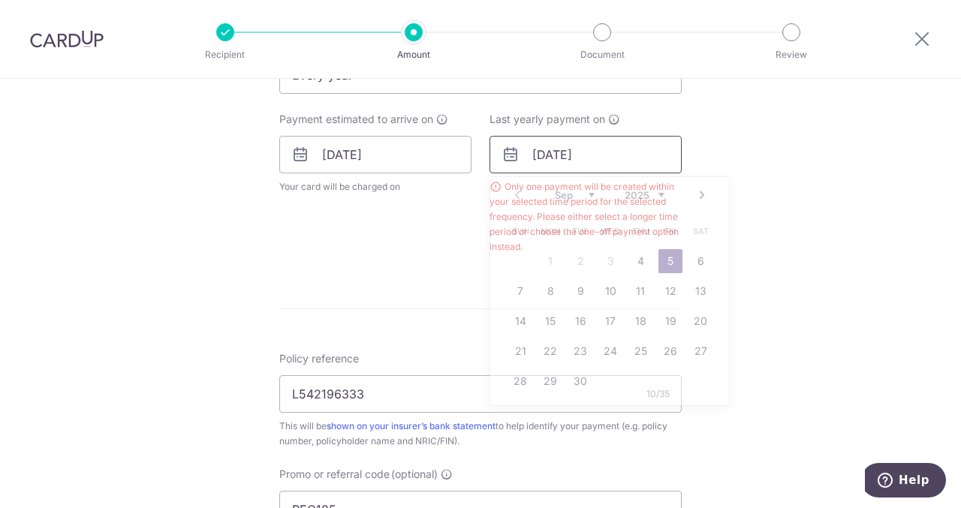
click at [615, 143] on input "05/09/2025" at bounding box center [586, 155] width 192 height 38
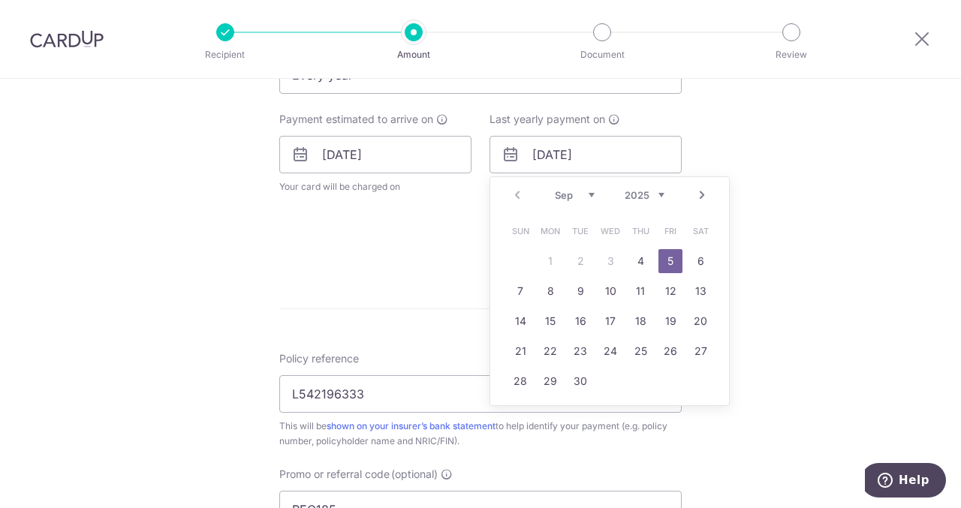
click at [651, 196] on select "2025 2026 2027 2028 2029 2030 2031 2032 2033 2034 2035" at bounding box center [645, 195] width 40 height 12
click at [638, 261] on link "5" at bounding box center [640, 261] width 24 height 24
type input "05/09/2030"
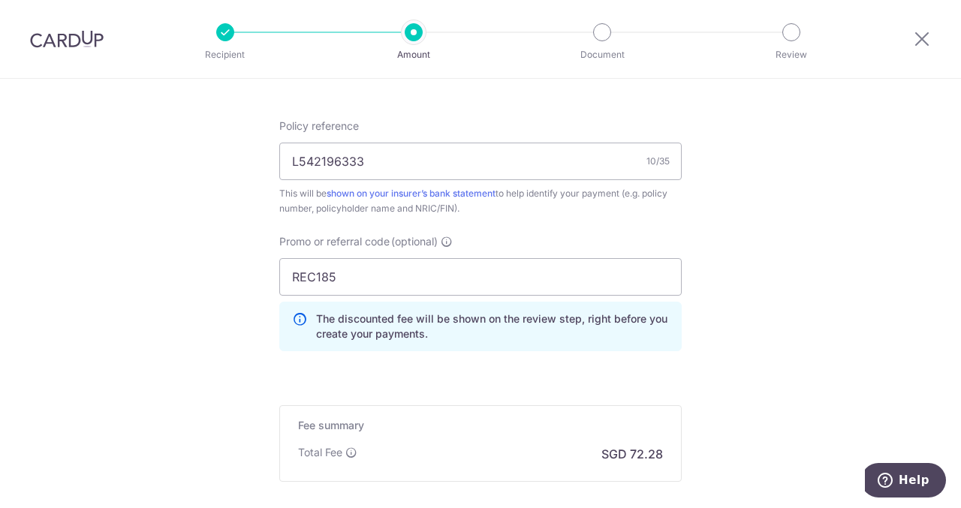
scroll to position [1114, 0]
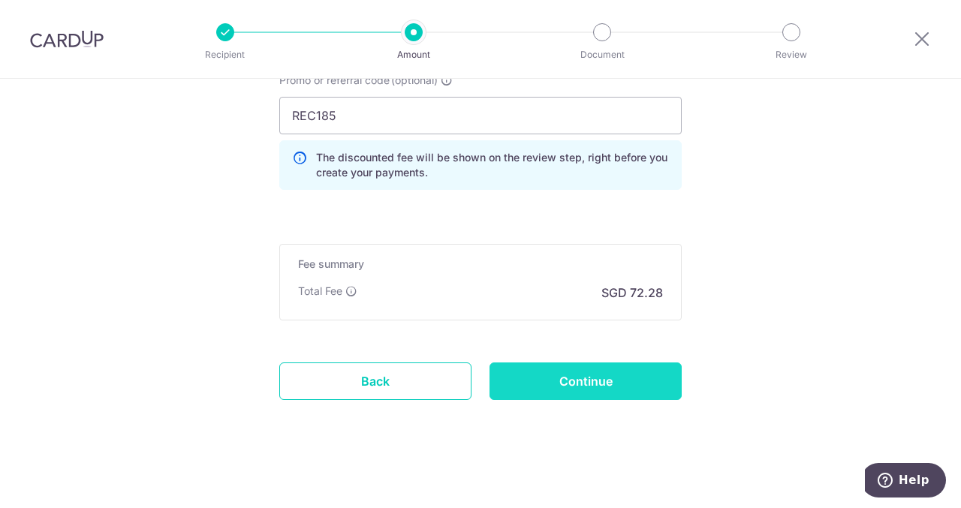
click at [614, 384] on input "Continue" at bounding box center [586, 382] width 192 height 38
type input "Create Schedule"
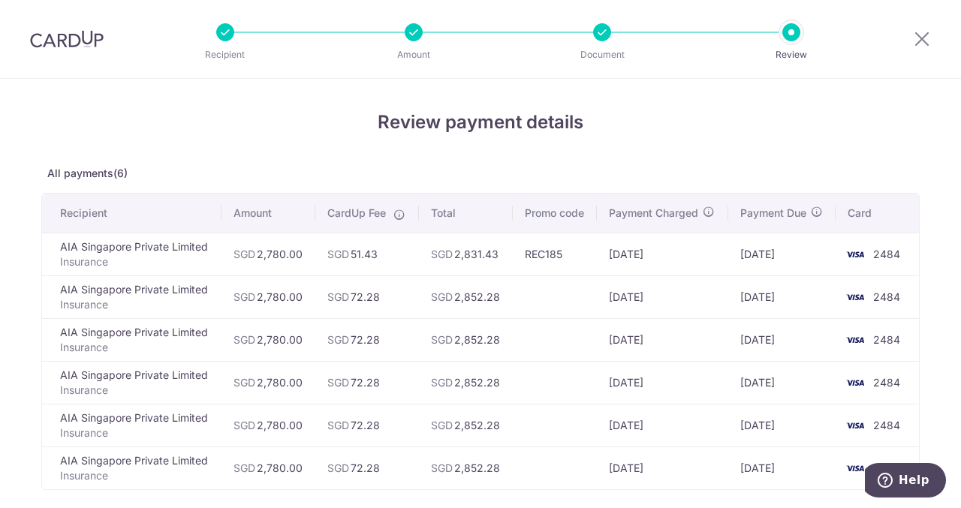
scroll to position [225, 0]
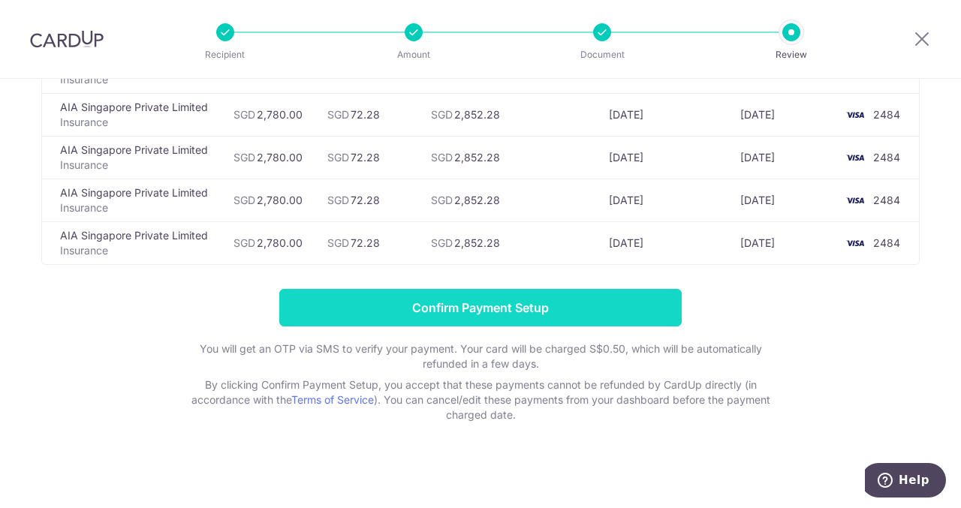
click at [533, 322] on input "Confirm Payment Setup" at bounding box center [480, 308] width 402 height 38
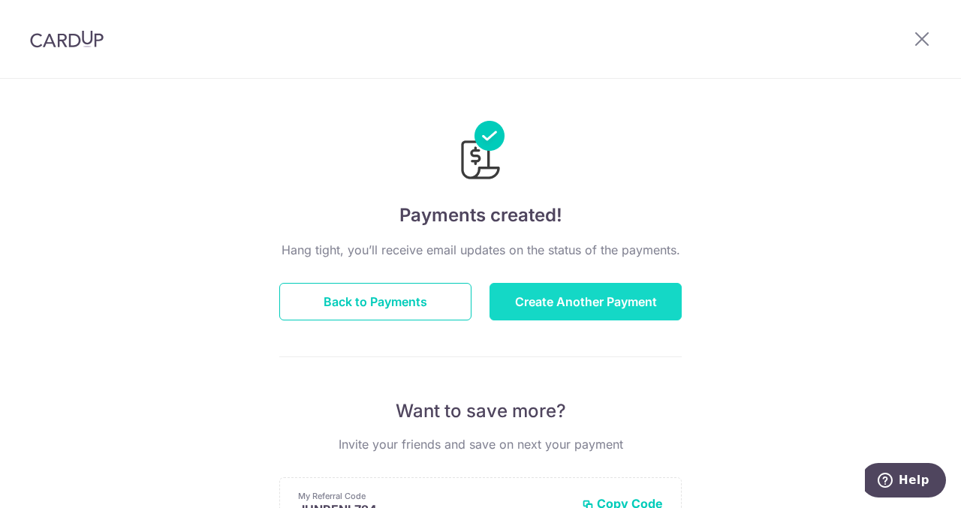
click at [547, 303] on button "Create Another Payment" at bounding box center [586, 302] width 192 height 38
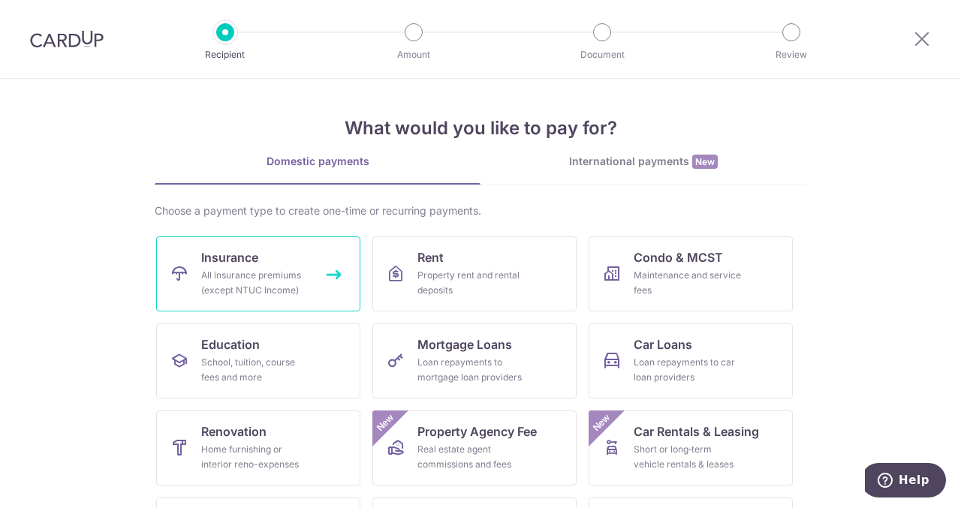
drag, startPoint x: 0, startPoint y: 0, endPoint x: 327, endPoint y: 295, distance: 440.2
click at [327, 295] on link "Insurance All insurance premiums (except NTUC Income)" at bounding box center [258, 274] width 204 height 75
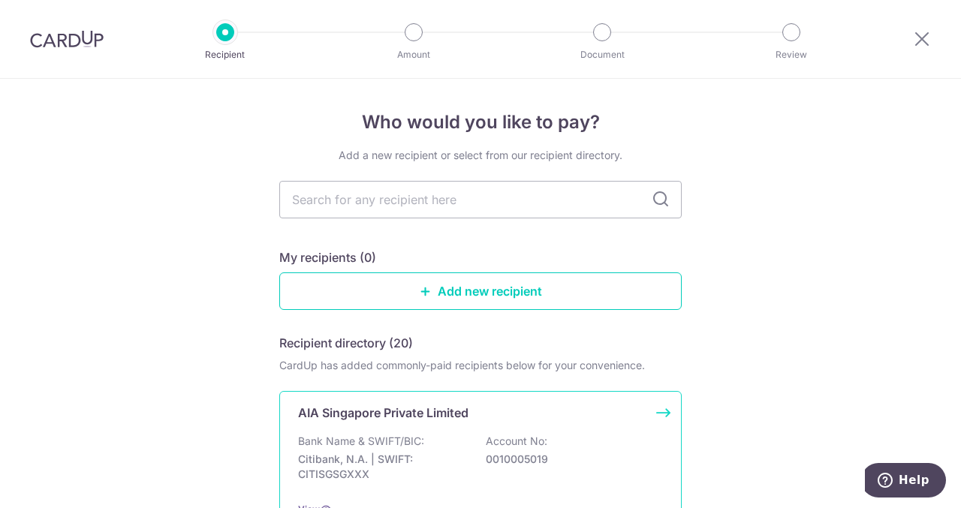
click at [466, 420] on p "AIA Singapore Private Limited" at bounding box center [383, 413] width 170 height 18
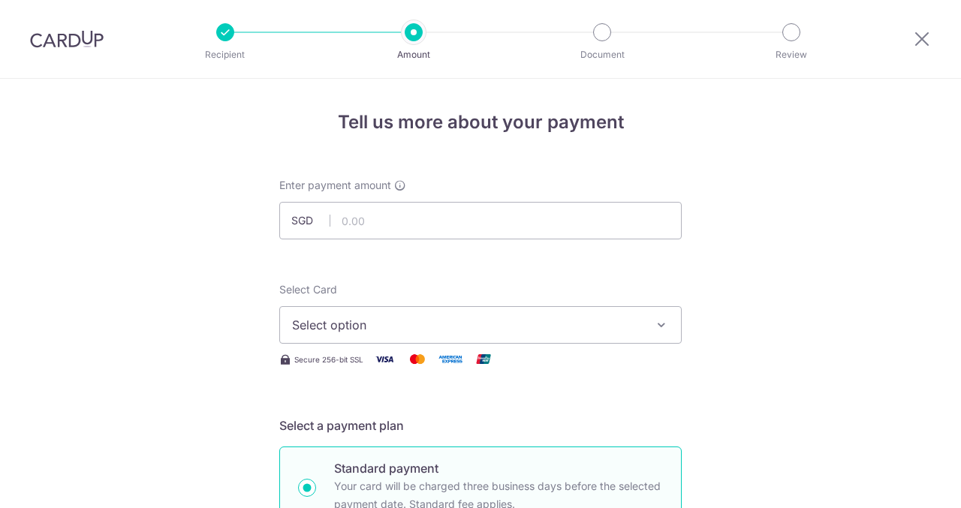
click at [448, 212] on input "text" at bounding box center [480, 221] width 402 height 38
type input "789.48"
click at [324, 323] on span "Select option" at bounding box center [467, 325] width 350 height 18
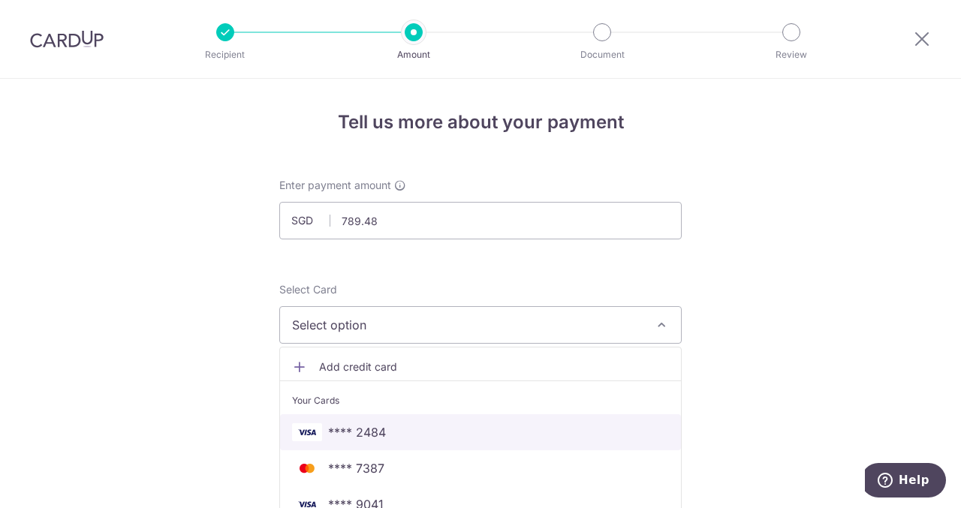
click at [356, 421] on link "**** 2484" at bounding box center [480, 432] width 401 height 36
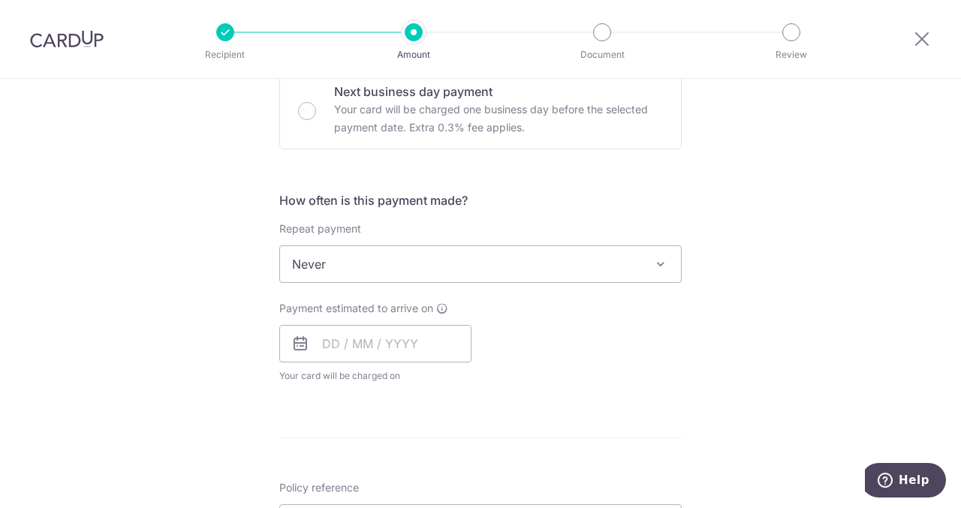
scroll to position [469, 0]
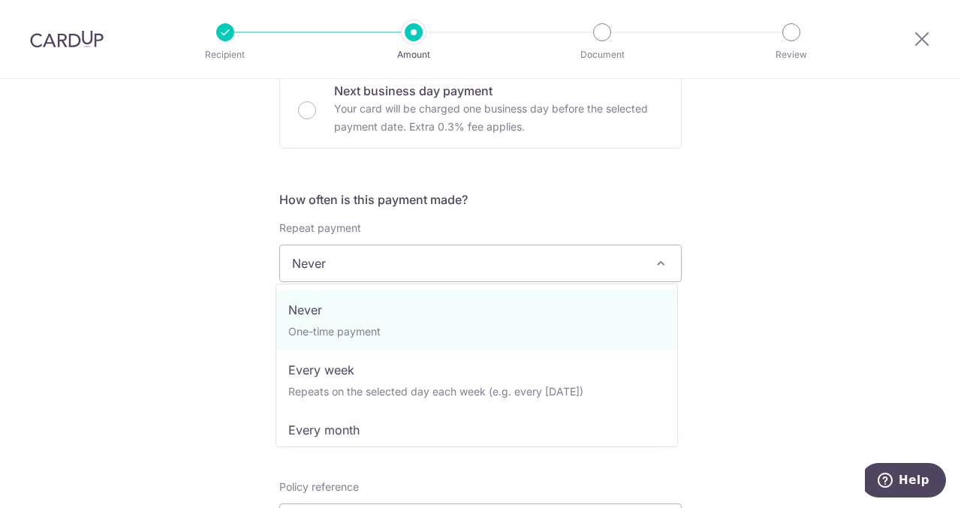
click at [336, 278] on span "Never" at bounding box center [480, 264] width 401 height 36
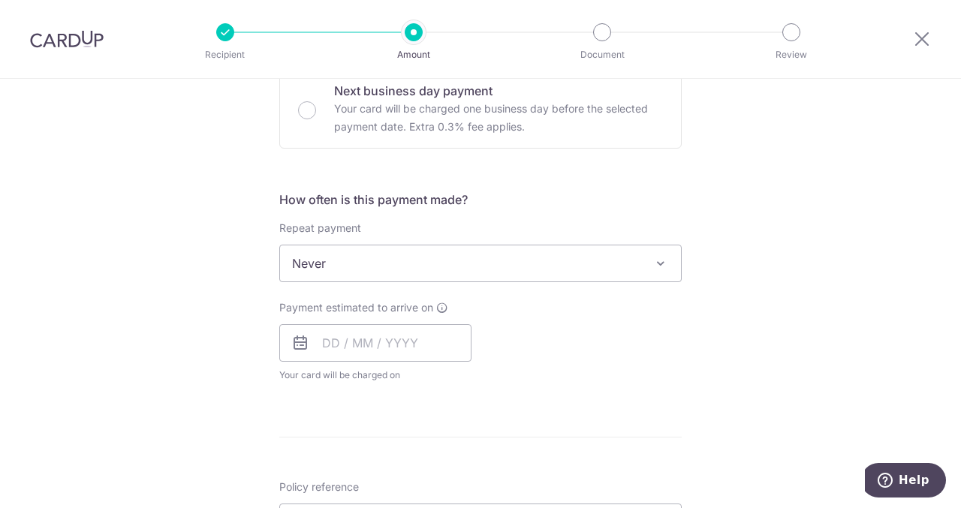
click at [243, 382] on div "Tell us more about your payment Enter payment amount SGD 789.48 789.48 Select C…" at bounding box center [480, 289] width 961 height 1358
click at [330, 345] on input "text" at bounding box center [375, 343] width 192 height 38
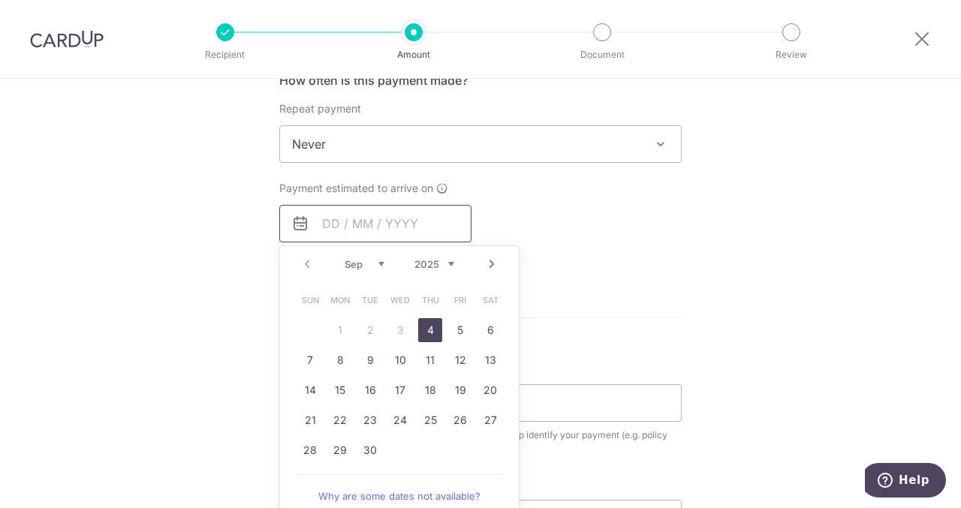
scroll to position [589, 0]
click at [423, 319] on link "4" at bounding box center [430, 330] width 24 height 24
type input "04/09/2025"
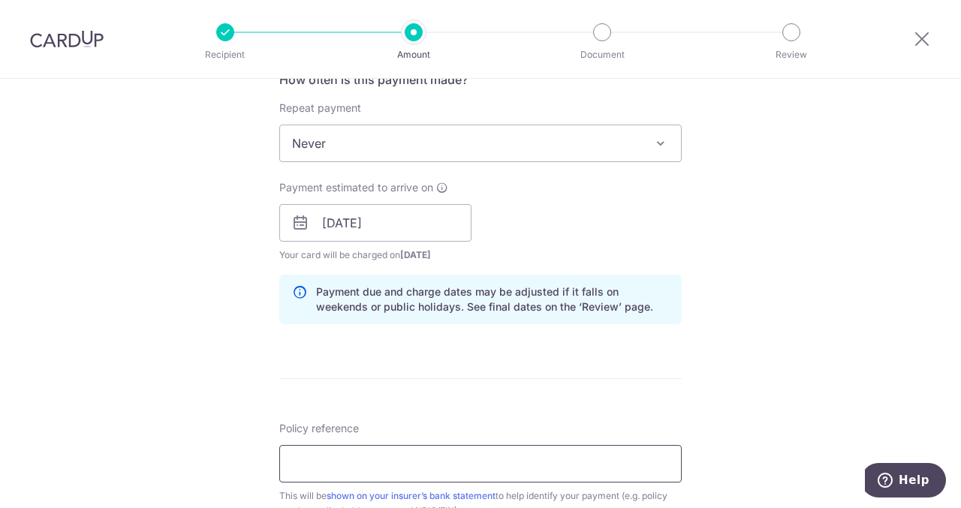
click at [359, 471] on input "Policy reference" at bounding box center [480, 464] width 402 height 38
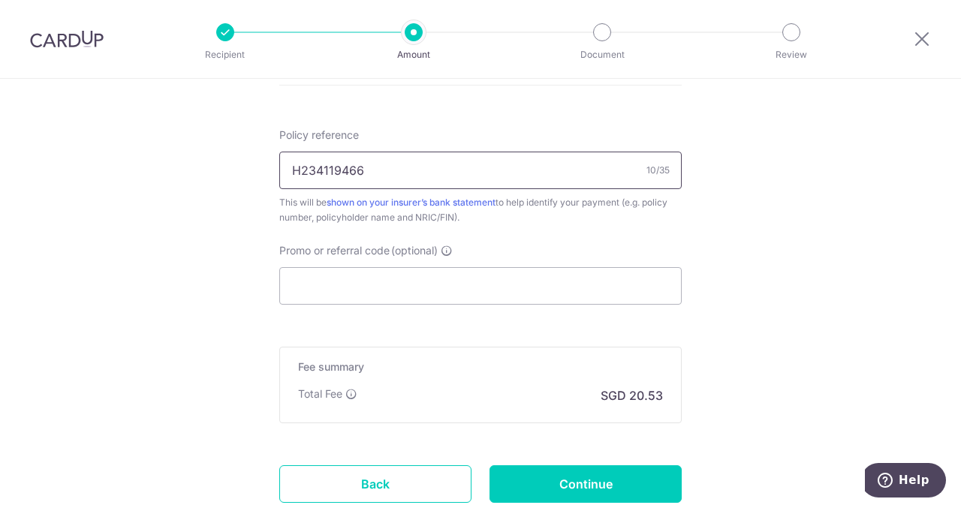
scroll to position [887, 0]
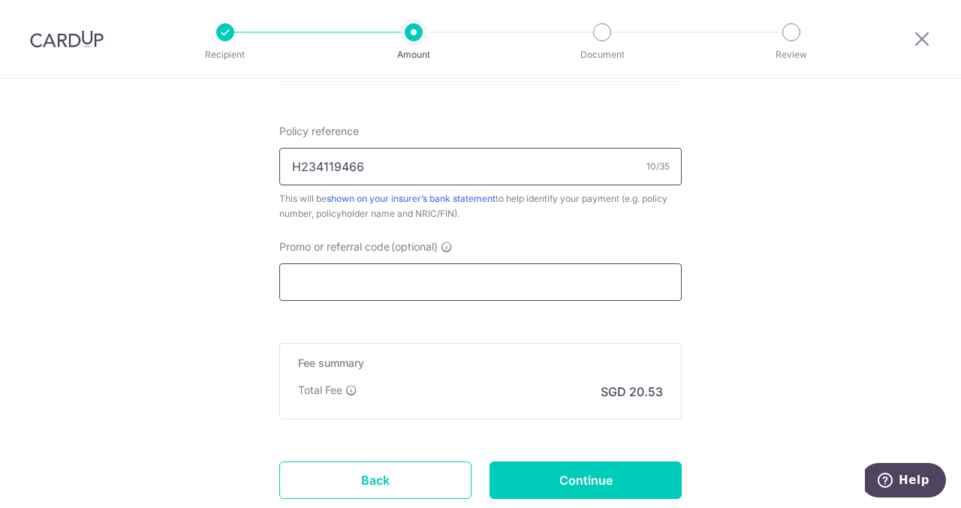
type input "H234119466"
click at [376, 274] on input "Promo or referral code (optional)" at bounding box center [480, 283] width 402 height 38
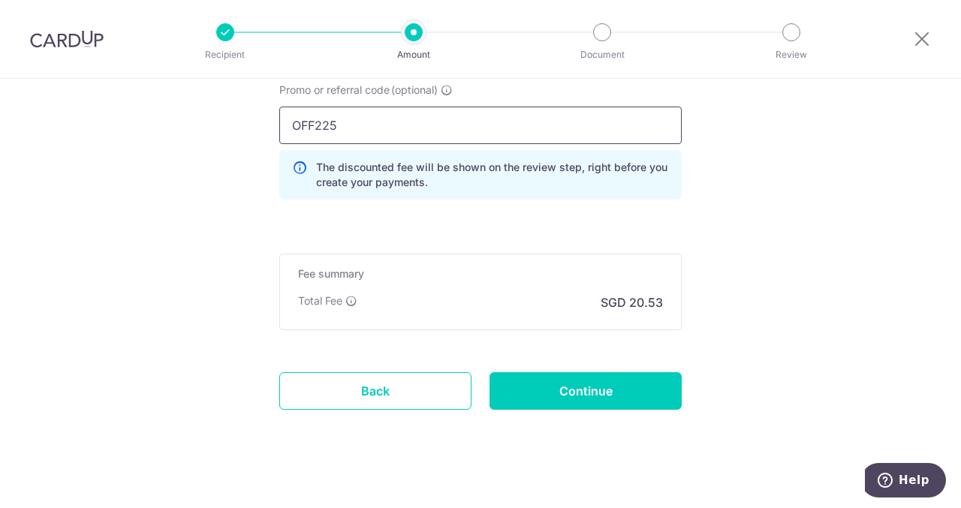
scroll to position [1046, 0]
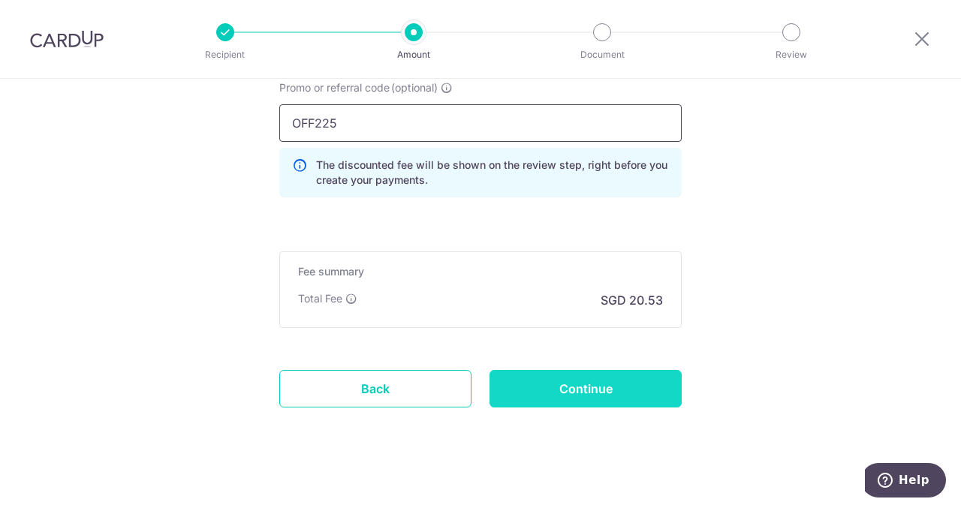
type input "OFF225"
click at [551, 383] on input "Continue" at bounding box center [586, 389] width 192 height 38
type input "Create Schedule"
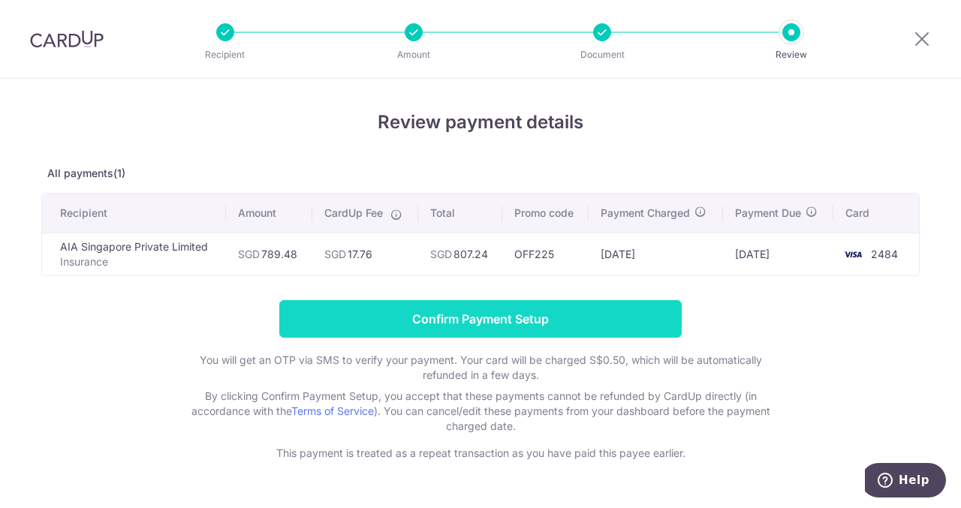
click at [429, 320] on input "Confirm Payment Setup" at bounding box center [480, 319] width 402 height 38
